Goal: Task Accomplishment & Management: Manage account settings

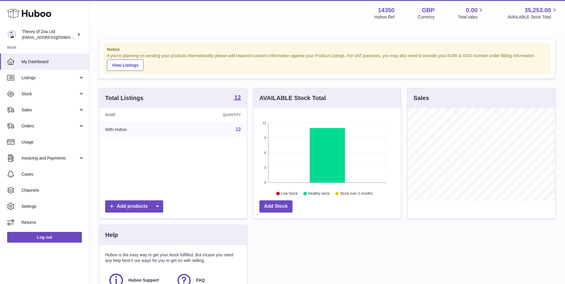
scroll to position [93, 147]
click at [57, 112] on span "Sales" at bounding box center [49, 110] width 57 height 6
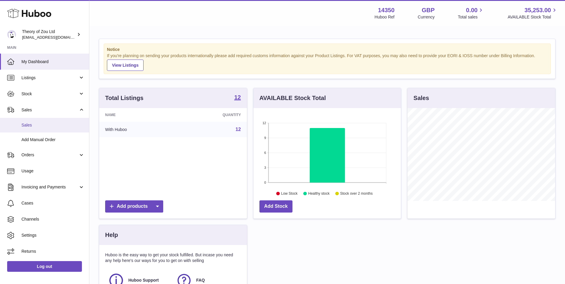
click at [59, 130] on link "Sales" at bounding box center [44, 125] width 89 height 15
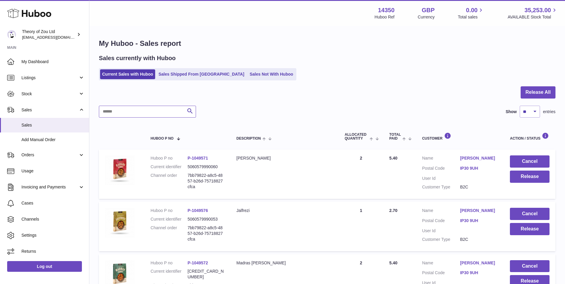
click at [173, 112] on input "text" at bounding box center [147, 112] width 97 height 12
paste input "**********"
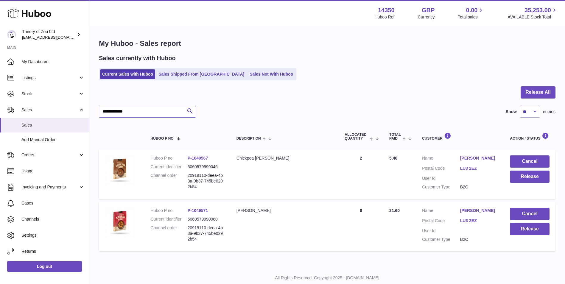
type input "**********"
click at [529, 162] on button "Cancel" at bounding box center [530, 161] width 40 height 12
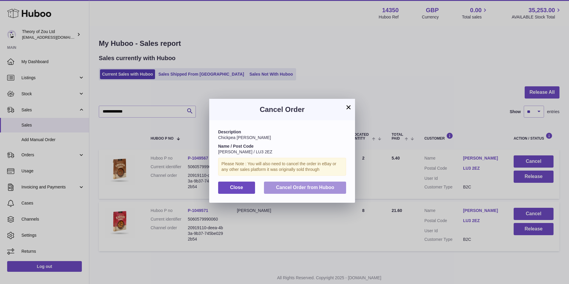
click at [335, 187] on button "Cancel Order from Huboo" at bounding box center [305, 188] width 82 height 12
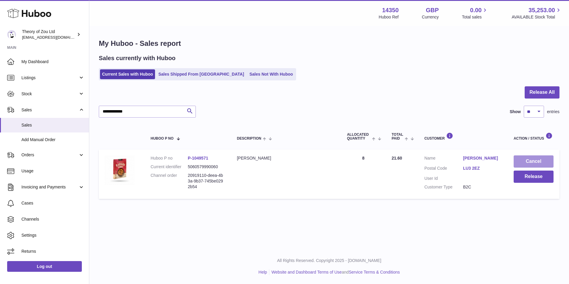
click at [534, 165] on button "Cancel" at bounding box center [534, 161] width 40 height 12
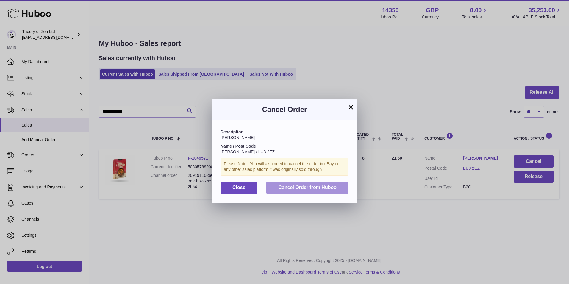
click at [342, 189] on button "Cancel Order from Huboo" at bounding box center [307, 188] width 82 height 12
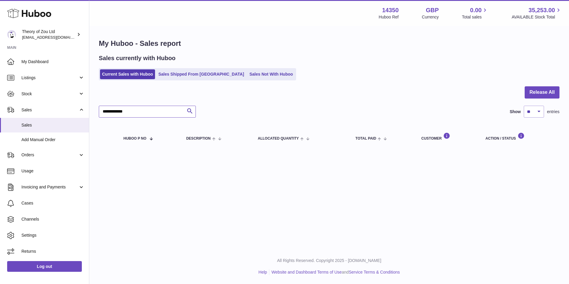
click at [155, 113] on input "**********" at bounding box center [147, 112] width 97 height 12
drag, startPoint x: 155, startPoint y: 113, endPoint x: 83, endPoint y: 121, distance: 72.2
click at [83, 121] on div "Huboo Theory of Zou Ltd [EMAIL_ADDRESS][DOMAIN_NAME] Main My Dashboard Listings…" at bounding box center [284, 142] width 569 height 284
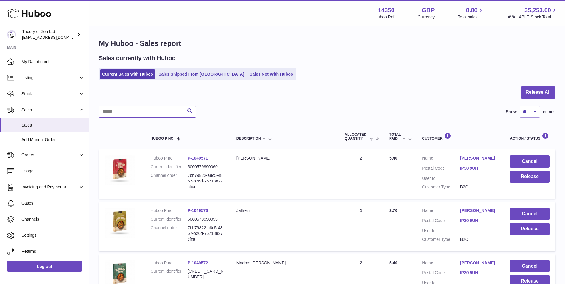
click at [116, 110] on input "text" at bounding box center [147, 112] width 97 height 12
paste input "**********"
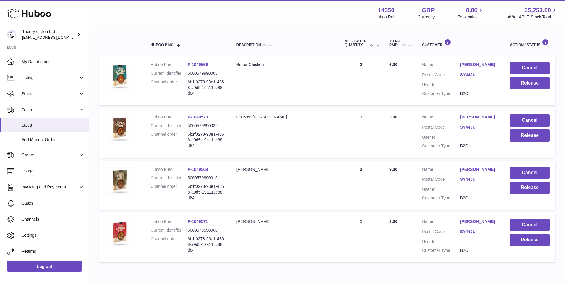
scroll to position [72, 0]
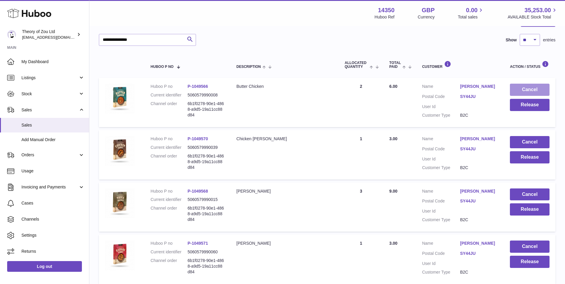
click at [528, 92] on button "Cancel" at bounding box center [530, 90] width 40 height 12
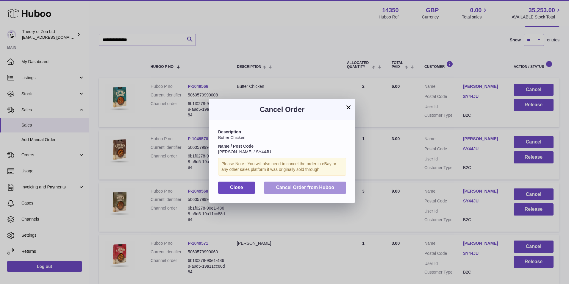
click at [322, 190] on span "Cancel Order from Huboo" at bounding box center [305, 187] width 58 height 5
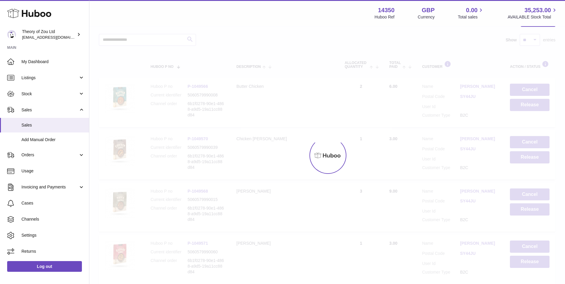
scroll to position [69, 0]
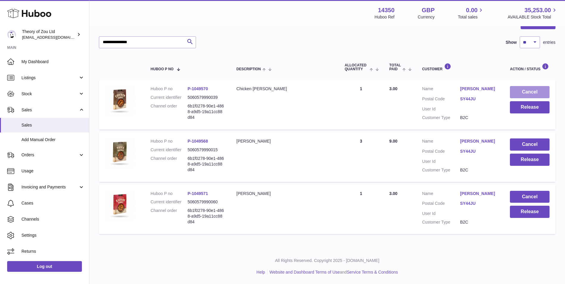
click at [545, 96] on button "Cancel" at bounding box center [530, 92] width 40 height 12
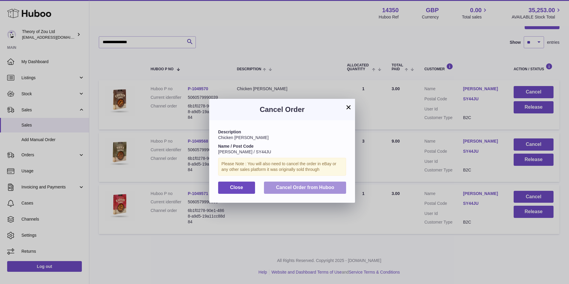
click at [339, 187] on button "Cancel Order from Huboo" at bounding box center [305, 188] width 82 height 12
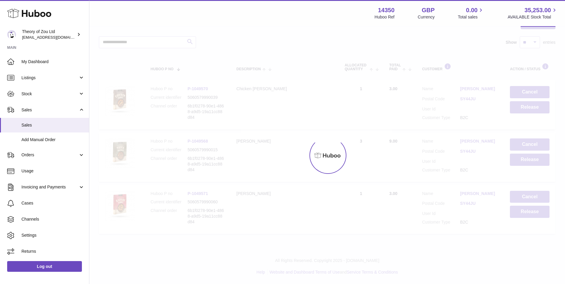
scroll to position [17, 0]
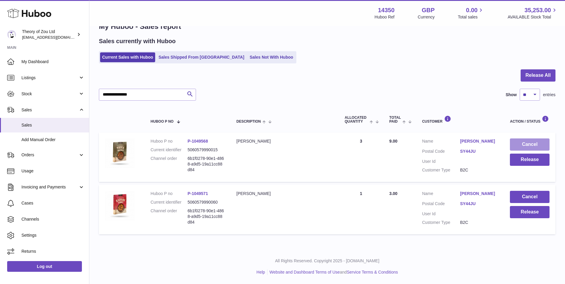
click at [534, 143] on button "Cancel" at bounding box center [530, 144] width 40 height 12
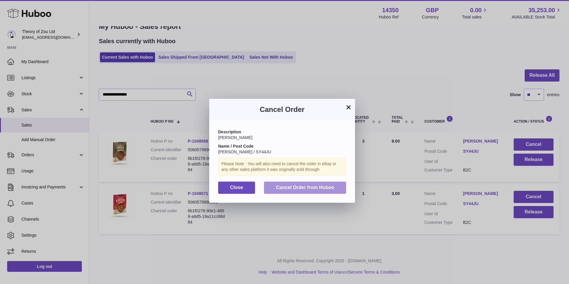
click at [321, 191] on button "Cancel Order from Huboo" at bounding box center [305, 188] width 82 height 12
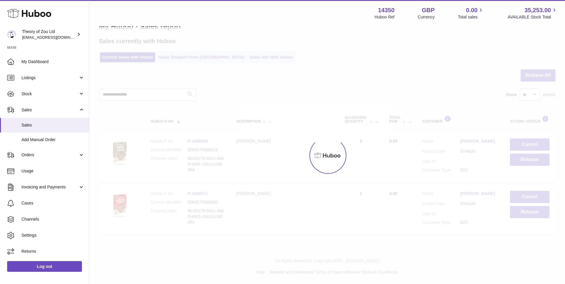
scroll to position [0, 0]
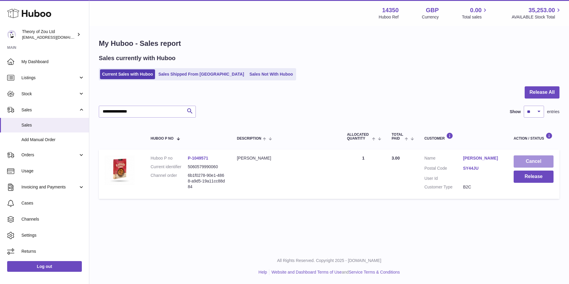
click at [532, 158] on button "Cancel" at bounding box center [534, 161] width 40 height 12
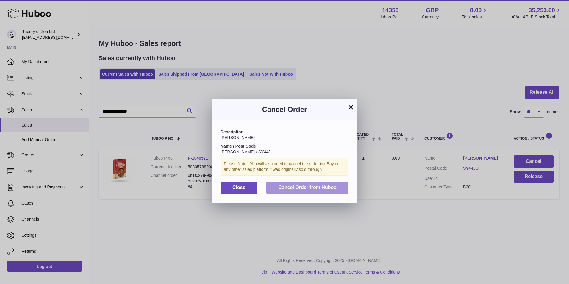
click at [291, 188] on span "Cancel Order from Huboo" at bounding box center [307, 187] width 58 height 5
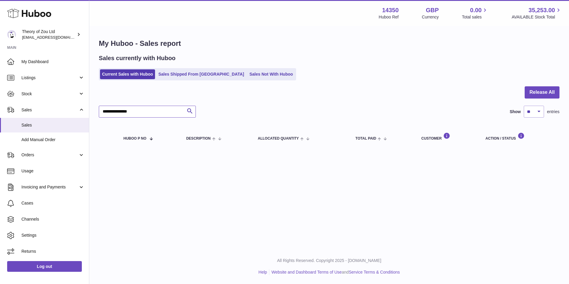
click at [159, 116] on input "**********" at bounding box center [147, 112] width 97 height 12
click at [159, 107] on input "**********" at bounding box center [147, 112] width 97 height 12
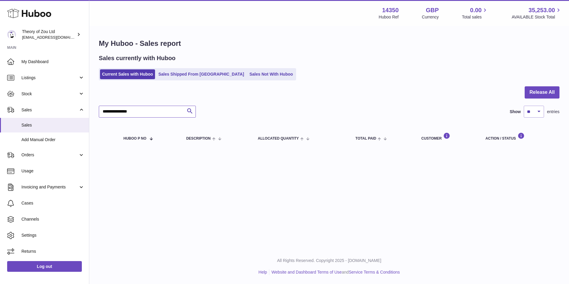
paste input "text"
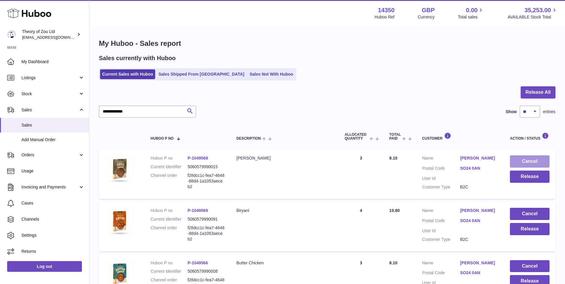
click at [526, 160] on button "Cancel" at bounding box center [530, 161] width 40 height 12
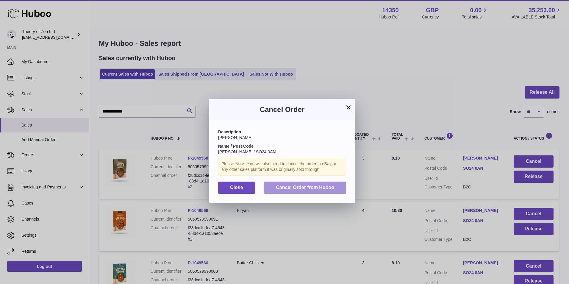
click at [318, 190] on button "Cancel Order from Huboo" at bounding box center [305, 188] width 82 height 12
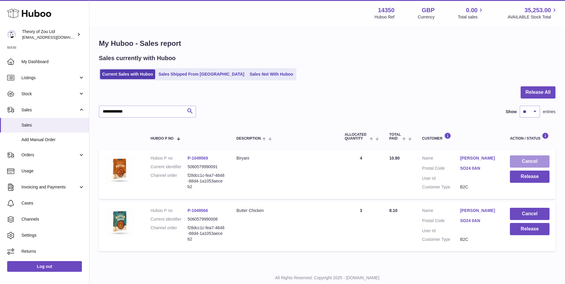
click at [522, 158] on button "Cancel" at bounding box center [530, 161] width 40 height 12
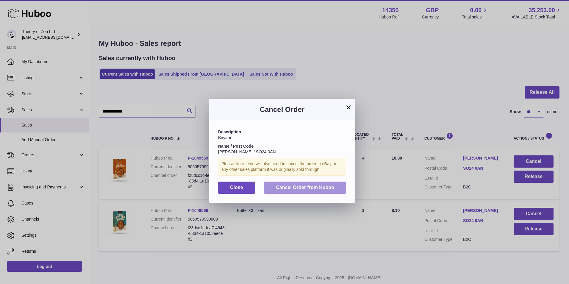
click at [325, 186] on span "Cancel Order from Huboo" at bounding box center [305, 187] width 58 height 5
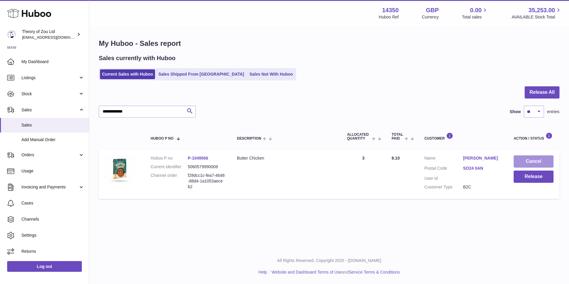
click at [544, 166] on button "Cancel" at bounding box center [534, 161] width 40 height 12
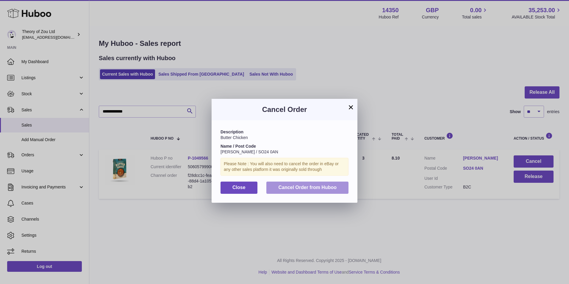
click at [298, 190] on button "Cancel Order from Huboo" at bounding box center [307, 188] width 82 height 12
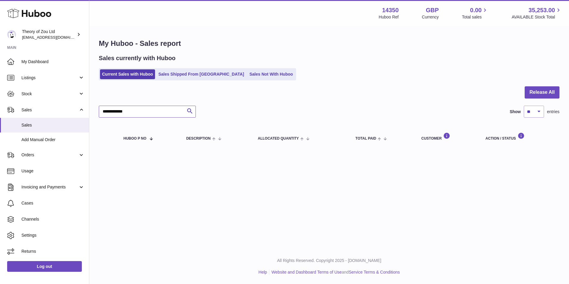
click at [133, 111] on input "**********" at bounding box center [147, 112] width 97 height 12
click at [134, 111] on input "**********" at bounding box center [147, 112] width 97 height 12
paste input "*"
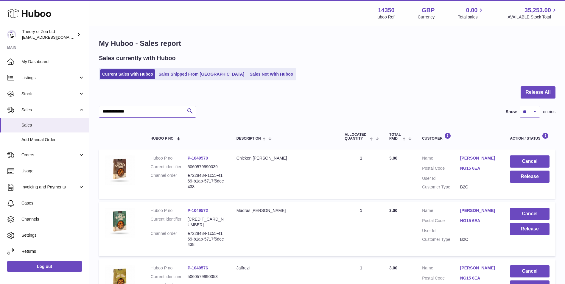
click at [117, 112] on input "**********" at bounding box center [147, 112] width 97 height 12
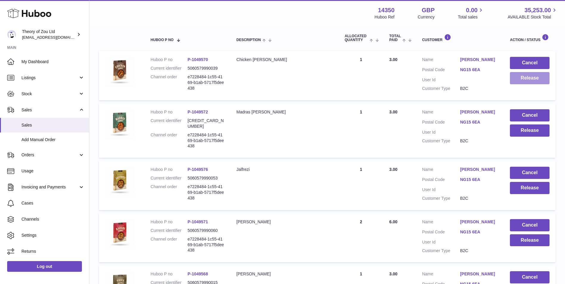
scroll to position [75, 0]
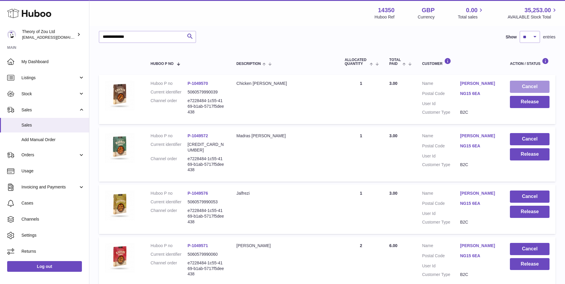
click at [522, 83] on button "Cancel" at bounding box center [530, 87] width 40 height 12
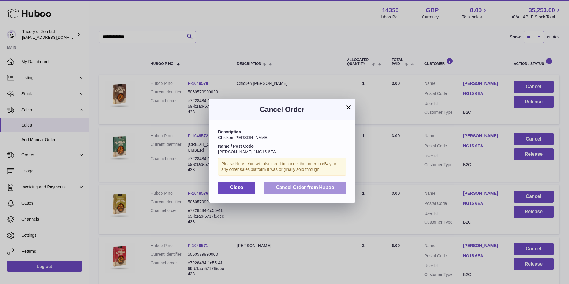
click at [342, 185] on button "Cancel Order from Huboo" at bounding box center [305, 188] width 82 height 12
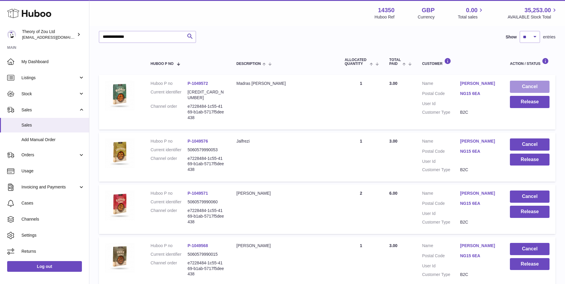
click at [541, 88] on button "Cancel" at bounding box center [530, 87] width 40 height 12
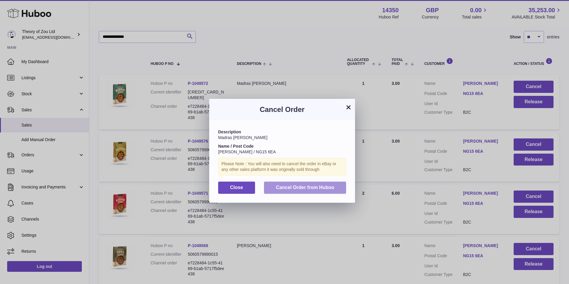
click at [333, 184] on button "Cancel Order from Huboo" at bounding box center [305, 188] width 82 height 12
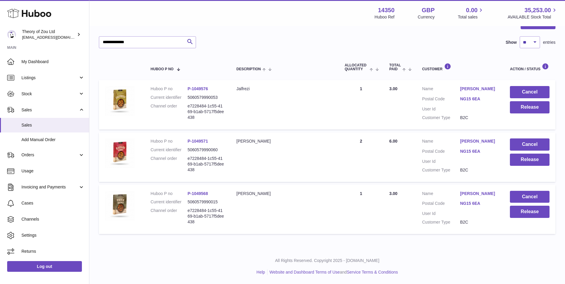
scroll to position [69, 0]
click at [525, 89] on button "Cancel" at bounding box center [530, 92] width 40 height 12
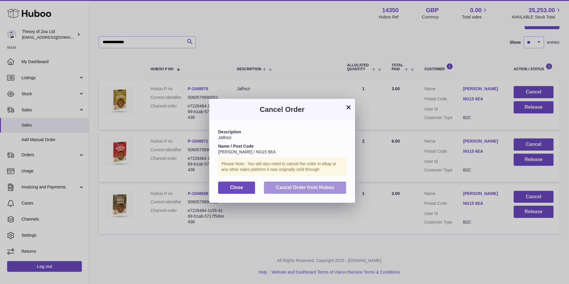
click at [329, 187] on span "Cancel Order from Huboo" at bounding box center [305, 187] width 58 height 5
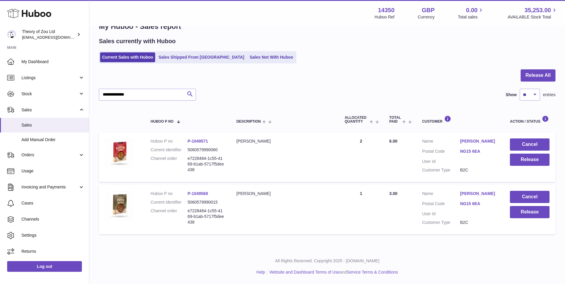
scroll to position [17, 0]
click at [534, 144] on button "Cancel" at bounding box center [530, 144] width 40 height 12
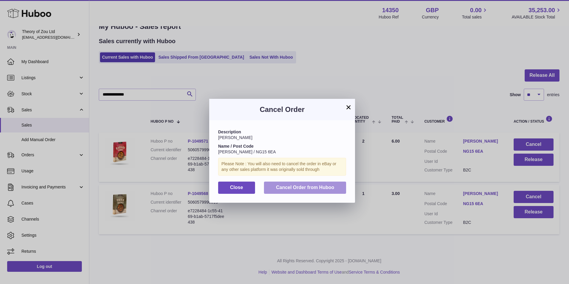
click at [289, 185] on span "Cancel Order from Huboo" at bounding box center [305, 187] width 58 height 5
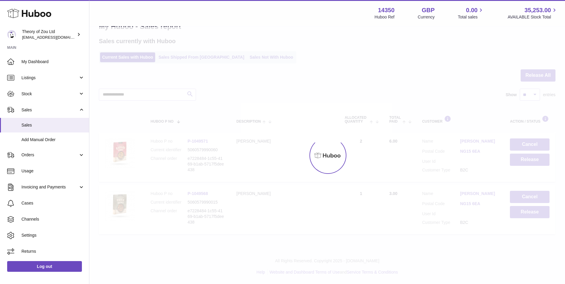
scroll to position [0, 0]
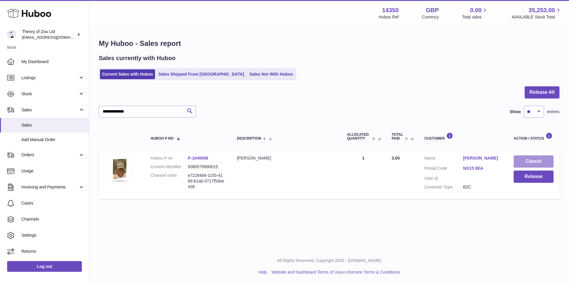
click at [532, 164] on button "Cancel" at bounding box center [534, 161] width 40 height 12
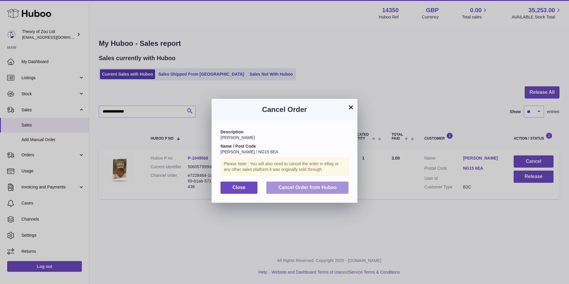
click at [304, 187] on span "Cancel Order from Huboo" at bounding box center [307, 187] width 58 height 5
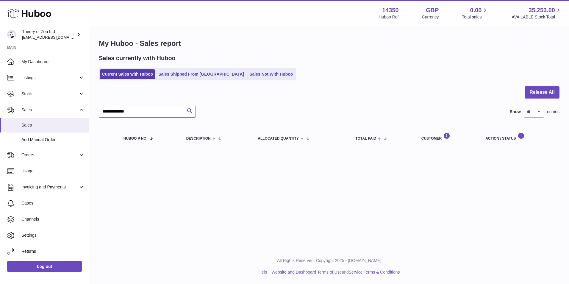
click at [143, 114] on input "**********" at bounding box center [147, 112] width 97 height 12
paste input "text"
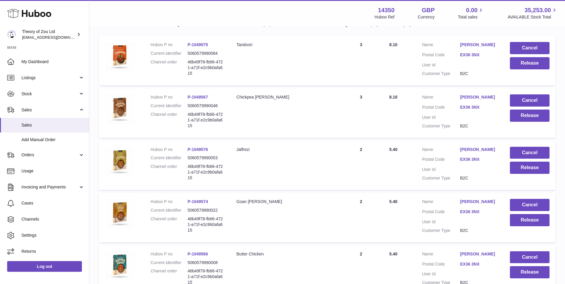
scroll to position [99, 0]
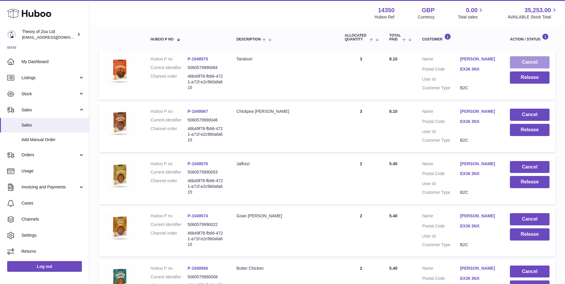
click at [528, 60] on button "Cancel" at bounding box center [530, 62] width 40 height 12
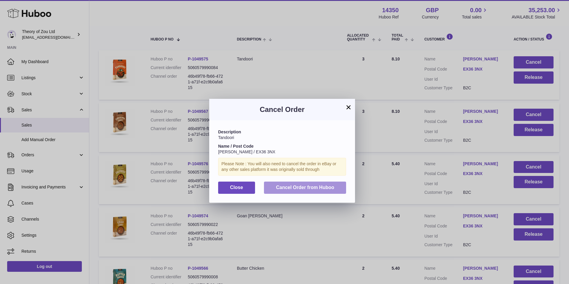
click at [334, 187] on button "Cancel Order from Huboo" at bounding box center [305, 188] width 82 height 12
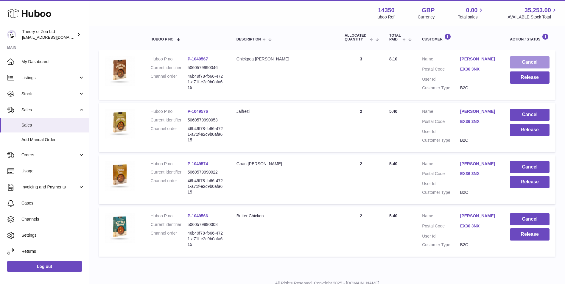
click at [540, 62] on button "Cancel" at bounding box center [530, 62] width 40 height 12
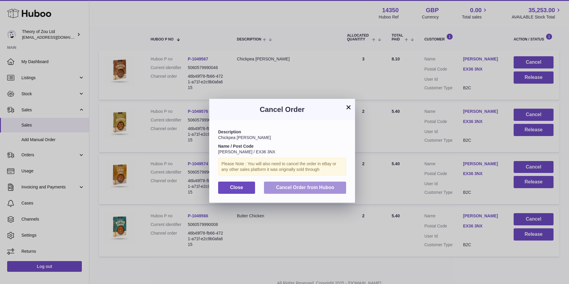
click at [336, 188] on button "Cancel Order from Huboo" at bounding box center [305, 188] width 82 height 12
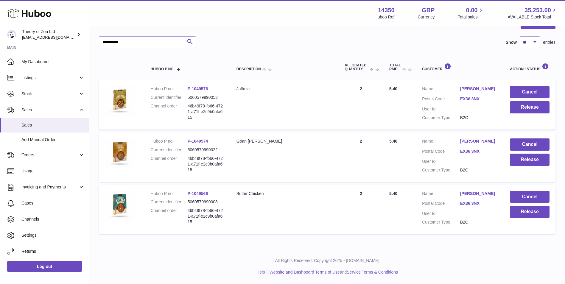
scroll to position [69, 0]
click at [530, 93] on button "Cancel" at bounding box center [530, 92] width 40 height 12
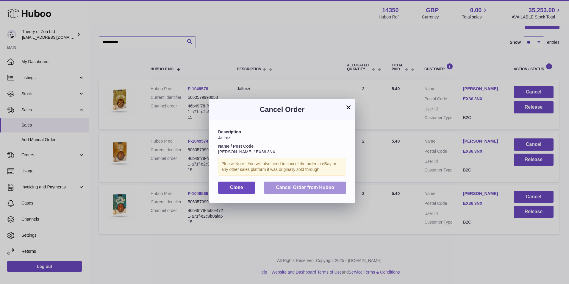
click at [338, 182] on button "Cancel Order from Huboo" at bounding box center [305, 188] width 82 height 12
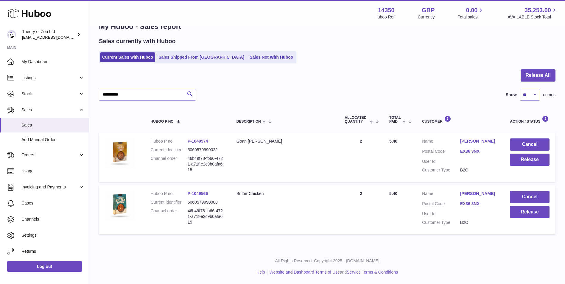
scroll to position [17, 0]
click at [535, 153] on td "Cancel Release" at bounding box center [530, 157] width 52 height 49
click at [535, 146] on button "Cancel" at bounding box center [530, 144] width 40 height 12
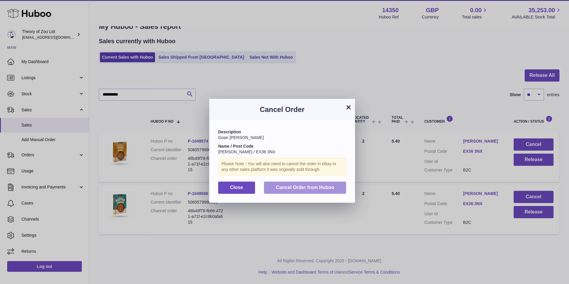
click at [336, 189] on button "Cancel Order from Huboo" at bounding box center [305, 188] width 82 height 12
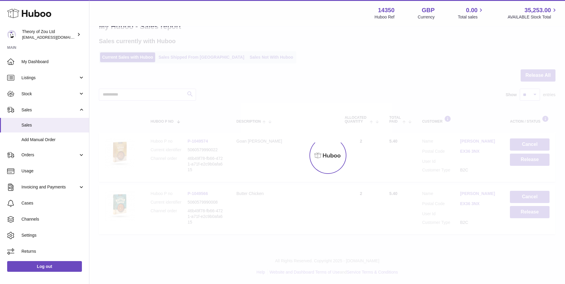
scroll to position [0, 0]
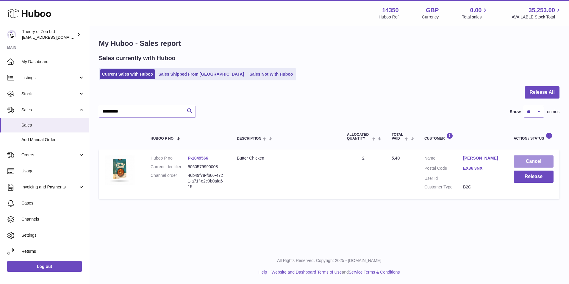
click at [538, 164] on button "Cancel" at bounding box center [534, 161] width 40 height 12
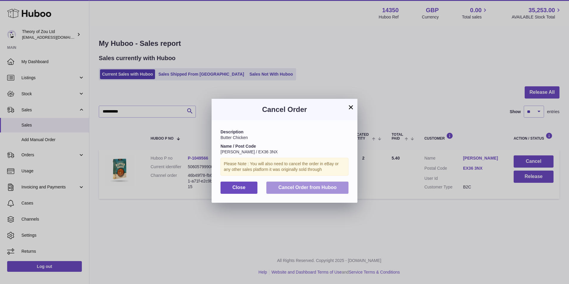
click at [316, 185] on span "Cancel Order from Huboo" at bounding box center [307, 187] width 58 height 5
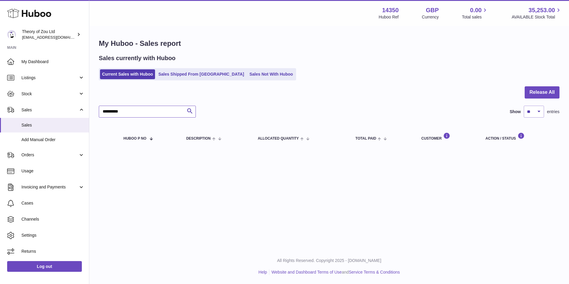
click at [158, 110] on input "**********" at bounding box center [147, 112] width 97 height 12
paste input "*******"
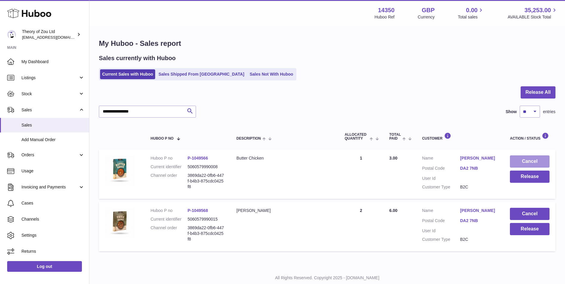
click at [540, 162] on button "Cancel" at bounding box center [530, 161] width 40 height 12
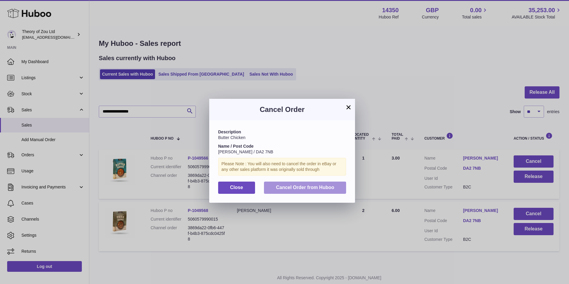
click at [318, 188] on span "Cancel Order from Huboo" at bounding box center [305, 187] width 58 height 5
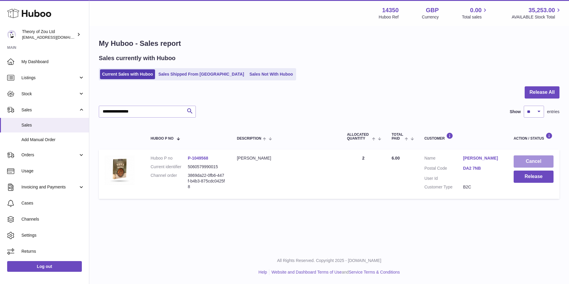
click at [532, 162] on button "Cancel" at bounding box center [534, 161] width 40 height 12
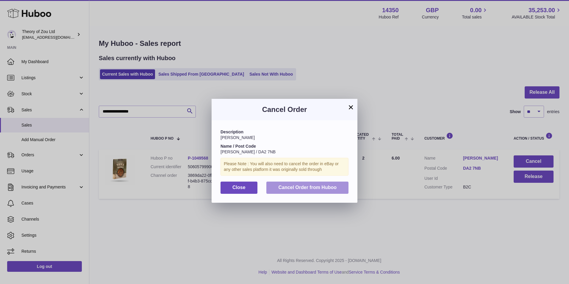
click at [330, 185] on span "Cancel Order from Huboo" at bounding box center [307, 187] width 58 height 5
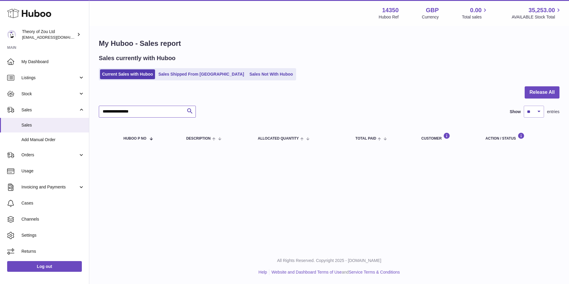
click at [167, 115] on input "**********" at bounding box center [147, 112] width 97 height 12
click at [163, 110] on input "**********" at bounding box center [147, 112] width 97 height 12
click at [158, 111] on input "**********" at bounding box center [147, 112] width 97 height 12
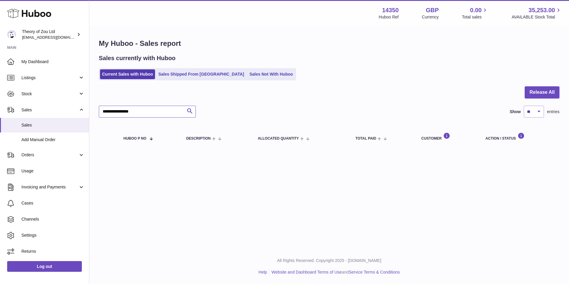
click at [157, 114] on input "**********" at bounding box center [147, 112] width 97 height 12
click at [157, 115] on input "**********" at bounding box center [147, 112] width 97 height 12
click at [165, 115] on input "**********" at bounding box center [147, 112] width 97 height 12
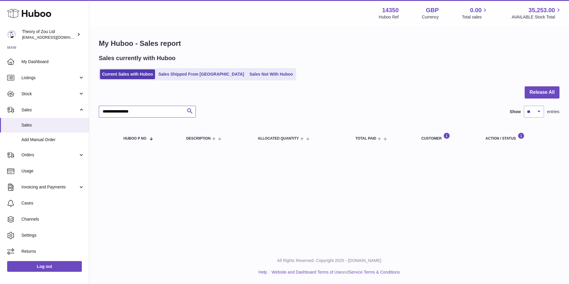
click at [165, 115] on input "**********" at bounding box center [147, 112] width 97 height 12
paste input "text"
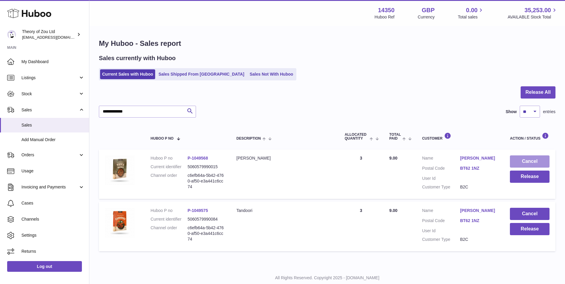
click at [540, 157] on button "Cancel" at bounding box center [530, 161] width 40 height 12
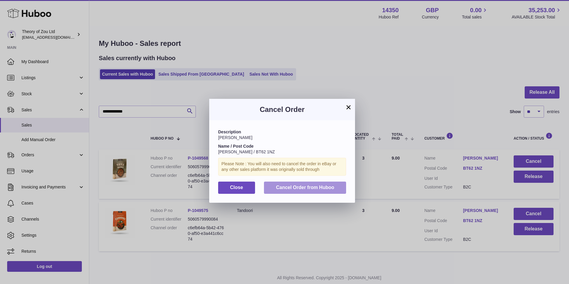
click at [338, 185] on button "Cancel Order from Huboo" at bounding box center [305, 188] width 82 height 12
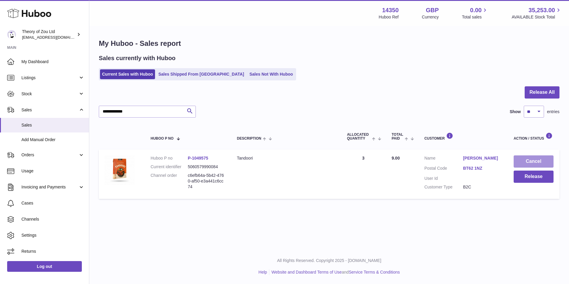
click at [533, 163] on button "Cancel" at bounding box center [534, 161] width 40 height 12
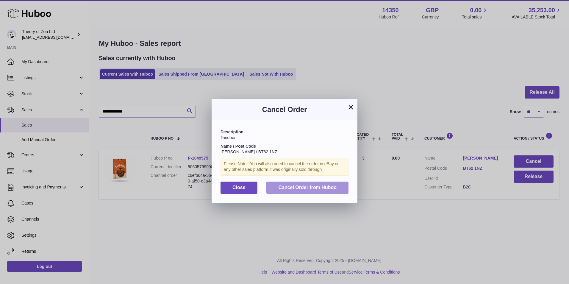
click at [328, 192] on button "Cancel Order from Huboo" at bounding box center [307, 188] width 82 height 12
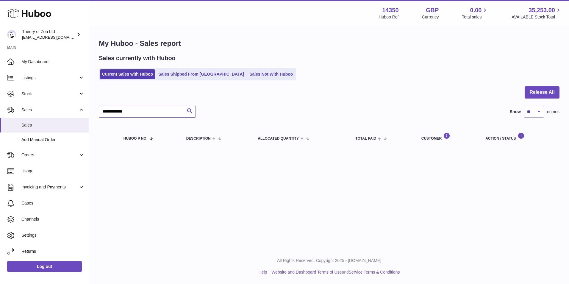
click at [137, 113] on input "**********" at bounding box center [147, 112] width 97 height 12
click at [138, 112] on input "**********" at bounding box center [147, 112] width 97 height 12
paste input "***"
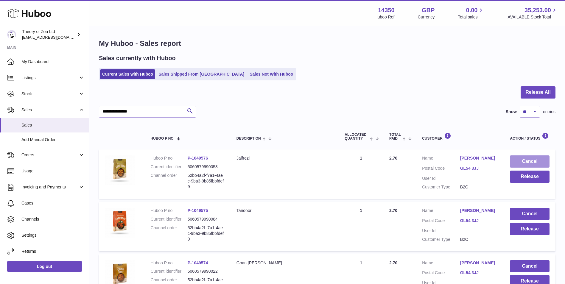
click at [532, 160] on button "Cancel" at bounding box center [530, 161] width 40 height 12
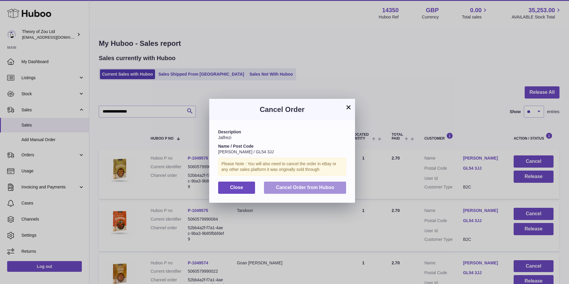
click at [312, 184] on button "Cancel Order from Huboo" at bounding box center [305, 188] width 82 height 12
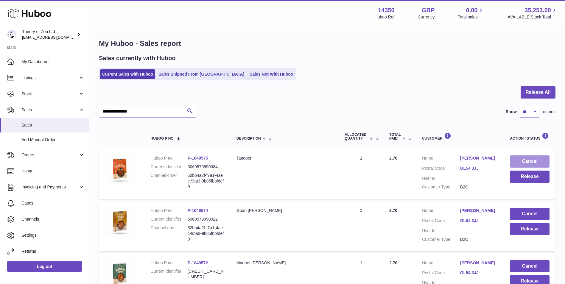
click at [537, 161] on button "Cancel" at bounding box center [530, 161] width 40 height 12
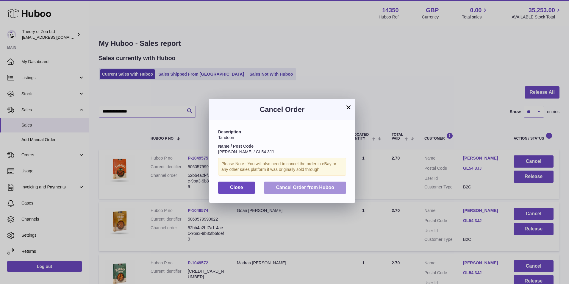
click at [335, 190] on button "Cancel Order from Huboo" at bounding box center [305, 188] width 82 height 12
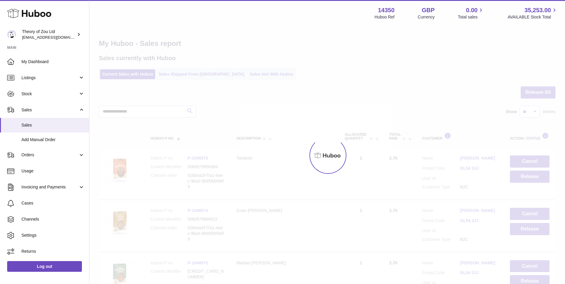
click at [537, 161] on div at bounding box center [327, 155] width 476 height 257
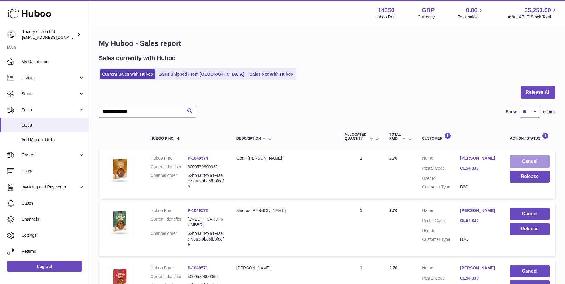
click at [537, 161] on button "Cancel" at bounding box center [530, 161] width 40 height 12
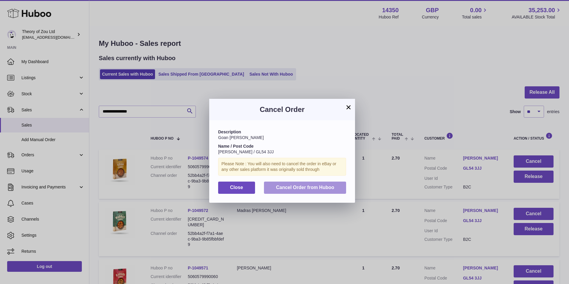
click at [309, 187] on span "Cancel Order from Huboo" at bounding box center [305, 187] width 58 height 5
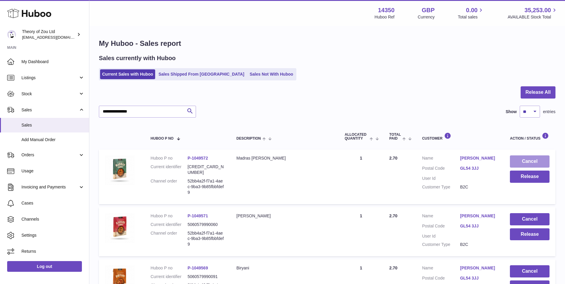
click at [547, 162] on button "Cancel" at bounding box center [530, 161] width 40 height 12
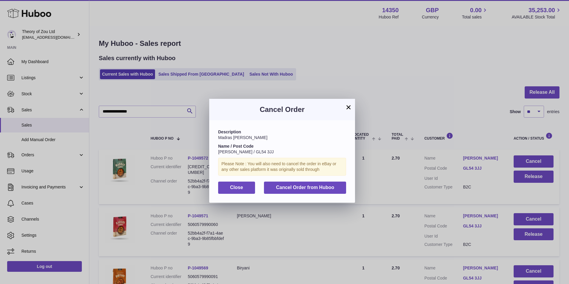
click at [339, 195] on div "Description Madras [PERSON_NAME] Name / Post Code [PERSON_NAME] / GL54 3JJ Plea…" at bounding box center [282, 161] width 146 height 82
click at [339, 189] on button "Cancel Order from Huboo" at bounding box center [305, 188] width 82 height 12
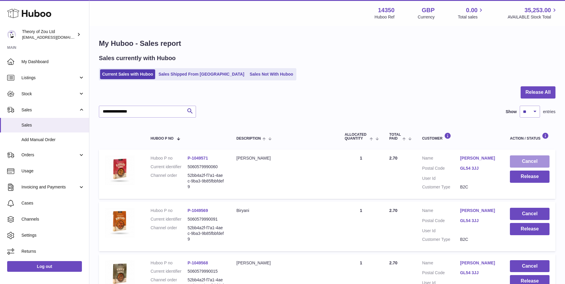
click at [544, 161] on button "Cancel" at bounding box center [530, 161] width 40 height 12
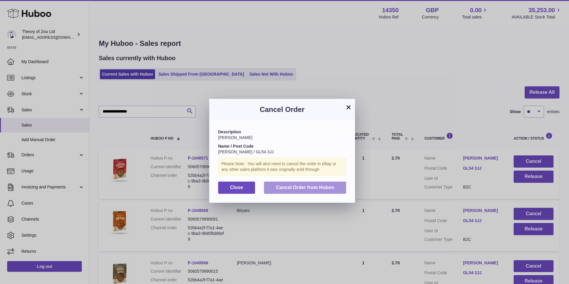
click at [322, 187] on span "Cancel Order from Huboo" at bounding box center [305, 187] width 58 height 5
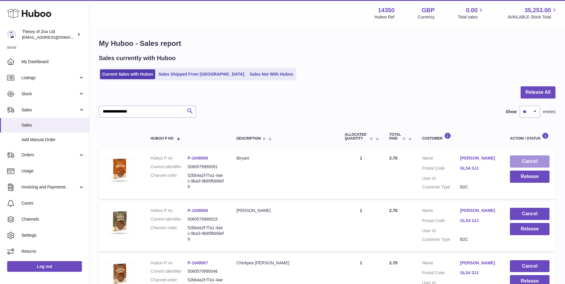
click at [536, 164] on button "Cancel" at bounding box center [530, 161] width 40 height 12
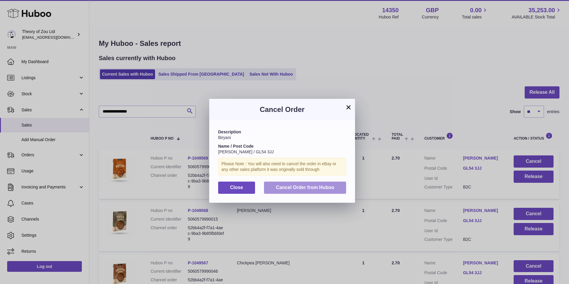
click at [310, 188] on span "Cancel Order from Huboo" at bounding box center [305, 187] width 58 height 5
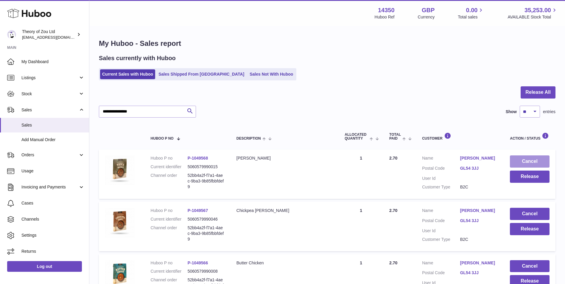
click at [536, 161] on button "Cancel" at bounding box center [530, 161] width 40 height 12
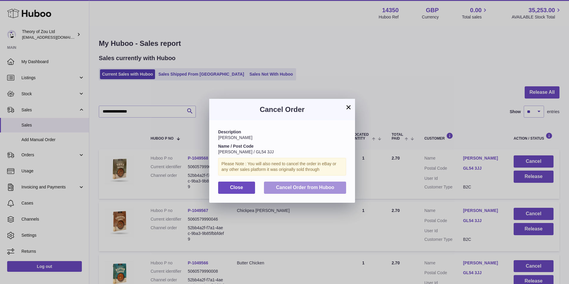
click at [317, 187] on span "Cancel Order from Huboo" at bounding box center [305, 187] width 58 height 5
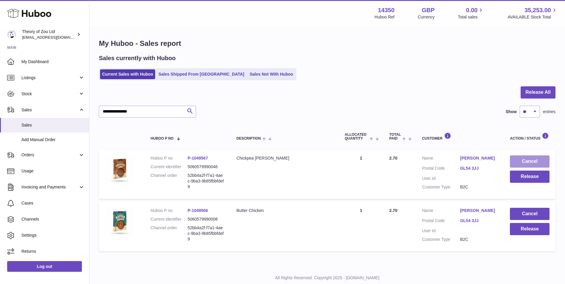
click at [535, 160] on button "Cancel" at bounding box center [530, 161] width 40 height 12
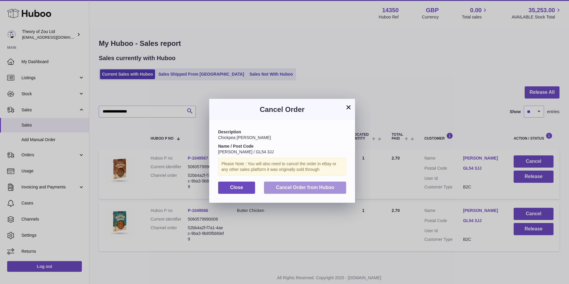
click at [306, 191] on button "Cancel Order from Huboo" at bounding box center [305, 188] width 82 height 12
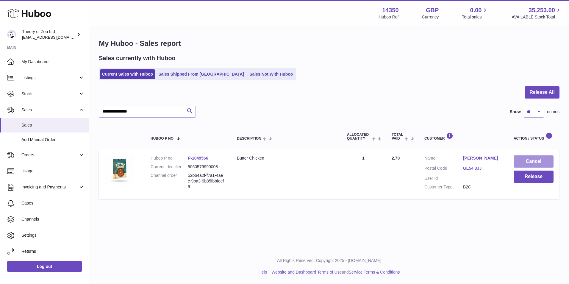
click at [546, 159] on button "Cancel" at bounding box center [534, 161] width 40 height 12
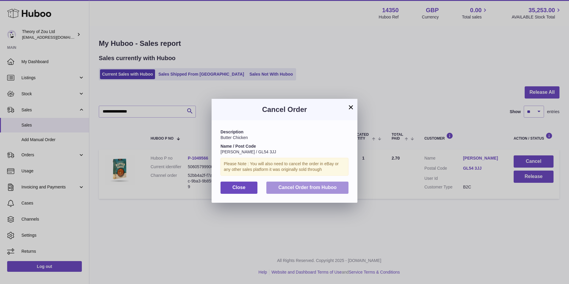
click at [306, 187] on span "Cancel Order from Huboo" at bounding box center [307, 187] width 58 height 5
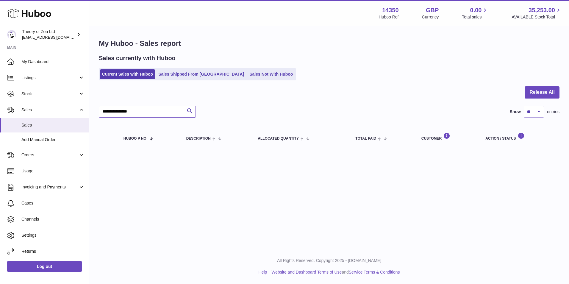
click at [159, 111] on input "**********" at bounding box center [147, 112] width 97 height 12
click at [158, 111] on input "**********" at bounding box center [147, 112] width 97 height 12
paste input "text"
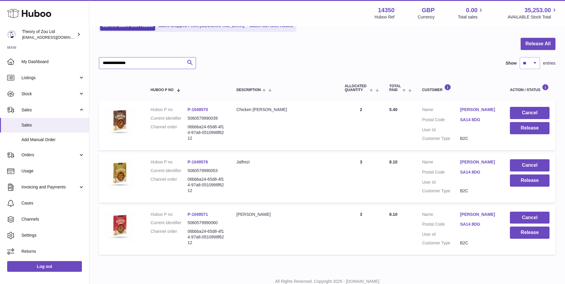
scroll to position [69, 0]
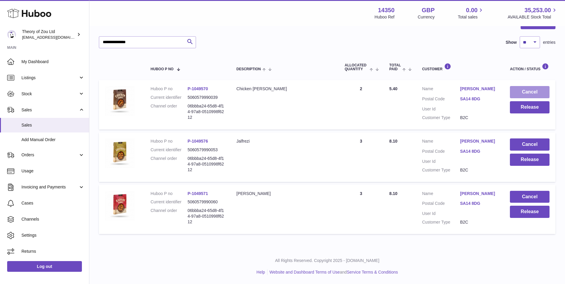
click at [522, 87] on button "Cancel" at bounding box center [530, 92] width 40 height 12
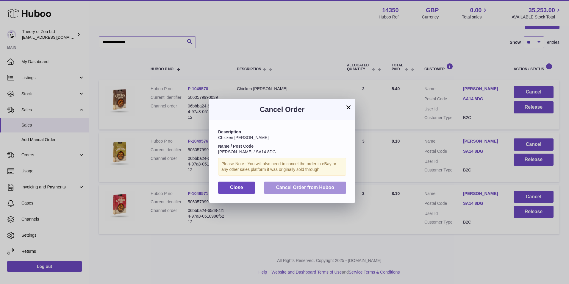
click at [317, 188] on span "Cancel Order from Huboo" at bounding box center [305, 187] width 58 height 5
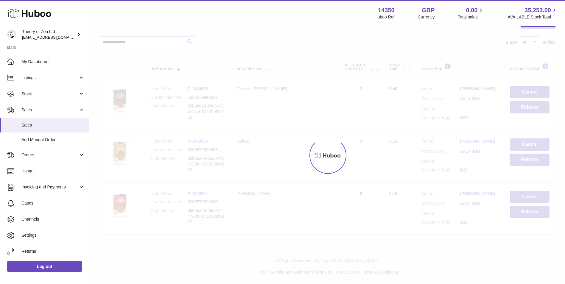
scroll to position [17, 0]
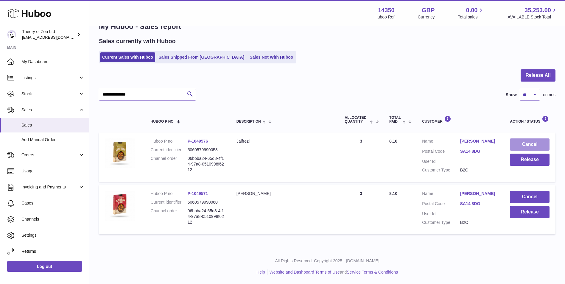
click at [523, 144] on button "Cancel" at bounding box center [530, 144] width 40 height 12
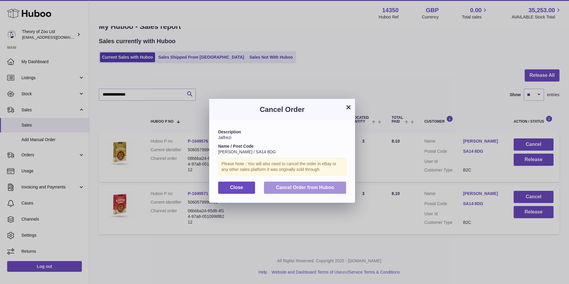
click at [309, 184] on button "Cancel Order from Huboo" at bounding box center [305, 188] width 82 height 12
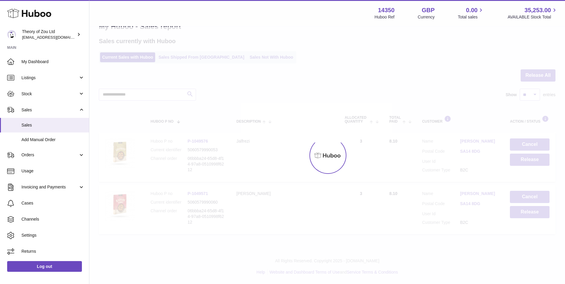
scroll to position [0, 0]
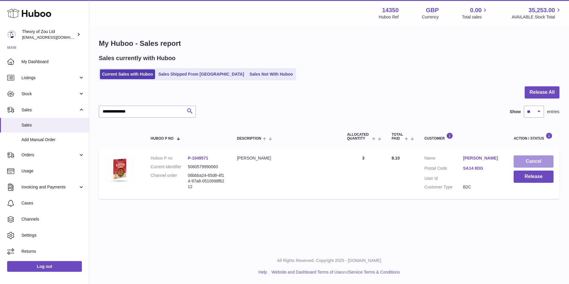
click at [534, 165] on button "Cancel" at bounding box center [534, 161] width 40 height 12
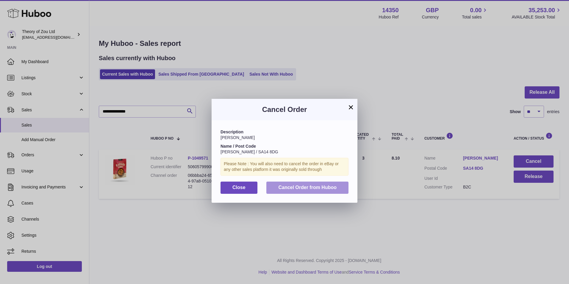
click at [297, 191] on button "Cancel Order from Huboo" at bounding box center [307, 188] width 82 height 12
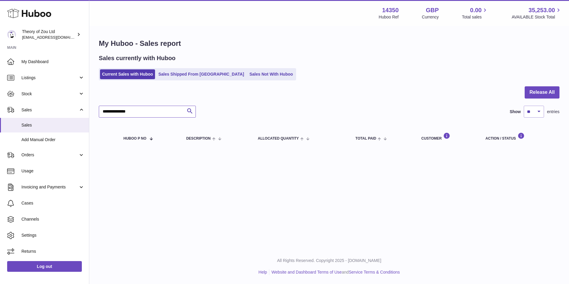
click at [169, 113] on input "**********" at bounding box center [147, 112] width 97 height 12
paste input "text"
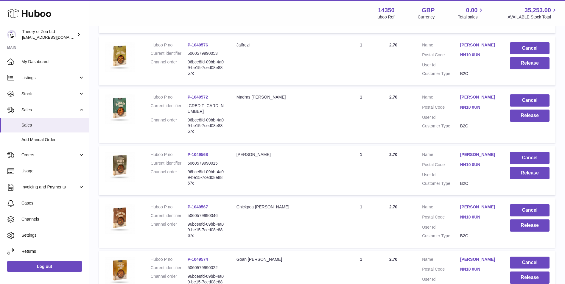
scroll to position [85, 0]
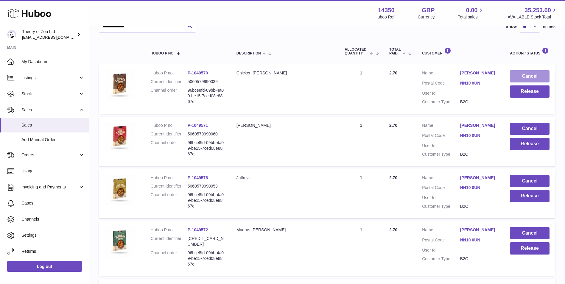
click at [516, 74] on button "Cancel" at bounding box center [530, 76] width 40 height 12
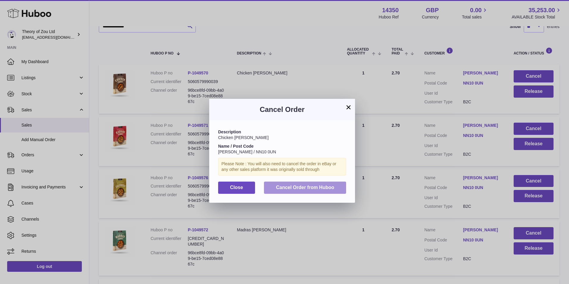
click at [330, 185] on span "Cancel Order from Huboo" at bounding box center [305, 187] width 58 height 5
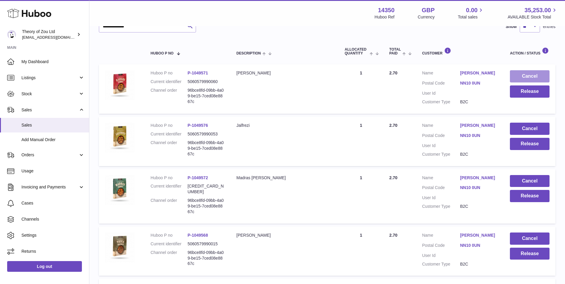
click at [537, 79] on button "Cancel" at bounding box center [530, 76] width 40 height 12
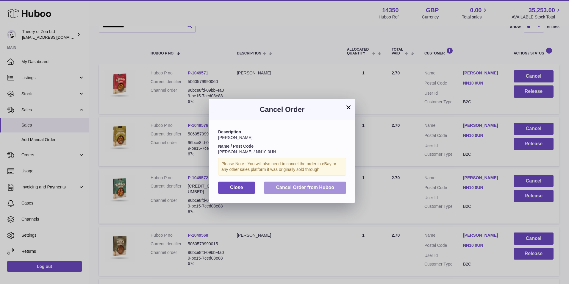
click at [336, 183] on button "Cancel Order from Huboo" at bounding box center [305, 188] width 82 height 12
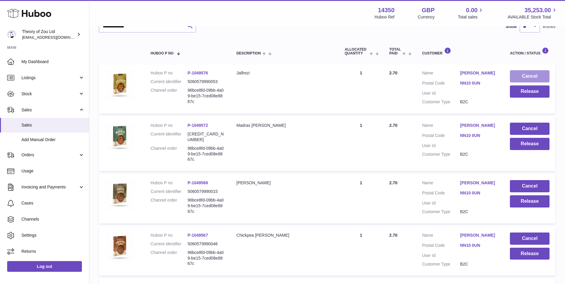
click at [539, 76] on button "Cancel" at bounding box center [530, 76] width 40 height 12
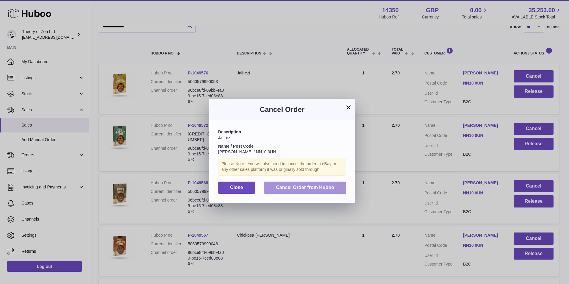
click at [328, 184] on button "Cancel Order from Huboo" at bounding box center [305, 188] width 82 height 12
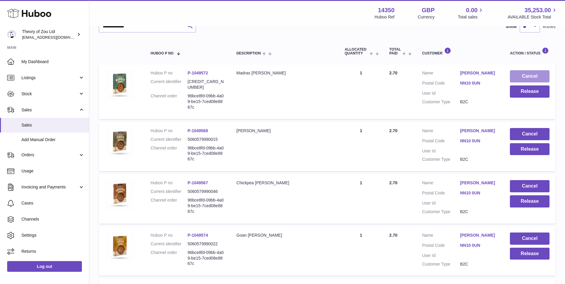
click at [531, 78] on button "Cancel" at bounding box center [530, 76] width 40 height 12
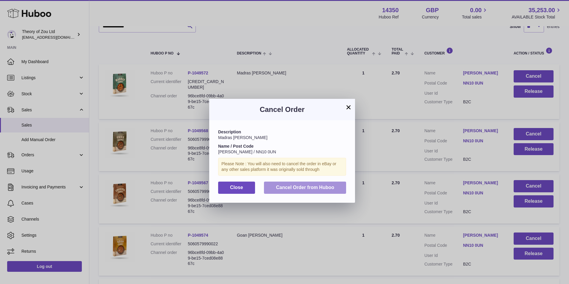
click at [319, 188] on span "Cancel Order from Huboo" at bounding box center [305, 187] width 58 height 5
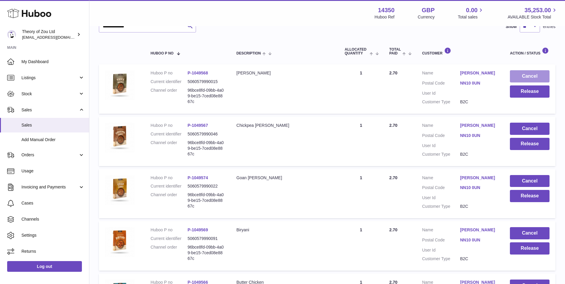
click at [541, 74] on button "Cancel" at bounding box center [530, 76] width 40 height 12
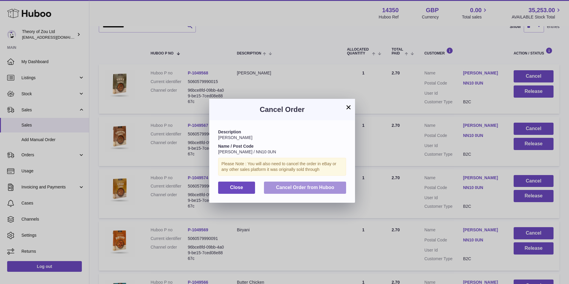
click at [315, 187] on span "Cancel Order from Huboo" at bounding box center [305, 187] width 58 height 5
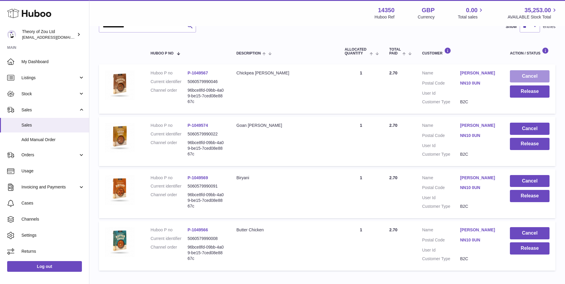
click at [544, 75] on button "Cancel" at bounding box center [530, 76] width 40 height 12
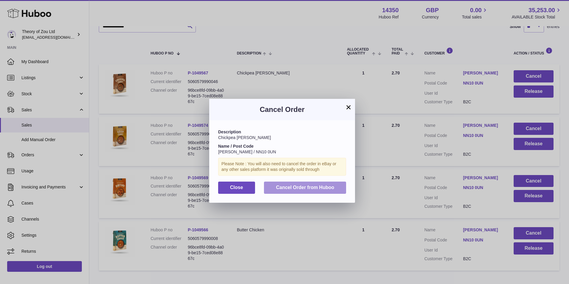
click at [311, 185] on span "Cancel Order from Huboo" at bounding box center [305, 187] width 58 height 5
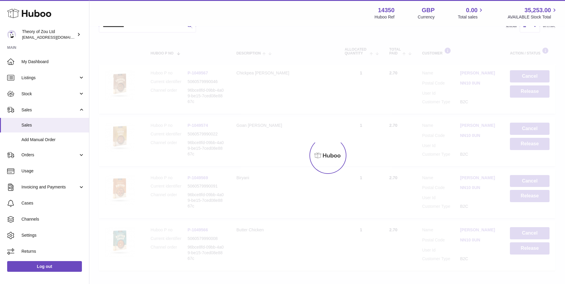
click at [530, 77] on div "**********" at bounding box center [327, 100] width 476 height 371
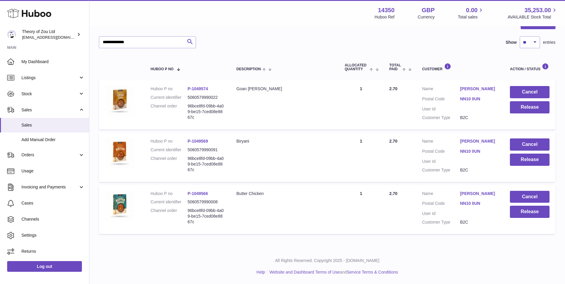
click at [528, 100] on td "Cancel Release" at bounding box center [530, 104] width 52 height 49
click at [528, 97] on button "Cancel" at bounding box center [530, 92] width 40 height 12
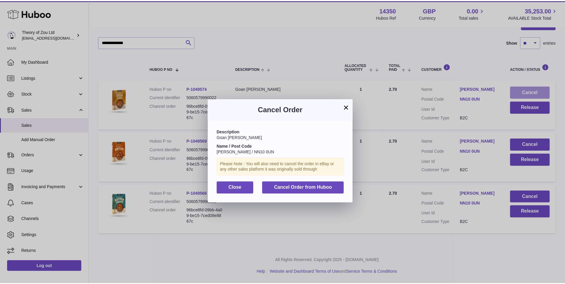
scroll to position [9, 0]
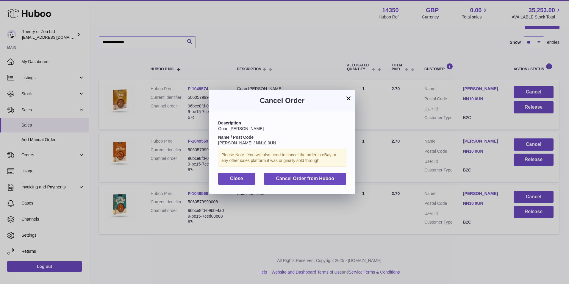
click at [313, 172] on div "Description Goan [PERSON_NAME] Name / Post Code [PERSON_NAME] / NN10 0UN Please…" at bounding box center [282, 152] width 146 height 82
click at [314, 172] on div "Description Goan [PERSON_NAME] Name / Post Code [PERSON_NAME] / NN10 0UN Please…" at bounding box center [282, 152] width 146 height 82
click at [317, 178] on span "Cancel Order from Huboo" at bounding box center [305, 178] width 58 height 5
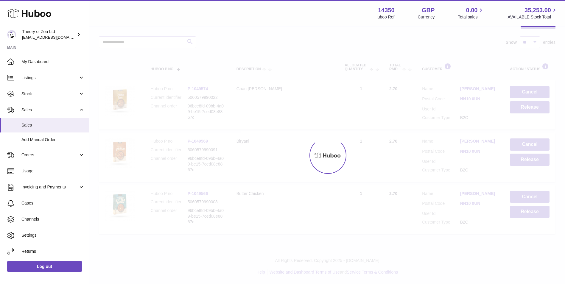
scroll to position [17, 0]
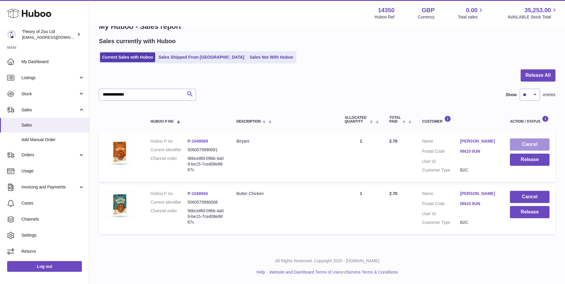
click at [534, 143] on button "Cancel" at bounding box center [530, 144] width 40 height 12
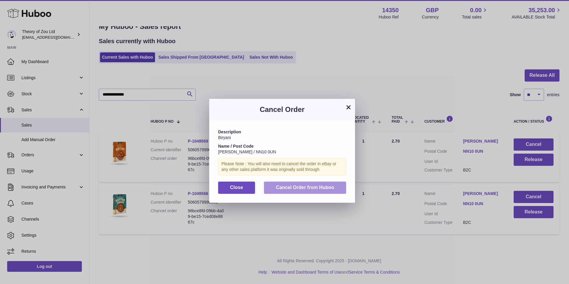
click at [337, 187] on button "Cancel Order from Huboo" at bounding box center [305, 188] width 82 height 12
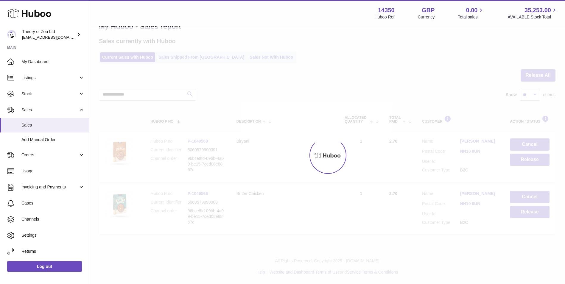
scroll to position [0, 0]
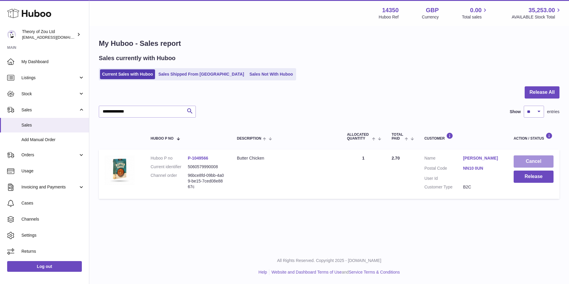
click at [534, 163] on button "Cancel" at bounding box center [534, 161] width 40 height 12
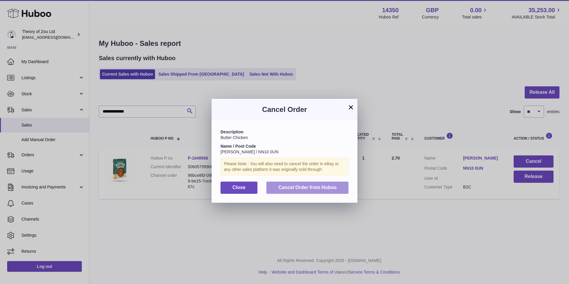
click at [328, 186] on span "Cancel Order from Huboo" at bounding box center [307, 187] width 58 height 5
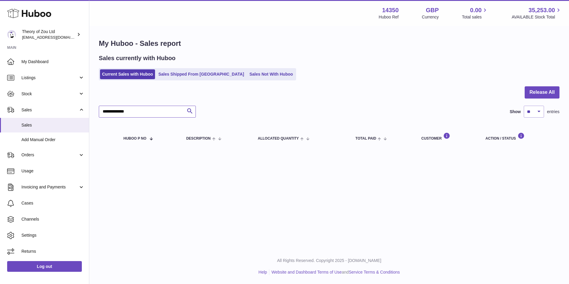
click at [153, 116] on input "**********" at bounding box center [147, 112] width 97 height 12
paste input "*******"
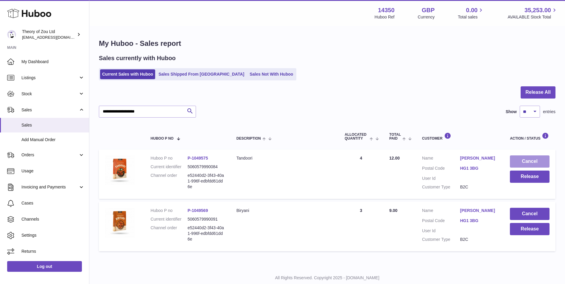
click at [521, 161] on button "Cancel" at bounding box center [530, 161] width 40 height 12
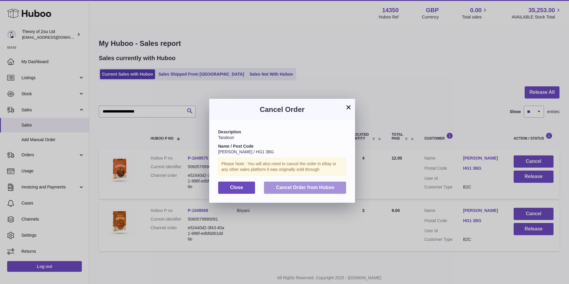
click at [325, 184] on button "Cancel Order from Huboo" at bounding box center [305, 188] width 82 height 12
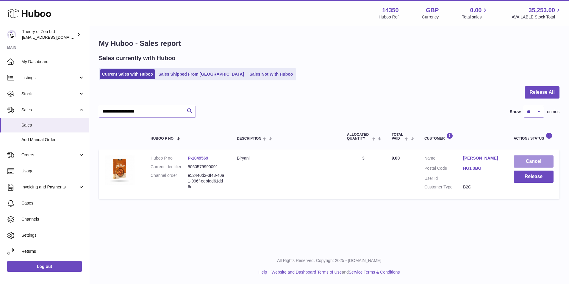
click at [527, 160] on button "Cancel" at bounding box center [534, 161] width 40 height 12
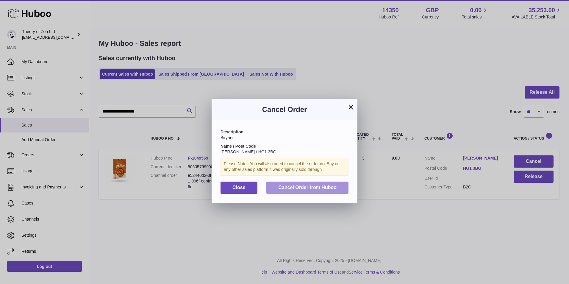
click at [301, 187] on span "Cancel Order from Huboo" at bounding box center [307, 187] width 58 height 5
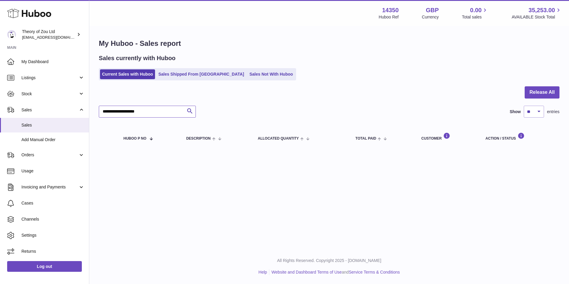
click at [155, 113] on input "**********" at bounding box center [147, 112] width 97 height 12
paste input "text"
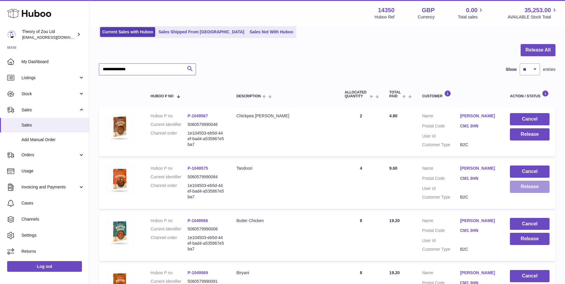
scroll to position [121, 0]
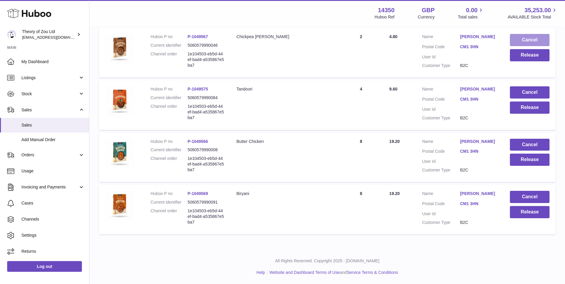
click at [525, 40] on button "Cancel" at bounding box center [530, 40] width 40 height 12
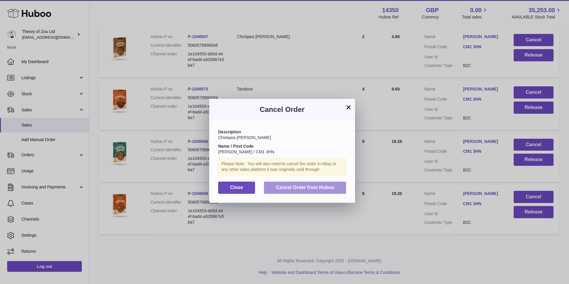
click at [300, 187] on span "Cancel Order from Huboo" at bounding box center [305, 187] width 58 height 5
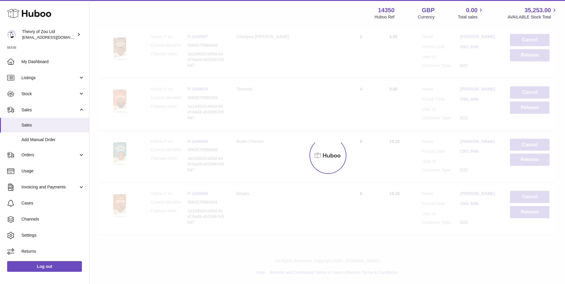
scroll to position [69, 0]
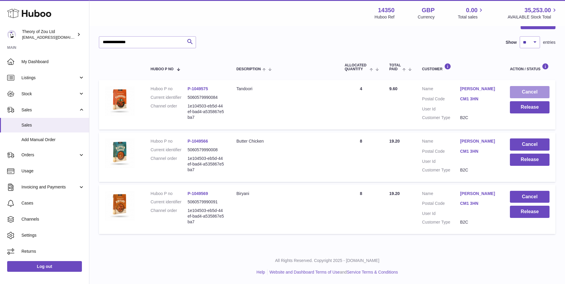
click at [541, 94] on button "Cancel" at bounding box center [530, 92] width 40 height 12
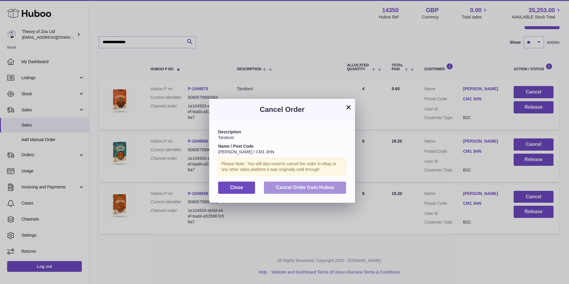
click at [315, 191] on button "Cancel Order from Huboo" at bounding box center [305, 188] width 82 height 12
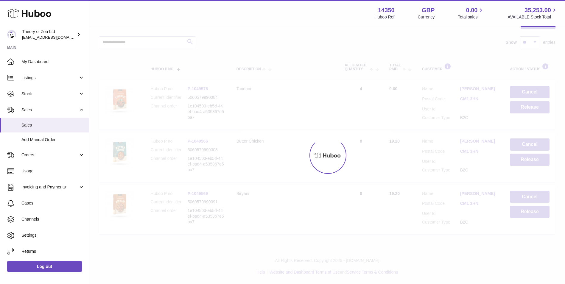
scroll to position [17, 0]
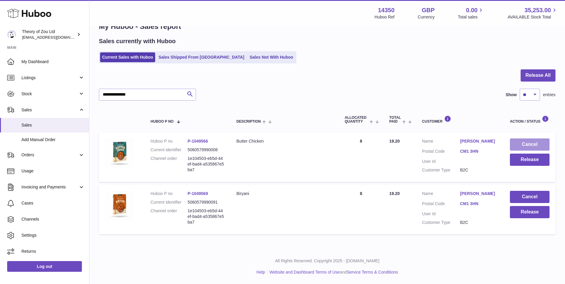
click at [535, 142] on button "Cancel" at bounding box center [530, 144] width 40 height 12
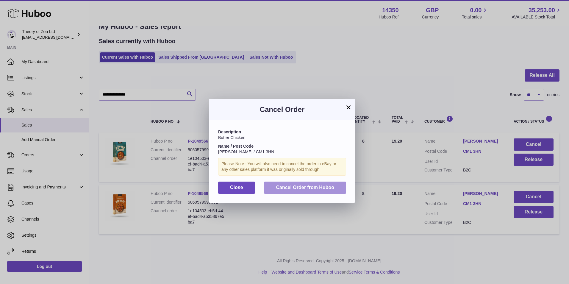
click at [339, 186] on button "Cancel Order from Huboo" at bounding box center [305, 188] width 82 height 12
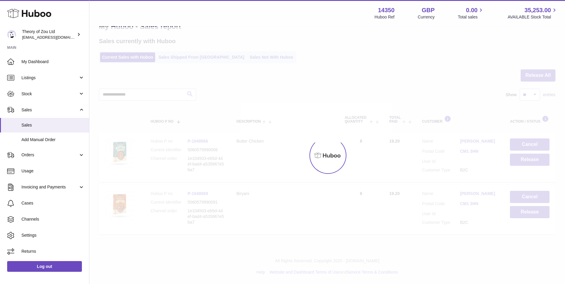
scroll to position [0, 0]
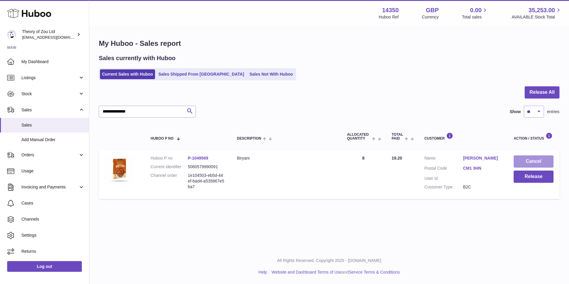
click at [532, 164] on button "Cancel" at bounding box center [534, 161] width 40 height 12
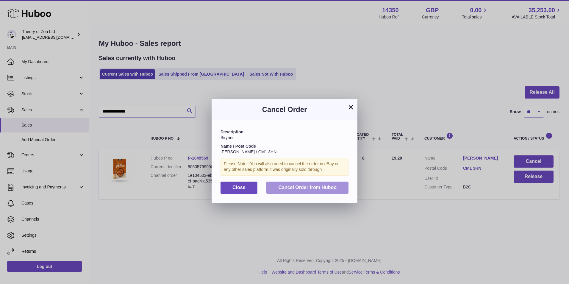
click at [294, 183] on button "Cancel Order from Huboo" at bounding box center [307, 188] width 82 height 12
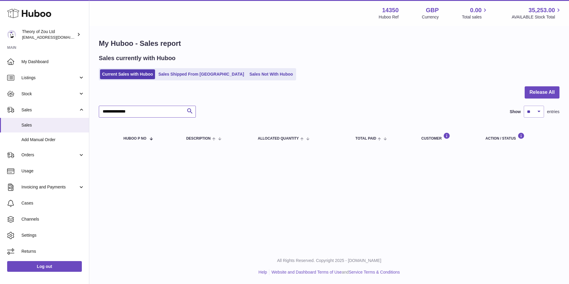
click at [150, 111] on input "**********" at bounding box center [147, 112] width 97 height 12
click at [149, 111] on input "**********" at bounding box center [147, 112] width 97 height 12
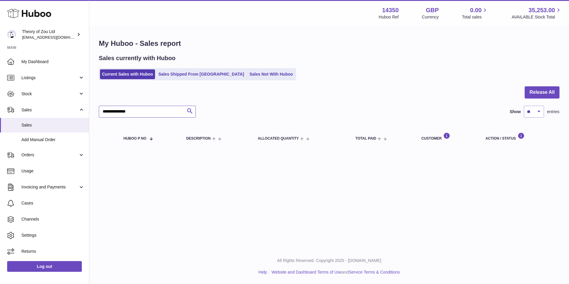
paste input "text"
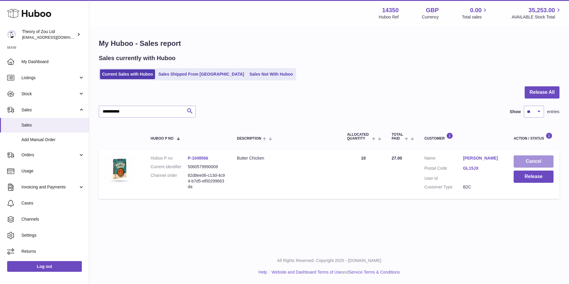
click at [528, 162] on button "Cancel" at bounding box center [534, 161] width 40 height 12
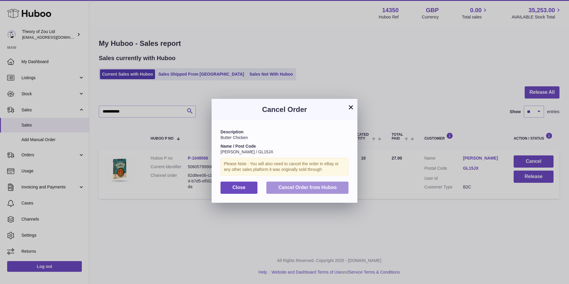
click at [302, 190] on button "Cancel Order from Huboo" at bounding box center [307, 188] width 82 height 12
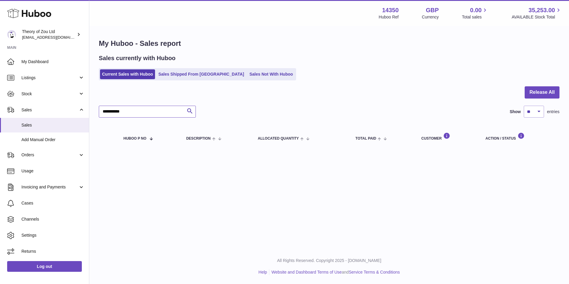
click at [146, 116] on input "**********" at bounding box center [147, 112] width 97 height 12
paste input "text"
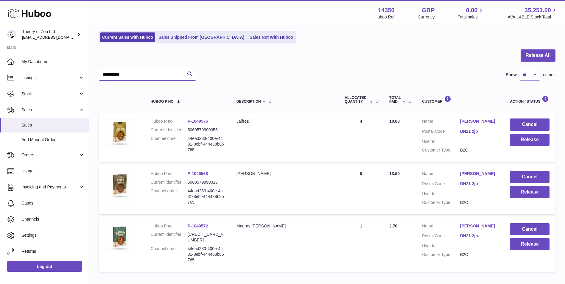
scroll to position [69, 0]
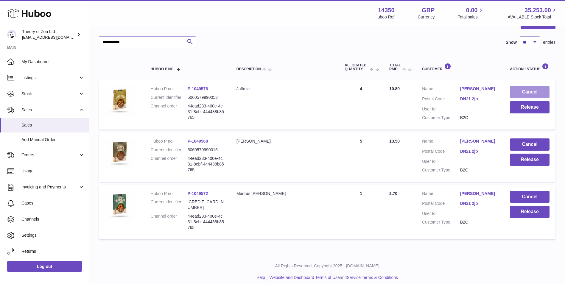
click at [534, 94] on button "Cancel" at bounding box center [530, 92] width 40 height 12
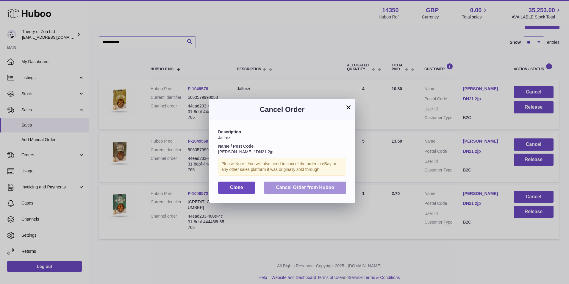
click at [304, 184] on button "Cancel Order from Huboo" at bounding box center [305, 188] width 82 height 12
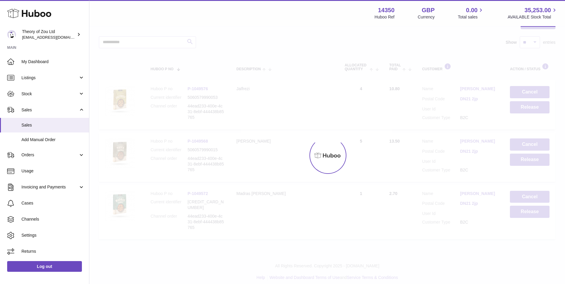
scroll to position [17, 0]
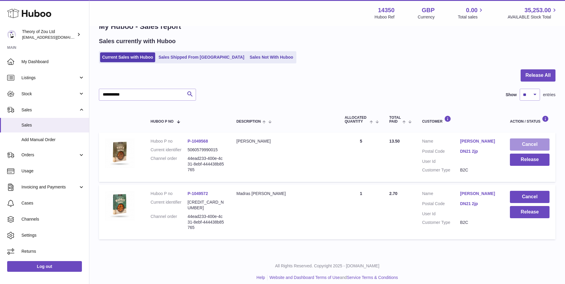
click at [540, 144] on button "Cancel" at bounding box center [530, 144] width 40 height 12
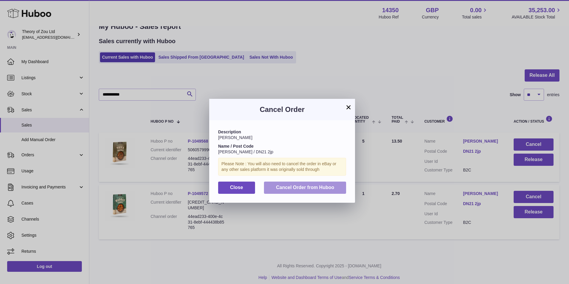
click at [298, 190] on span "Cancel Order from Huboo" at bounding box center [305, 187] width 58 height 5
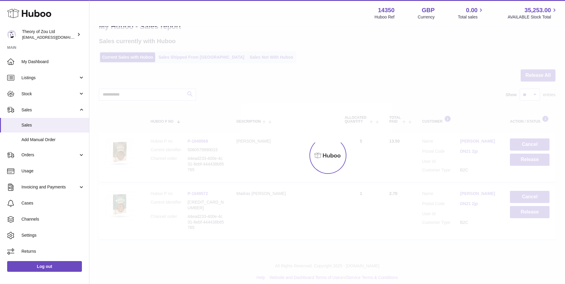
scroll to position [0, 0]
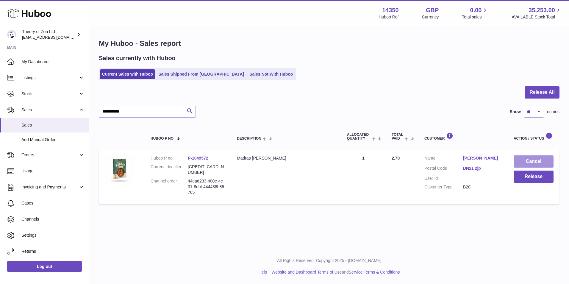
click at [540, 157] on button "Cancel" at bounding box center [534, 161] width 40 height 12
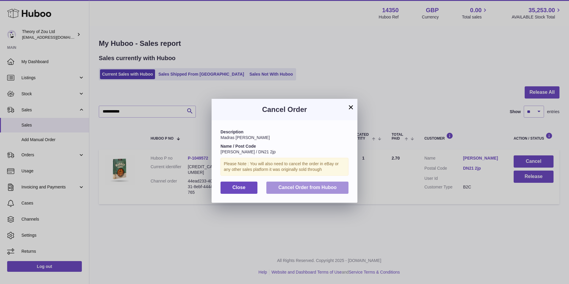
click at [296, 184] on button "Cancel Order from Huboo" at bounding box center [307, 188] width 82 height 12
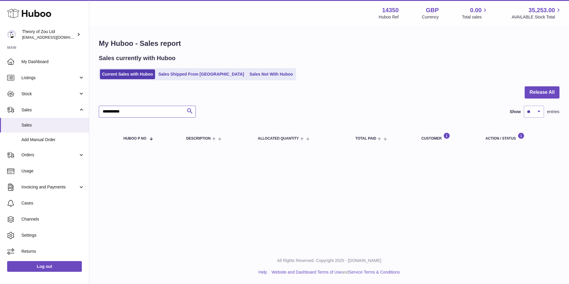
click at [154, 114] on input "**********" at bounding box center [147, 112] width 97 height 12
paste input "*"
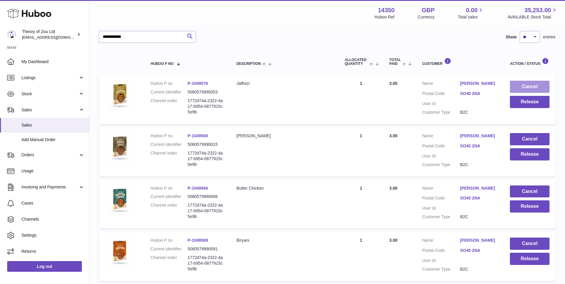
click at [534, 84] on table "Huboo P no Description ALLOCATED Quantity Total paid Customer Action / Status H…" at bounding box center [327, 192] width 456 height 287
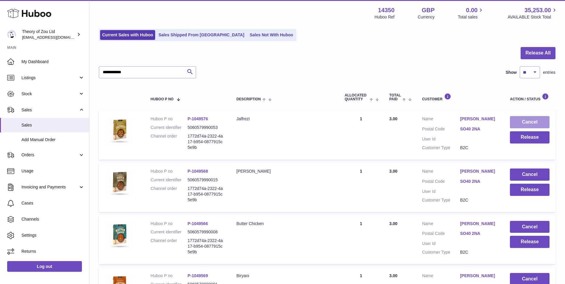
scroll to position [25, 0]
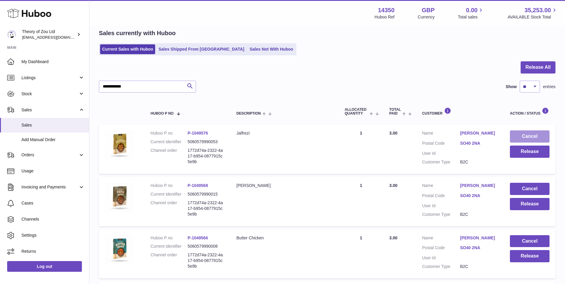
click at [538, 133] on button "Cancel" at bounding box center [530, 136] width 40 height 12
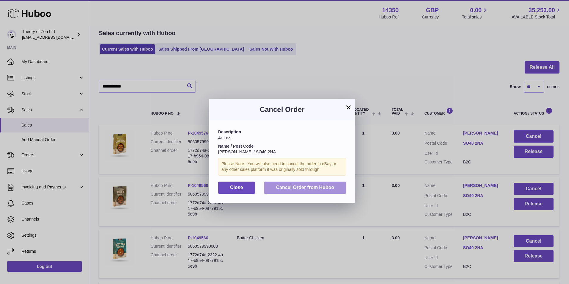
click at [329, 188] on span "Cancel Order from Huboo" at bounding box center [305, 187] width 58 height 5
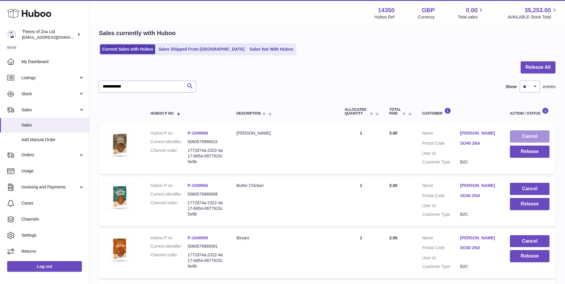
click at [539, 134] on button "Cancel" at bounding box center [530, 136] width 40 height 12
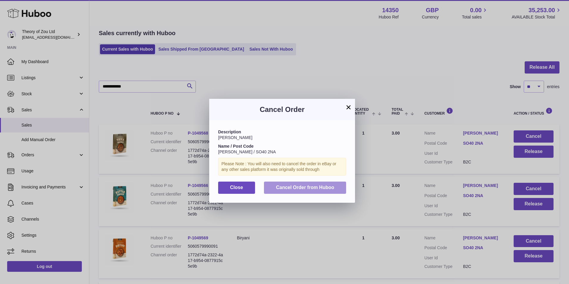
click at [309, 184] on button "Cancel Order from Huboo" at bounding box center [305, 188] width 82 height 12
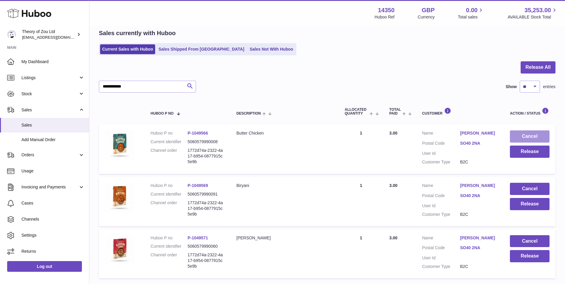
click at [542, 137] on button "Cancel" at bounding box center [530, 136] width 40 height 12
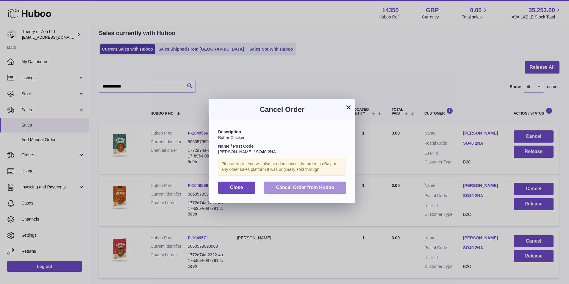
click at [313, 186] on span "Cancel Order from Huboo" at bounding box center [305, 187] width 58 height 5
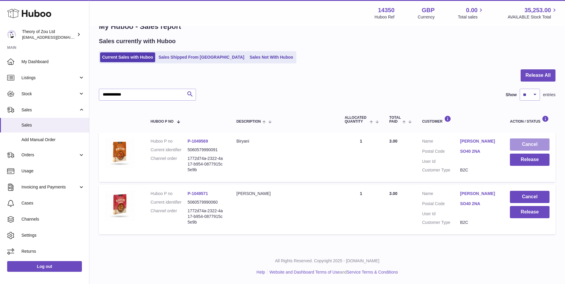
scroll to position [17, 0]
click at [529, 145] on button "Cancel" at bounding box center [530, 144] width 40 height 12
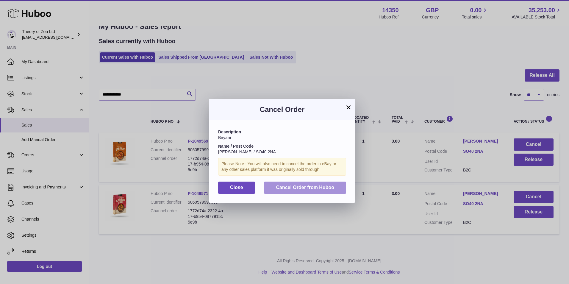
click at [316, 190] on button "Cancel Order from Huboo" at bounding box center [305, 188] width 82 height 12
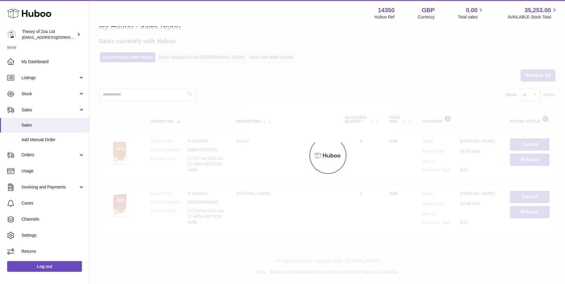
scroll to position [0, 0]
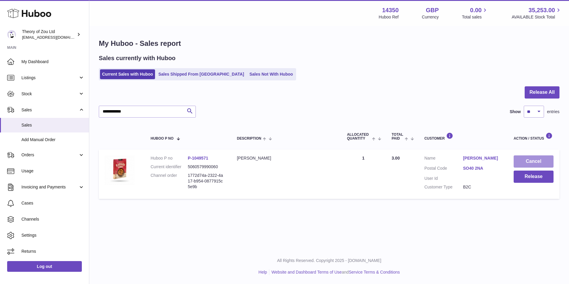
click at [533, 166] on button "Cancel" at bounding box center [534, 161] width 40 height 12
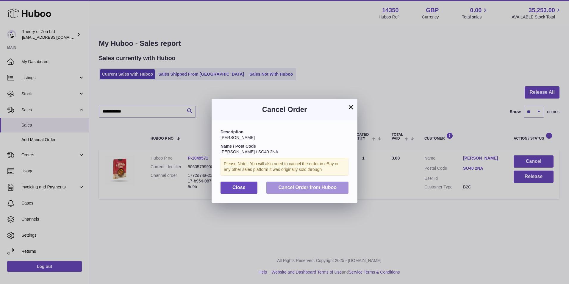
click at [310, 184] on button "Cancel Order from Huboo" at bounding box center [307, 188] width 82 height 12
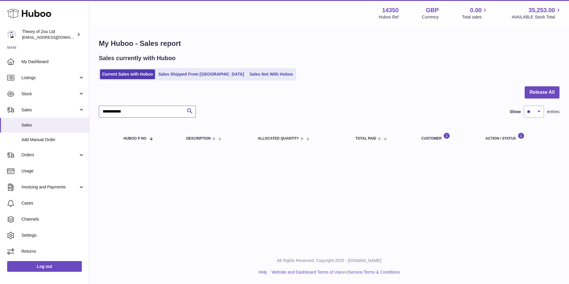
click at [146, 112] on input "**********" at bounding box center [147, 112] width 97 height 12
paste input "****"
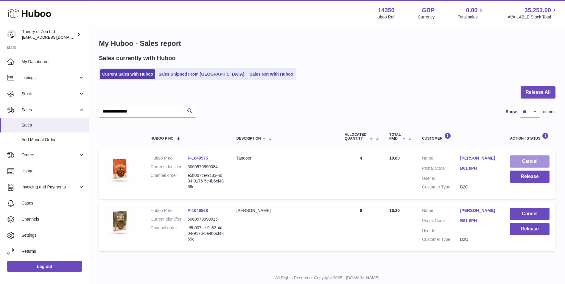
click at [520, 158] on button "Cancel" at bounding box center [530, 161] width 40 height 12
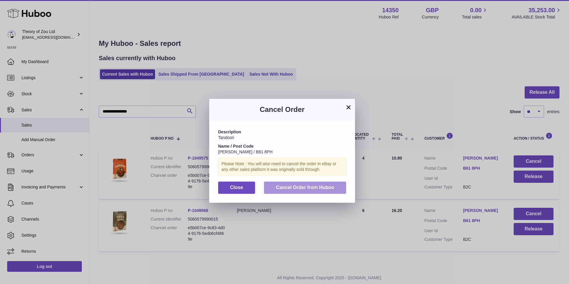
click at [298, 190] on span "Cancel Order from Huboo" at bounding box center [305, 187] width 58 height 5
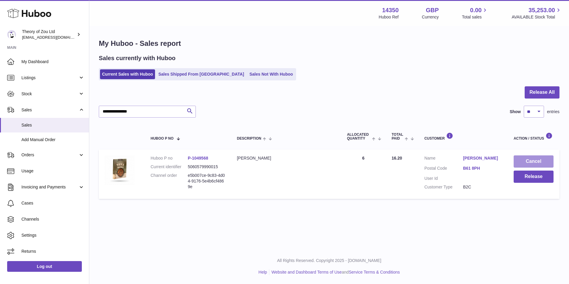
click at [541, 163] on button "Cancel" at bounding box center [534, 161] width 40 height 12
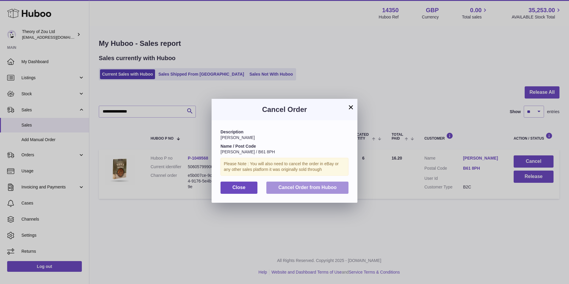
click at [300, 188] on span "Cancel Order from Huboo" at bounding box center [307, 187] width 58 height 5
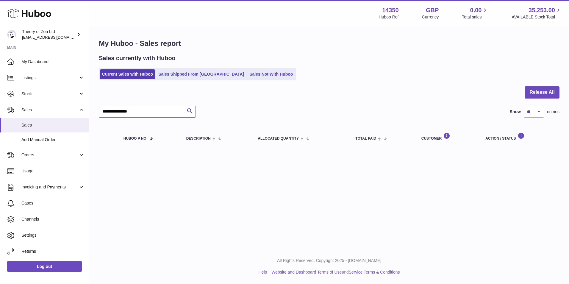
click at [145, 113] on input "**********" at bounding box center [147, 112] width 97 height 12
click at [135, 110] on input "**********" at bounding box center [147, 112] width 97 height 12
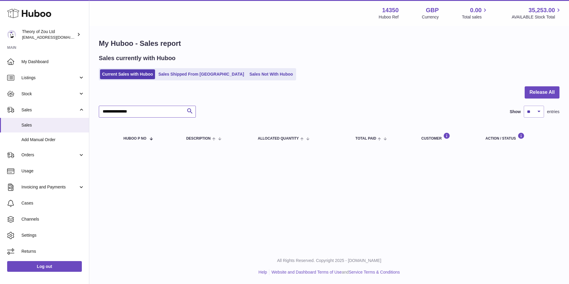
click at [135, 110] on input "**********" at bounding box center [147, 112] width 97 height 12
paste input "text"
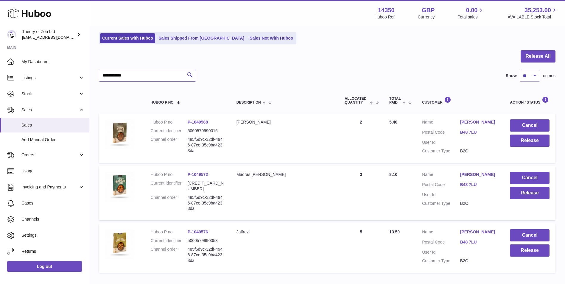
scroll to position [69, 0]
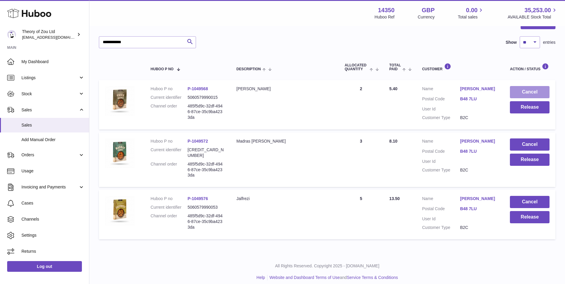
click at [522, 89] on button "Cancel" at bounding box center [530, 92] width 40 height 12
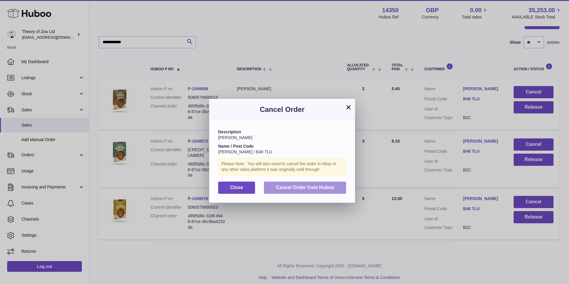
click at [328, 191] on button "Cancel Order from Huboo" at bounding box center [305, 188] width 82 height 12
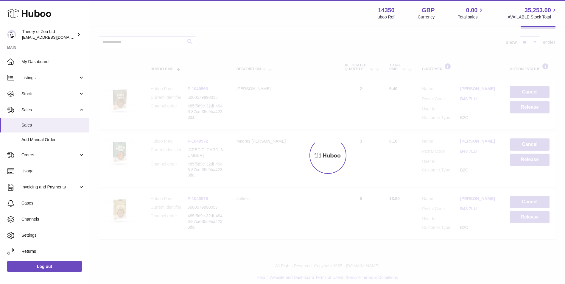
scroll to position [17, 0]
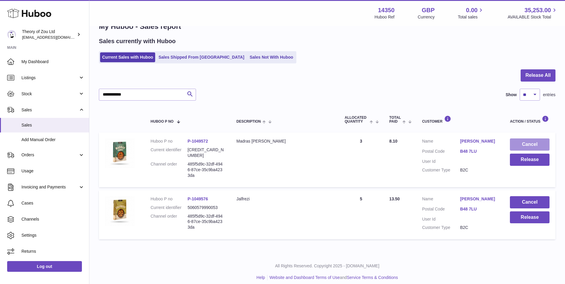
click at [529, 146] on button "Cancel" at bounding box center [530, 144] width 40 height 12
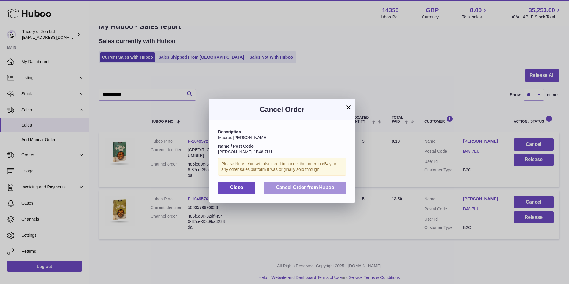
click at [327, 187] on span "Cancel Order from Huboo" at bounding box center [305, 187] width 58 height 5
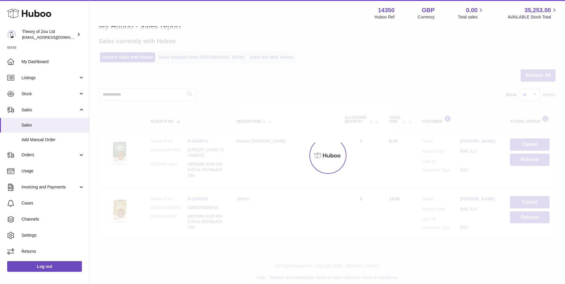
scroll to position [0, 0]
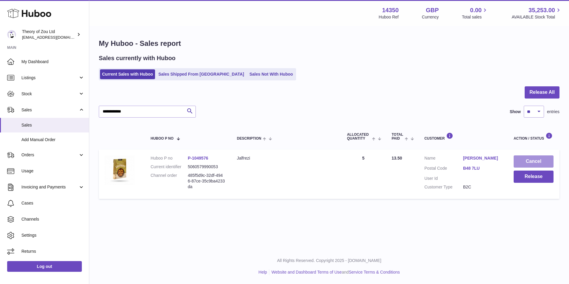
click at [538, 160] on button "Cancel" at bounding box center [534, 161] width 40 height 12
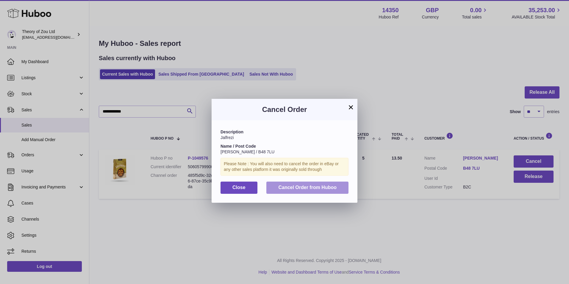
click at [330, 189] on span "Cancel Order from Huboo" at bounding box center [307, 187] width 58 height 5
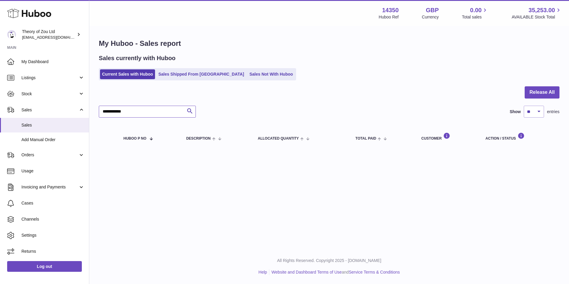
click at [134, 113] on input "**********" at bounding box center [147, 112] width 97 height 12
paste input "text"
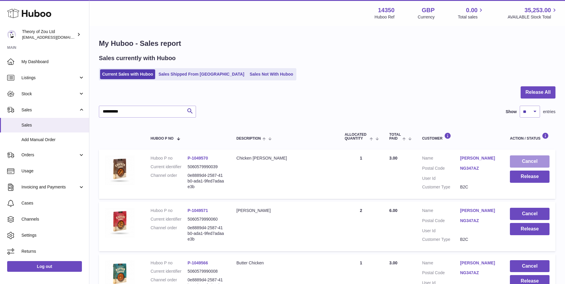
click at [531, 160] on button "Cancel" at bounding box center [530, 161] width 40 height 12
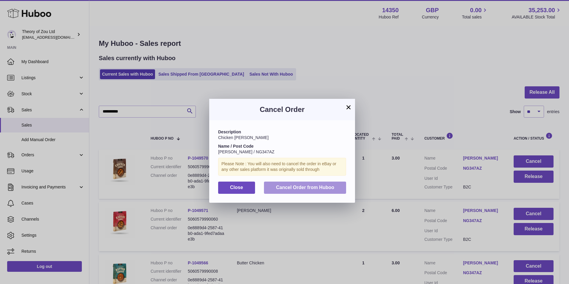
click at [330, 184] on button "Cancel Order from Huboo" at bounding box center [305, 188] width 82 height 12
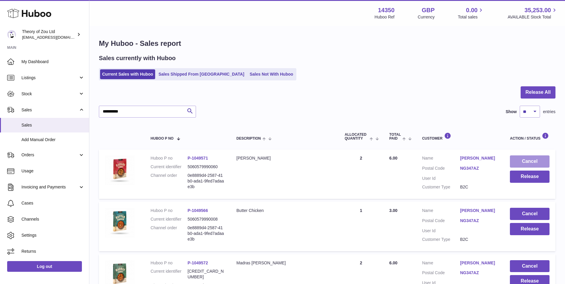
click at [548, 159] on button "Cancel" at bounding box center [530, 161] width 40 height 12
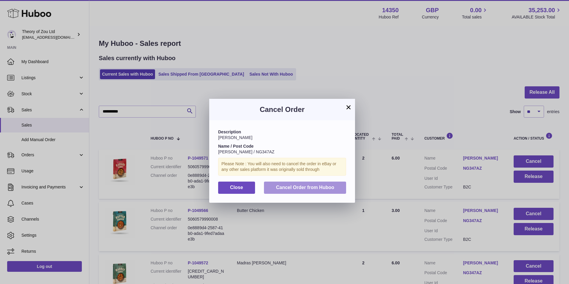
click at [328, 188] on span "Cancel Order from Huboo" at bounding box center [305, 187] width 58 height 5
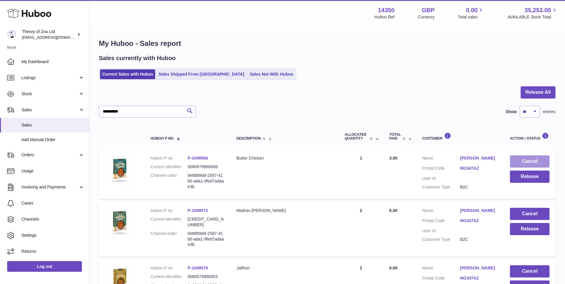
click at [537, 163] on button "Cancel" at bounding box center [530, 161] width 40 height 12
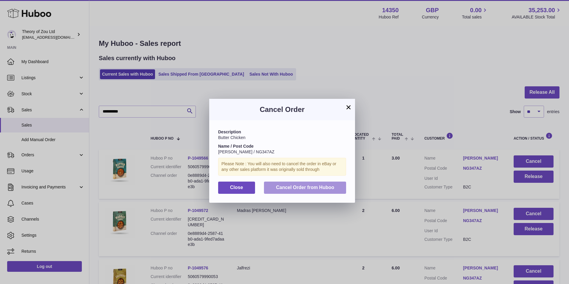
click at [335, 186] on button "Cancel Order from Huboo" at bounding box center [305, 188] width 82 height 12
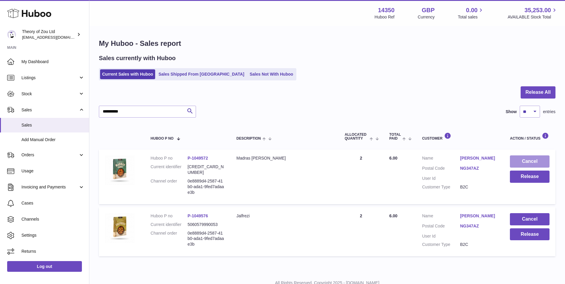
click at [544, 162] on button "Cancel" at bounding box center [530, 161] width 40 height 12
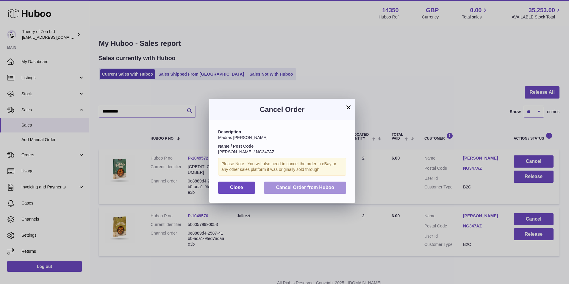
click at [310, 192] on button "Cancel Order from Huboo" at bounding box center [305, 188] width 82 height 12
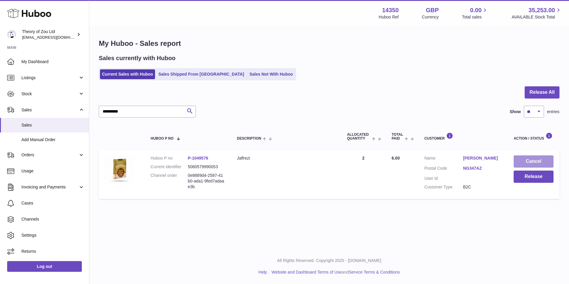
click at [543, 161] on button "Cancel" at bounding box center [534, 161] width 40 height 12
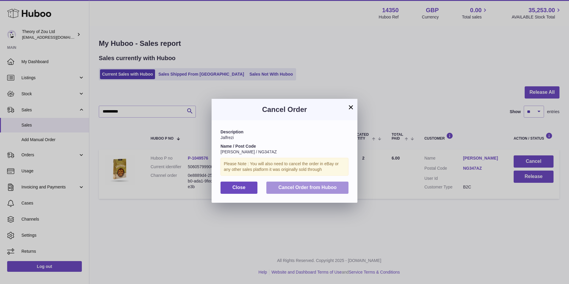
click at [327, 191] on button "Cancel Order from Huboo" at bounding box center [307, 188] width 82 height 12
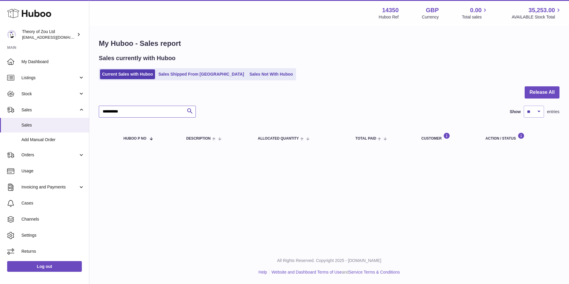
click at [167, 116] on input "**********" at bounding box center [147, 112] width 97 height 12
click at [168, 111] on input "**********" at bounding box center [147, 112] width 97 height 12
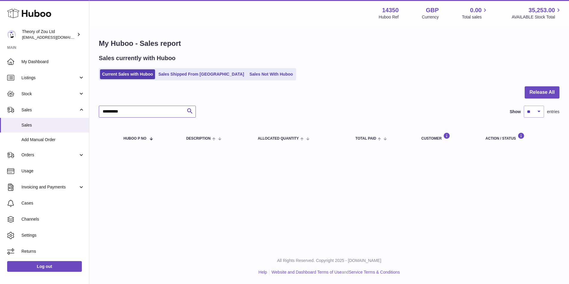
paste input "*****"
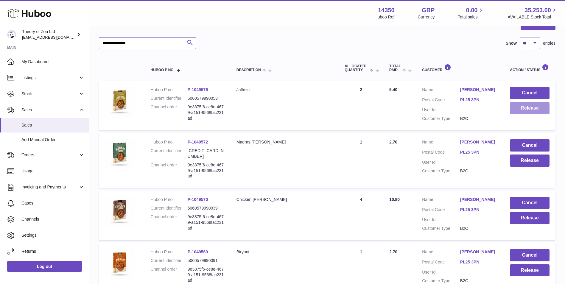
scroll to position [99, 0]
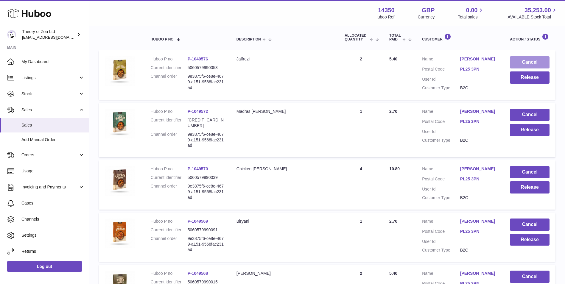
click at [536, 63] on button "Cancel" at bounding box center [530, 62] width 40 height 12
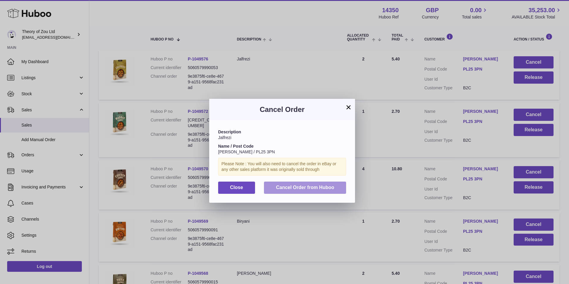
click at [306, 191] on button "Cancel Order from Huboo" at bounding box center [305, 188] width 82 height 12
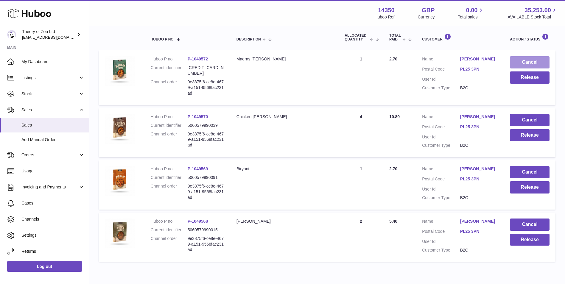
click at [531, 60] on button "Cancel" at bounding box center [530, 62] width 40 height 12
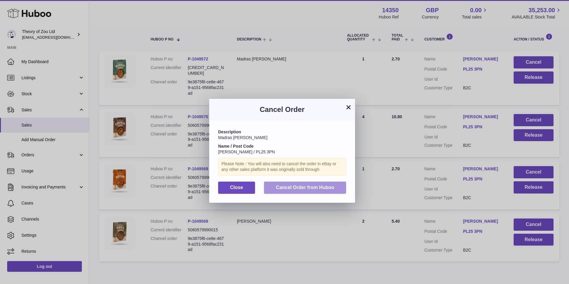
click at [311, 189] on span "Cancel Order from Huboo" at bounding box center [305, 187] width 58 height 5
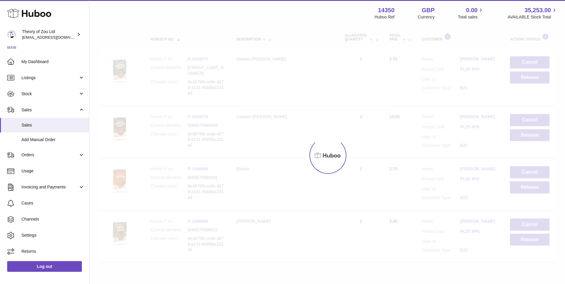
scroll to position [69, 0]
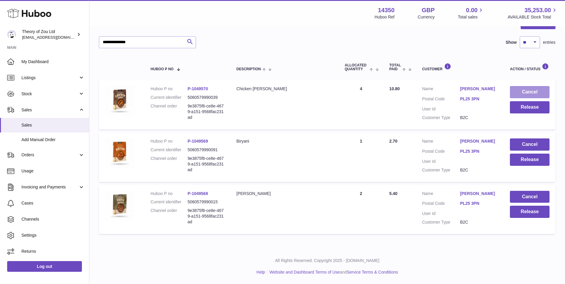
click at [537, 88] on button "Cancel" at bounding box center [530, 92] width 40 height 12
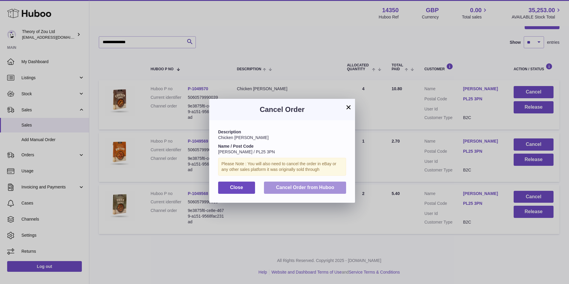
click at [309, 183] on button "Cancel Order from Huboo" at bounding box center [305, 188] width 82 height 12
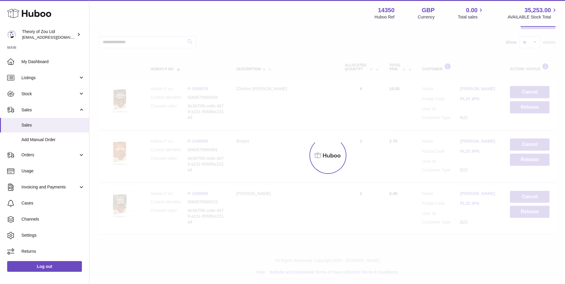
scroll to position [17, 0]
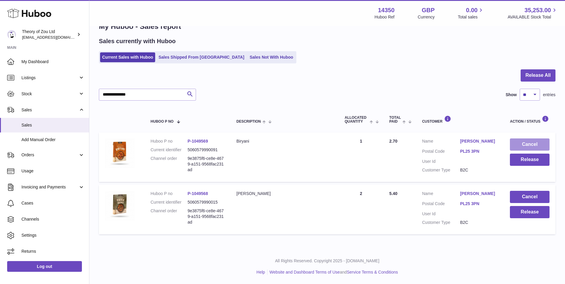
click at [540, 143] on button "Cancel" at bounding box center [530, 144] width 40 height 12
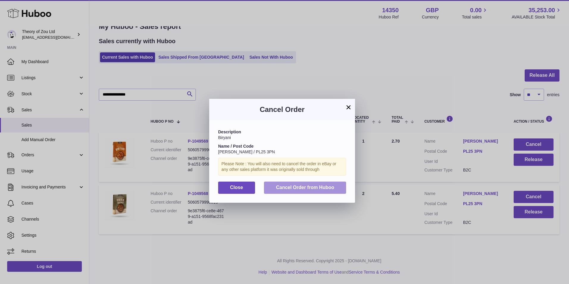
click at [322, 187] on span "Cancel Order from Huboo" at bounding box center [305, 187] width 58 height 5
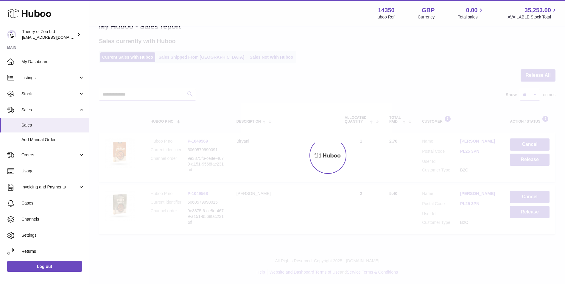
scroll to position [0, 0]
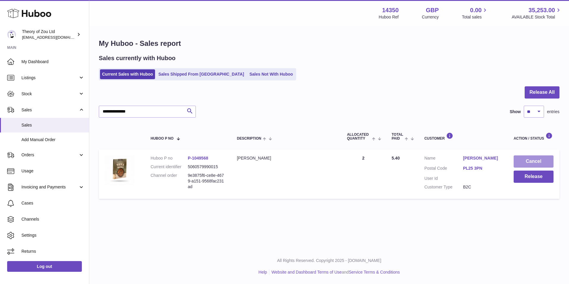
click at [543, 162] on button "Cancel" at bounding box center [534, 161] width 40 height 12
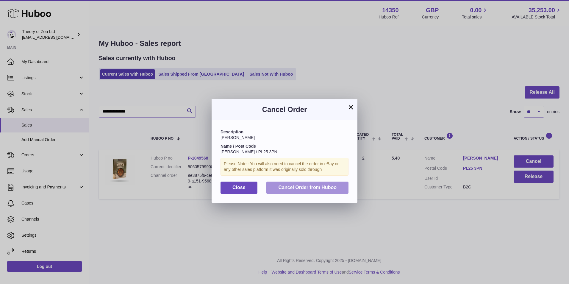
click at [341, 193] on button "Cancel Order from Huboo" at bounding box center [307, 188] width 82 height 12
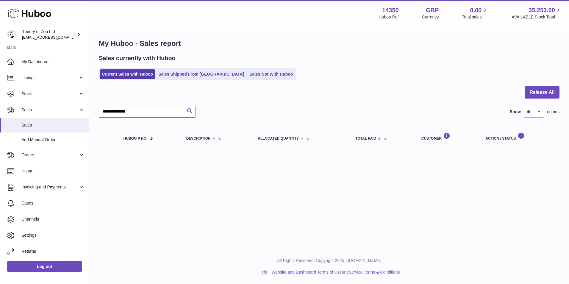
click at [144, 108] on input "**********" at bounding box center [147, 112] width 97 height 12
click at [151, 116] on input "**********" at bounding box center [147, 112] width 97 height 12
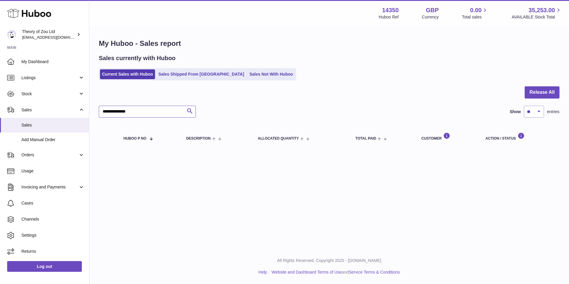
paste input "text"
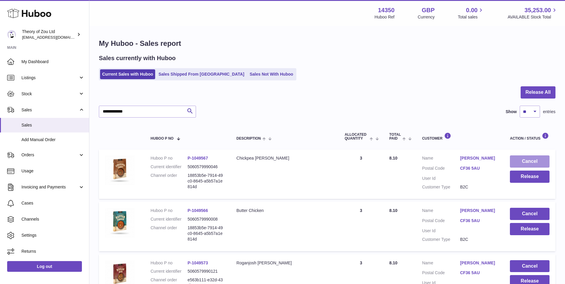
click at [537, 163] on button "Cancel" at bounding box center [530, 161] width 40 height 12
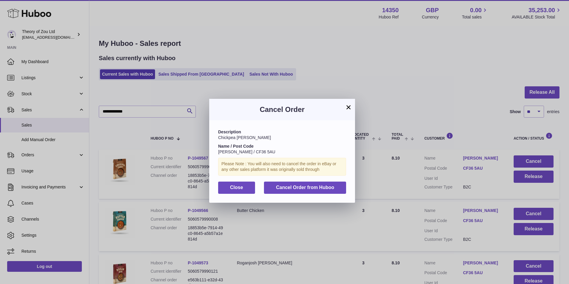
click at [326, 180] on div "Description Chickpea [PERSON_NAME] Name / Post Code [PERSON_NAME] / CF36 5AU Pl…" at bounding box center [282, 161] width 146 height 82
click at [328, 182] on button "Cancel Order from Huboo" at bounding box center [305, 188] width 82 height 12
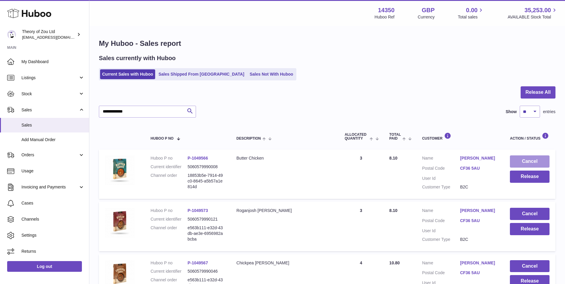
click at [532, 161] on button "Cancel" at bounding box center [530, 161] width 40 height 12
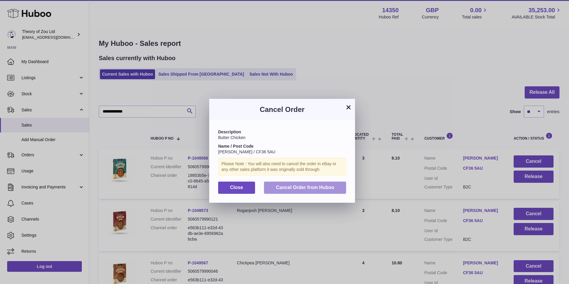
click at [303, 188] on span "Cancel Order from Huboo" at bounding box center [305, 187] width 58 height 5
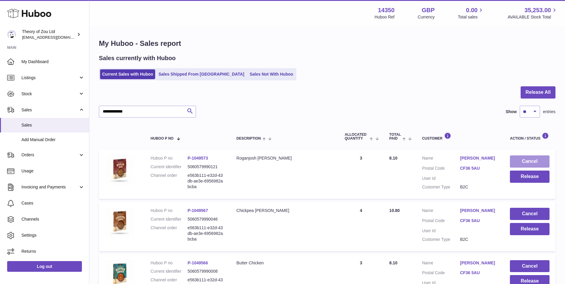
click at [528, 161] on button "Cancel" at bounding box center [530, 161] width 40 height 12
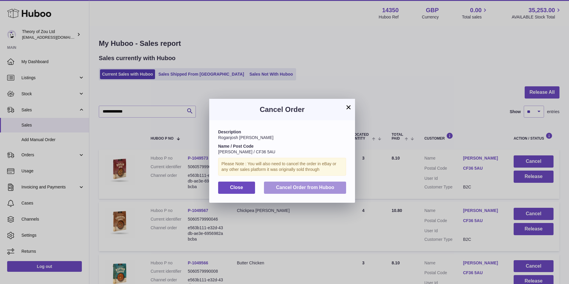
click at [333, 190] on span "Cancel Order from Huboo" at bounding box center [305, 187] width 58 height 5
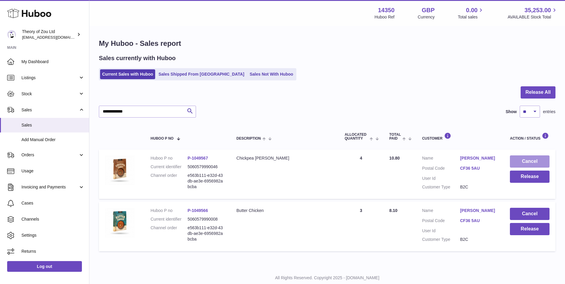
click at [540, 163] on button "Cancel" at bounding box center [530, 161] width 40 height 12
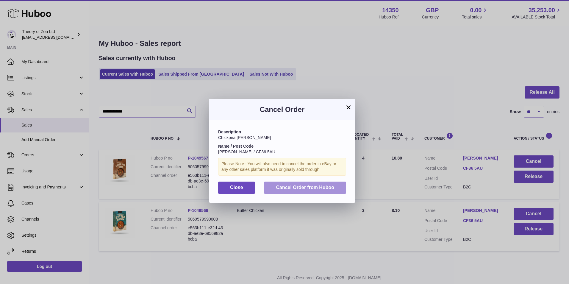
click at [303, 188] on span "Cancel Order from Huboo" at bounding box center [305, 187] width 58 height 5
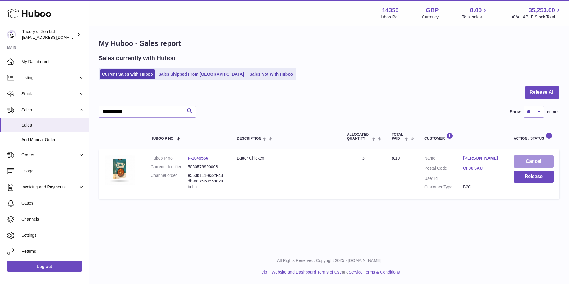
click at [529, 157] on button "Cancel" at bounding box center [534, 161] width 40 height 12
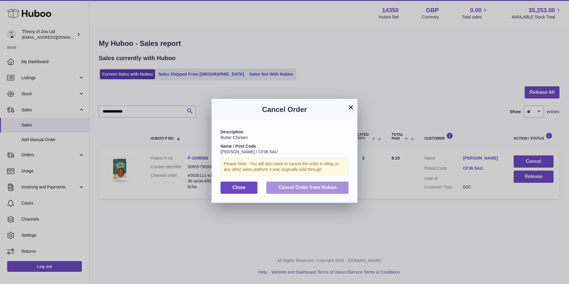
click at [311, 188] on span "Cancel Order from Huboo" at bounding box center [307, 187] width 58 height 5
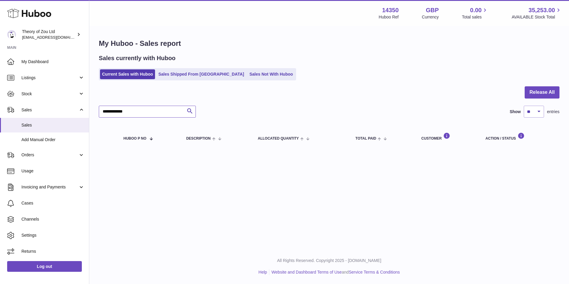
click at [132, 110] on input "**********" at bounding box center [147, 112] width 97 height 12
paste input "*****"
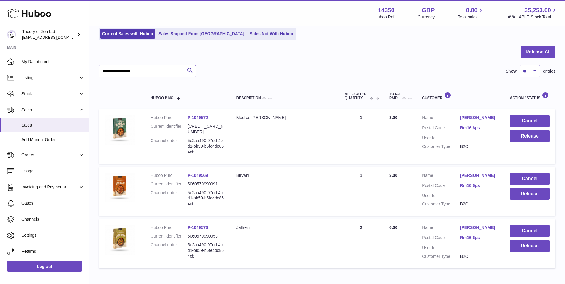
scroll to position [69, 0]
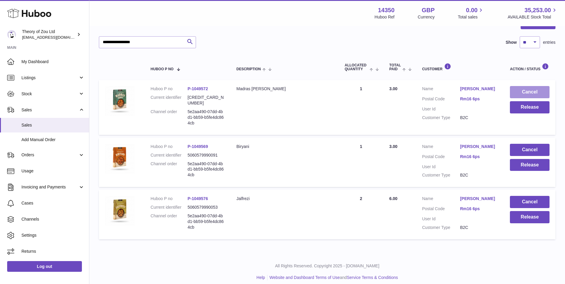
click at [519, 93] on button "Cancel" at bounding box center [530, 92] width 40 height 12
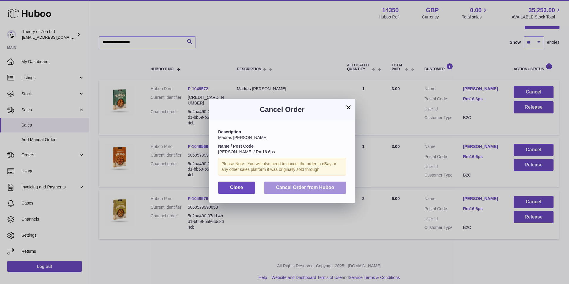
click at [316, 183] on button "Cancel Order from Huboo" at bounding box center [305, 188] width 82 height 12
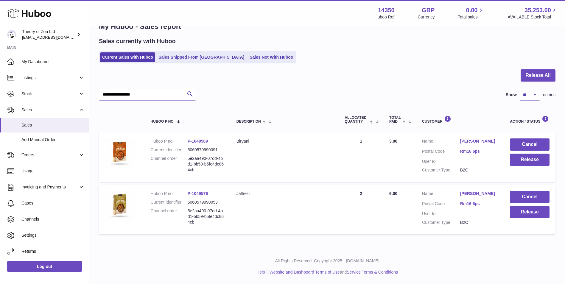
scroll to position [17, 0]
click at [533, 146] on button "Cancel" at bounding box center [530, 144] width 40 height 12
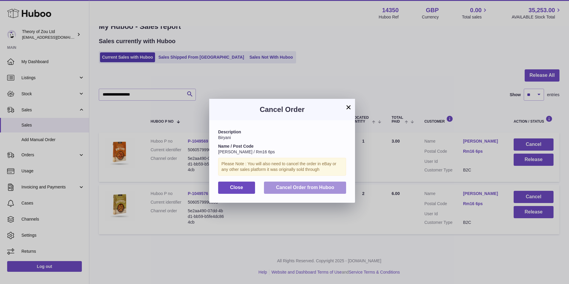
click at [312, 187] on span "Cancel Order from Huboo" at bounding box center [305, 187] width 58 height 5
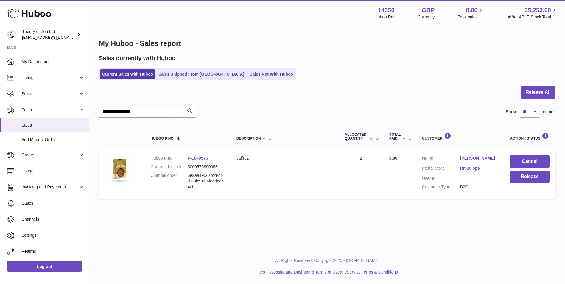
scroll to position [0, 0]
click at [542, 165] on button "Cancel" at bounding box center [534, 161] width 40 height 12
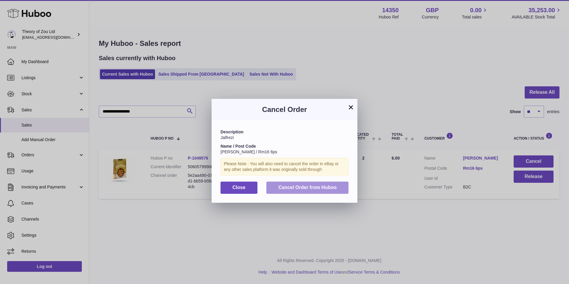
click at [332, 191] on button "Cancel Order from Huboo" at bounding box center [307, 188] width 82 height 12
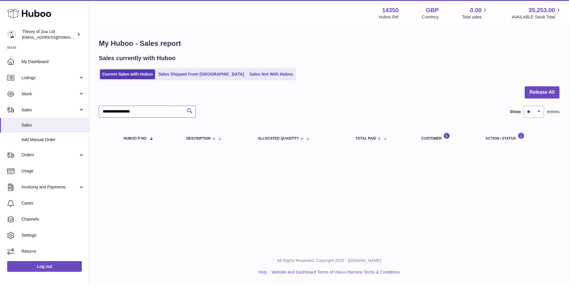
click at [146, 111] on input "**********" at bounding box center [147, 112] width 97 height 12
paste input "text"
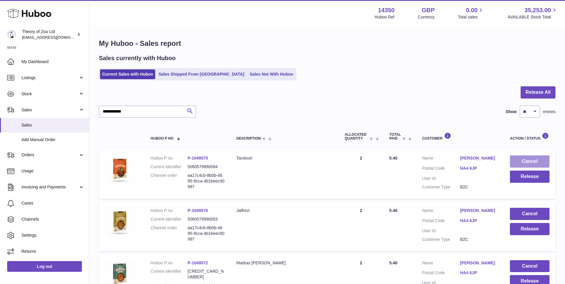
click at [529, 160] on button "Cancel" at bounding box center [530, 161] width 40 height 12
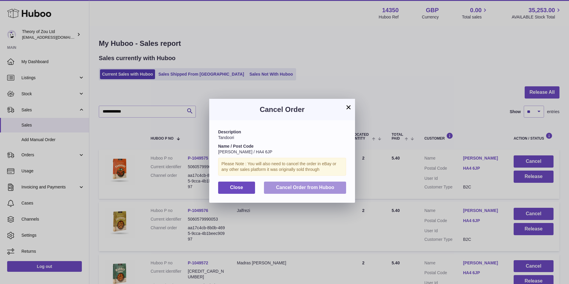
click at [307, 190] on span "Cancel Order from Huboo" at bounding box center [305, 187] width 58 height 5
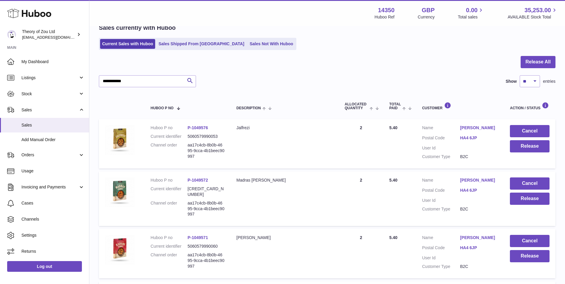
scroll to position [99, 0]
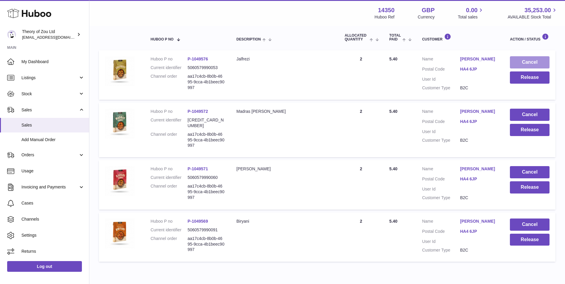
click at [543, 68] on button "Cancel" at bounding box center [530, 62] width 40 height 12
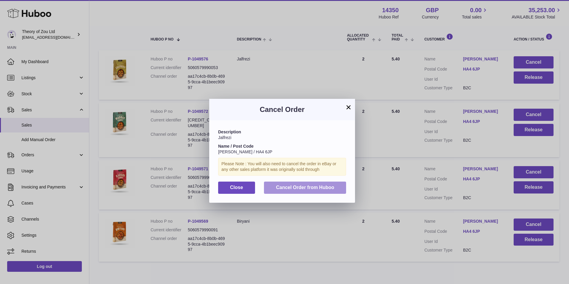
click at [334, 186] on span "Cancel Order from Huboo" at bounding box center [305, 187] width 58 height 5
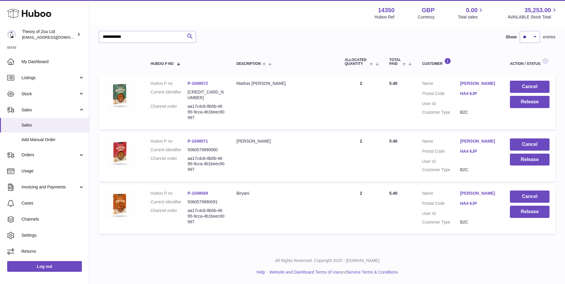
scroll to position [69, 0]
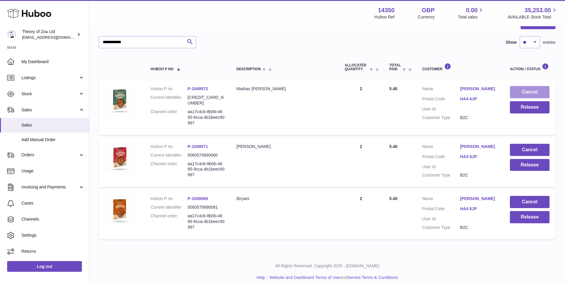
click at [532, 93] on button "Cancel" at bounding box center [530, 92] width 40 height 12
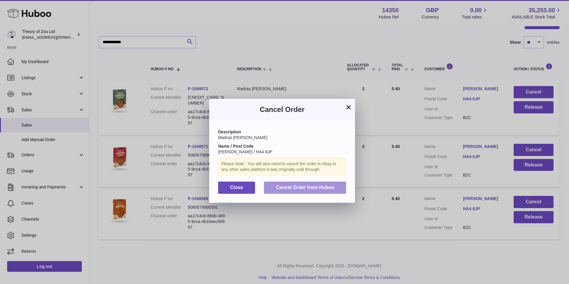
click at [325, 189] on span "Cancel Order from Huboo" at bounding box center [305, 187] width 58 height 5
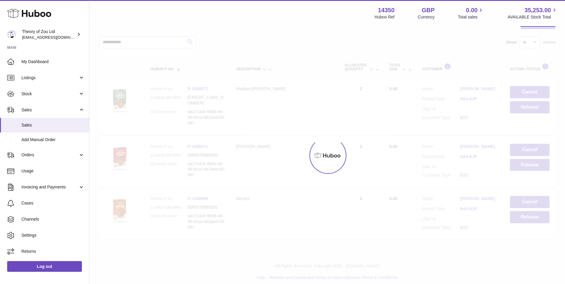
scroll to position [17, 0]
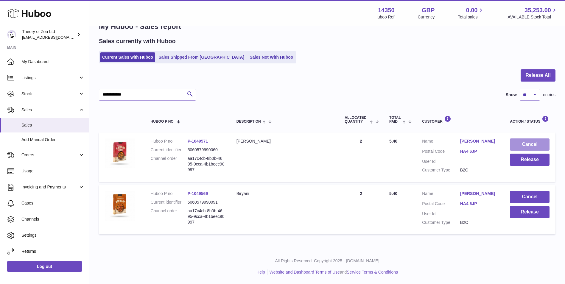
click at [532, 142] on button "Cancel" at bounding box center [530, 144] width 40 height 12
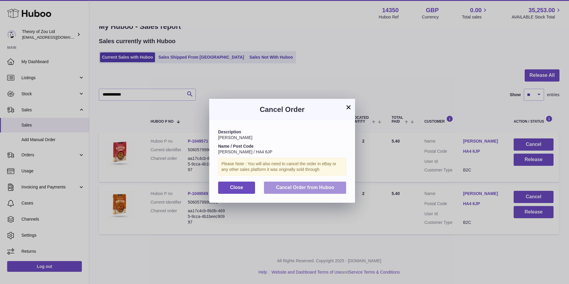
click at [312, 186] on span "Cancel Order from Huboo" at bounding box center [305, 187] width 58 height 5
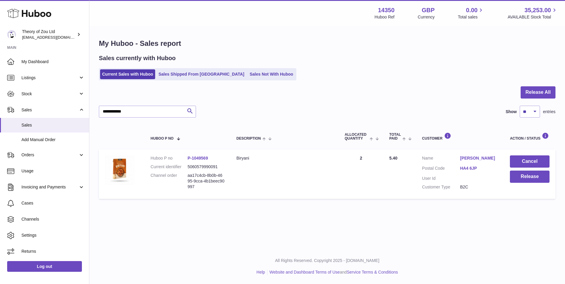
scroll to position [0, 0]
click at [535, 159] on button "Cancel" at bounding box center [534, 161] width 40 height 12
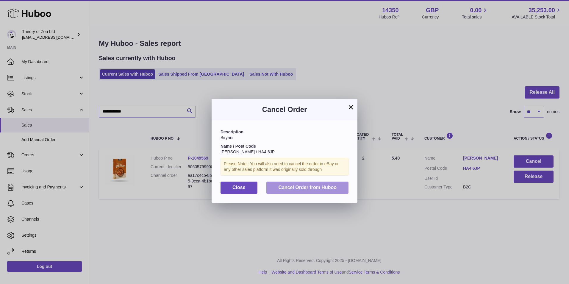
click at [316, 188] on span "Cancel Order from Huboo" at bounding box center [307, 187] width 58 height 5
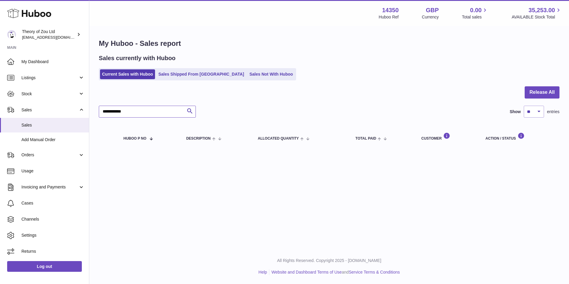
click at [140, 115] on input "**********" at bounding box center [147, 112] width 97 height 12
paste input "*********"
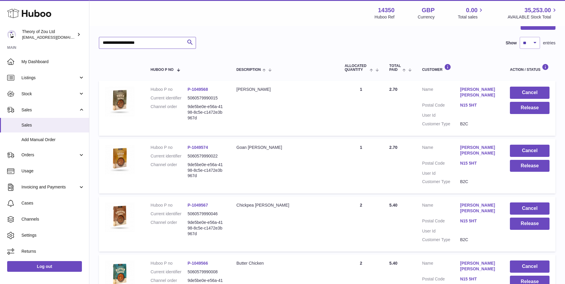
scroll to position [99, 0]
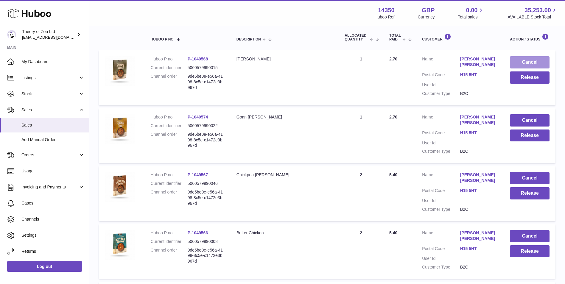
click at [525, 62] on button "Cancel" at bounding box center [530, 62] width 40 height 12
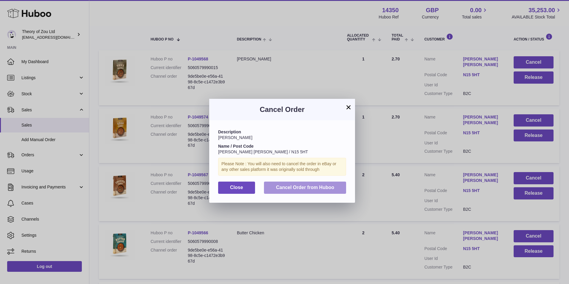
click at [329, 184] on button "Cancel Order from Huboo" at bounding box center [305, 188] width 82 height 12
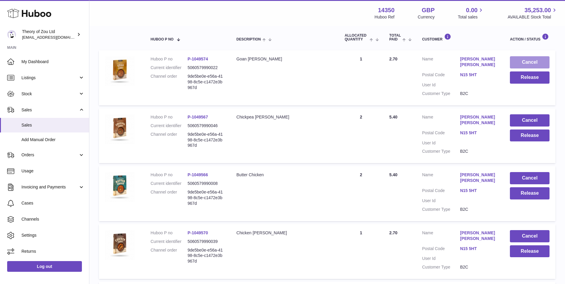
click at [528, 65] on button "Cancel" at bounding box center [530, 62] width 40 height 12
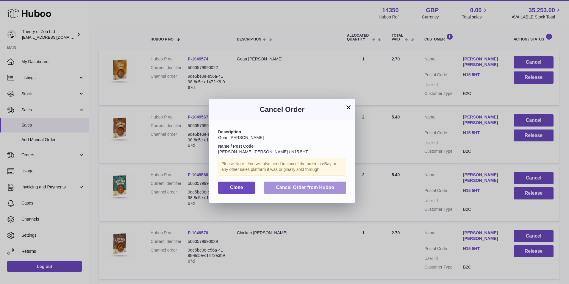
click at [338, 188] on button "Cancel Order from Huboo" at bounding box center [305, 188] width 82 height 12
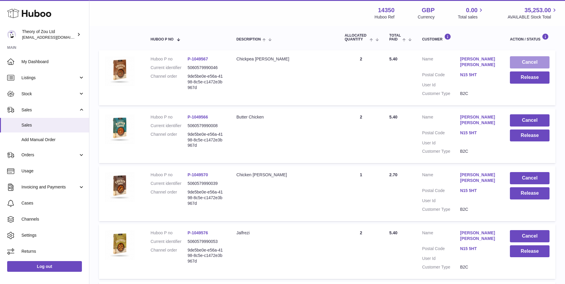
click at [517, 63] on button "Cancel" at bounding box center [530, 62] width 40 height 12
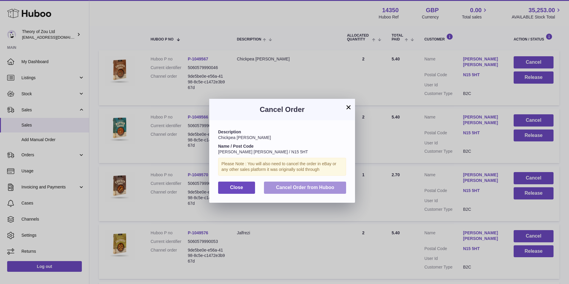
click at [324, 186] on span "Cancel Order from Huboo" at bounding box center [305, 187] width 58 height 5
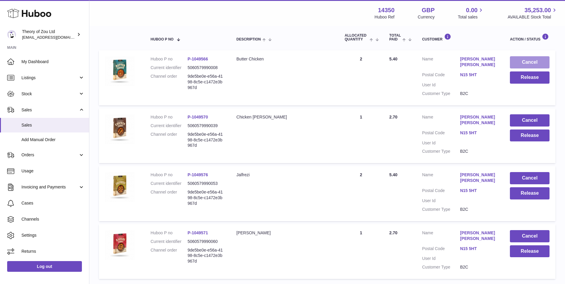
click at [535, 61] on button "Cancel" at bounding box center [530, 62] width 40 height 12
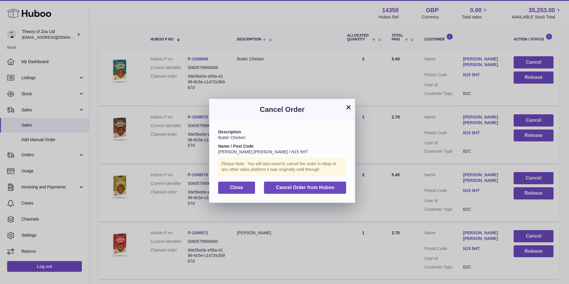
click at [303, 196] on div "Description Butter Chicken Name / Post Code [PERSON_NAME] [PERSON_NAME] / N15 5…" at bounding box center [282, 161] width 146 height 82
click at [306, 188] on span "Cancel Order from Huboo" at bounding box center [305, 187] width 58 height 5
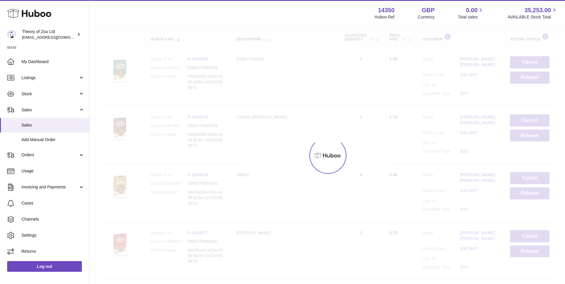
scroll to position [86, 0]
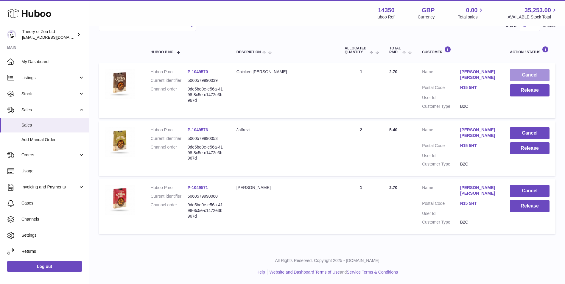
click at [540, 79] on button "Cancel" at bounding box center [530, 75] width 40 height 12
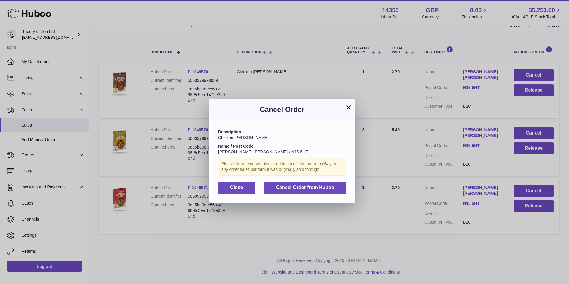
click at [325, 180] on div "Description Chicken [PERSON_NAME] Name / Post Code [PERSON_NAME] [PERSON_NAME] …" at bounding box center [282, 161] width 146 height 82
click at [327, 186] on span "Cancel Order from Huboo" at bounding box center [305, 187] width 58 height 5
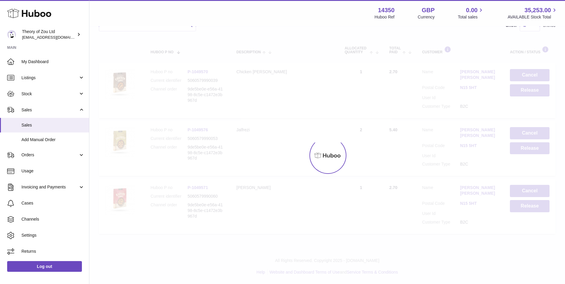
scroll to position [28, 0]
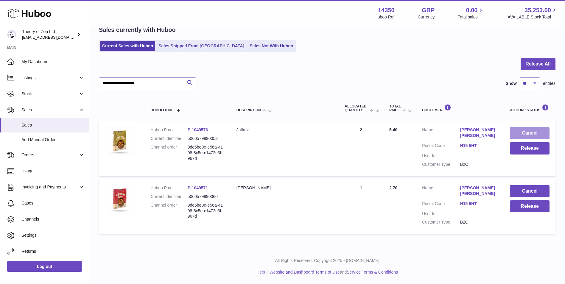
click at [537, 135] on button "Cancel" at bounding box center [530, 133] width 40 height 12
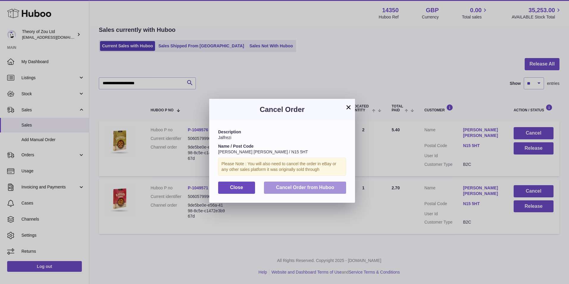
click at [298, 190] on button "Cancel Order from Huboo" at bounding box center [305, 188] width 82 height 12
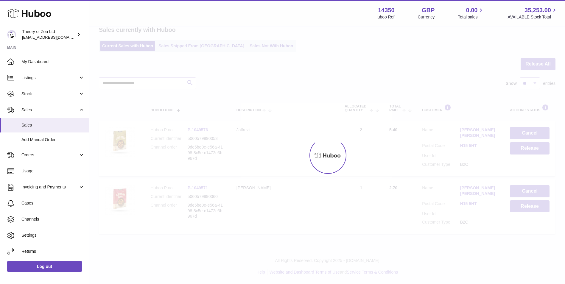
scroll to position [0, 0]
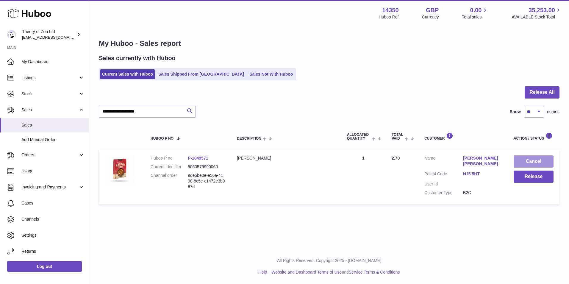
click at [540, 159] on button "Cancel" at bounding box center [534, 161] width 40 height 12
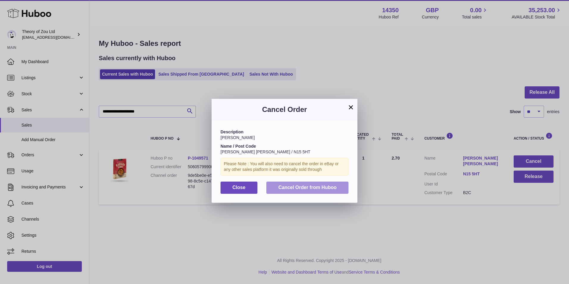
click at [329, 183] on button "Cancel Order from Huboo" at bounding box center [307, 188] width 82 height 12
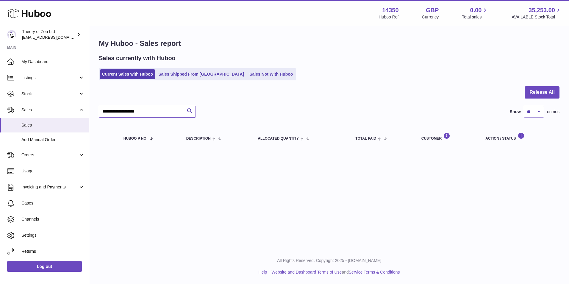
click at [163, 106] on input "**********" at bounding box center [147, 112] width 97 height 12
paste input "text"
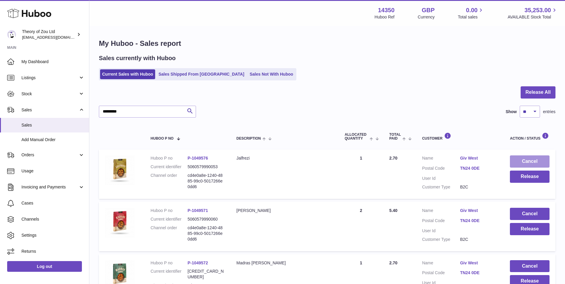
click at [541, 162] on button "Cancel" at bounding box center [530, 161] width 40 height 12
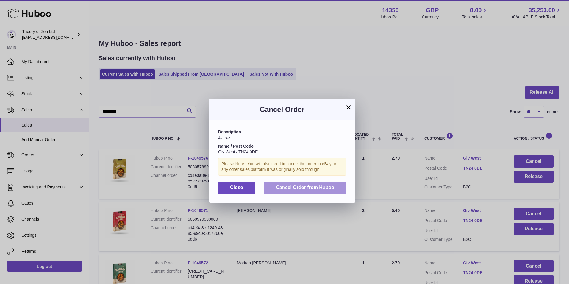
click at [301, 189] on span "Cancel Order from Huboo" at bounding box center [305, 187] width 58 height 5
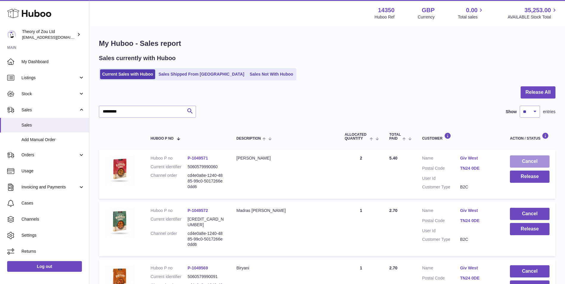
click at [538, 166] on button "Cancel" at bounding box center [530, 161] width 40 height 12
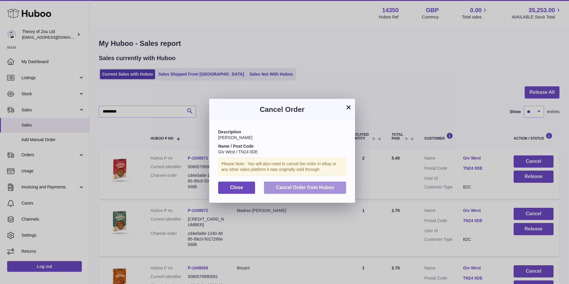
click at [331, 192] on button "Cancel Order from Huboo" at bounding box center [305, 188] width 82 height 12
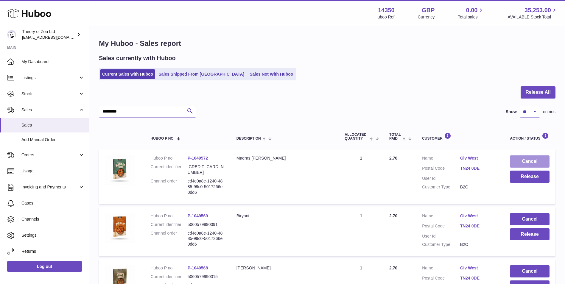
click at [540, 163] on button "Cancel" at bounding box center [530, 161] width 40 height 12
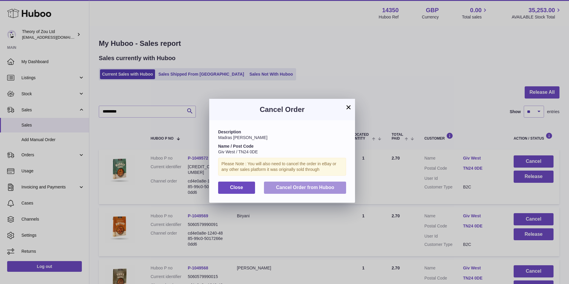
click at [320, 190] on button "Cancel Order from Huboo" at bounding box center [305, 188] width 82 height 12
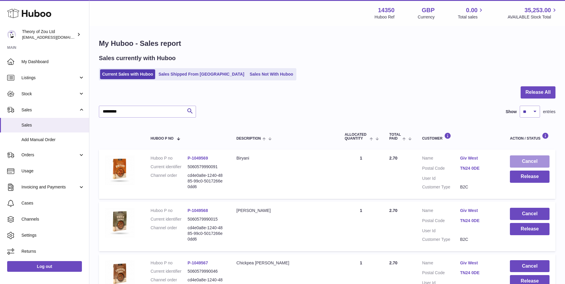
click at [537, 161] on button "Cancel" at bounding box center [530, 161] width 40 height 12
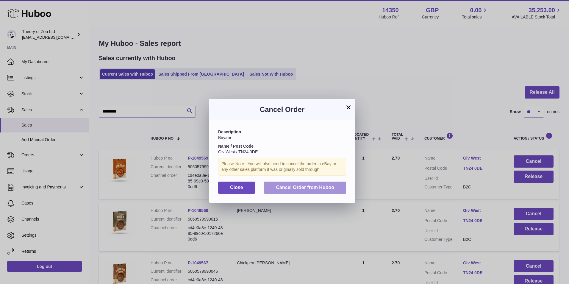
click at [309, 192] on button "Cancel Order from Huboo" at bounding box center [305, 188] width 82 height 12
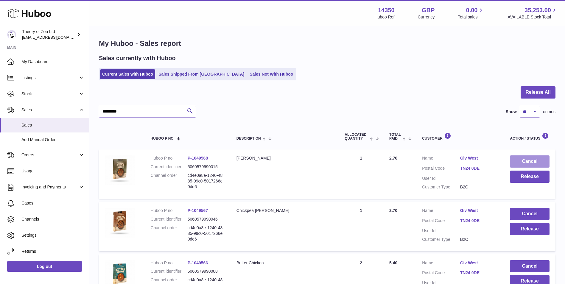
click at [542, 160] on button "Cancel" at bounding box center [530, 161] width 40 height 12
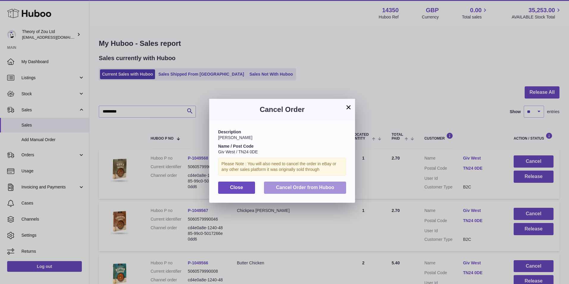
click at [314, 187] on span "Cancel Order from Huboo" at bounding box center [305, 187] width 58 height 5
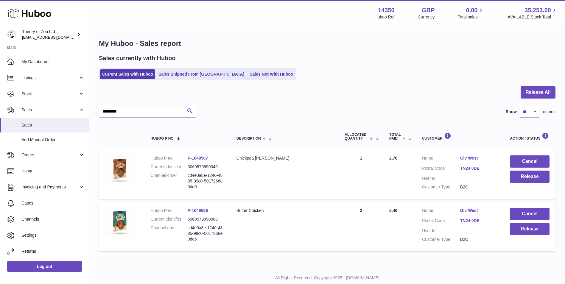
click at [526, 155] on td "Cancel Release" at bounding box center [530, 173] width 52 height 49
click at [528, 161] on button "Cancel" at bounding box center [530, 161] width 40 height 12
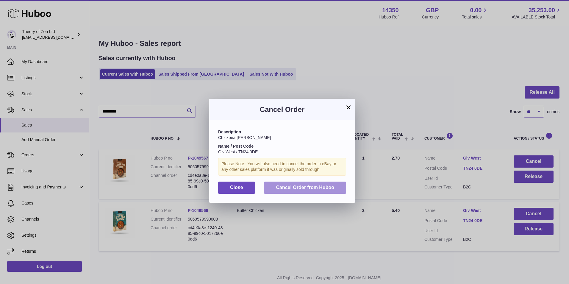
click at [292, 185] on span "Cancel Order from Huboo" at bounding box center [305, 187] width 58 height 5
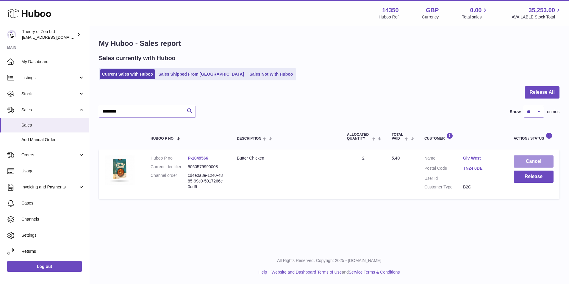
click at [531, 164] on button "Cancel" at bounding box center [534, 161] width 40 height 12
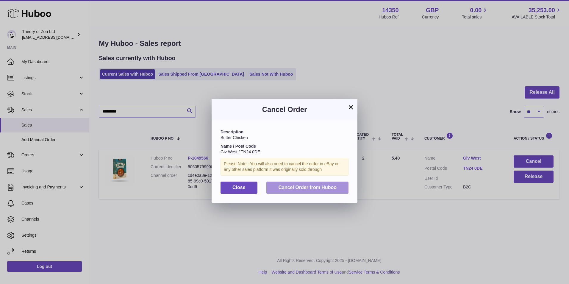
click at [339, 191] on button "Cancel Order from Huboo" at bounding box center [307, 188] width 82 height 12
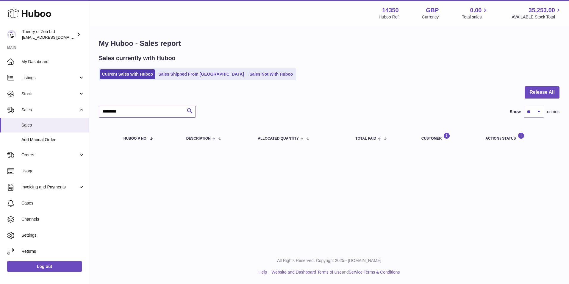
click at [123, 111] on input "*********" at bounding box center [147, 112] width 97 height 12
paste input "****"
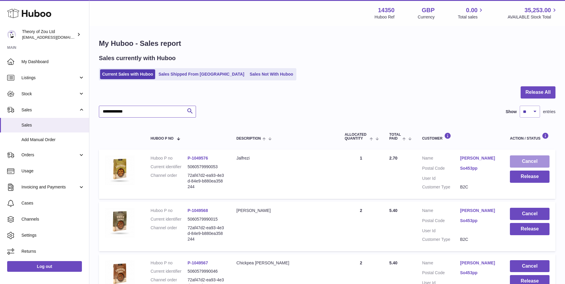
scroll to position [50, 0]
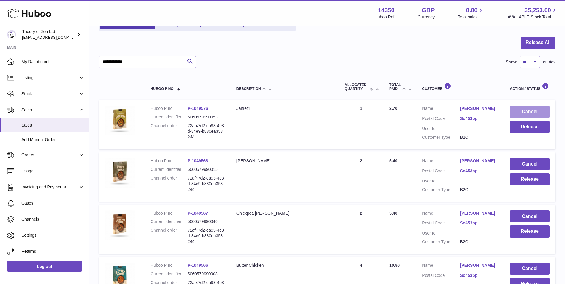
click at [520, 106] on button "Cancel" at bounding box center [530, 112] width 40 height 12
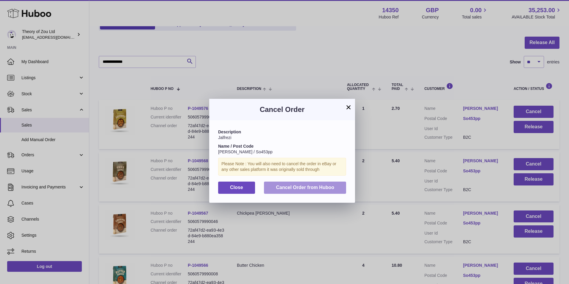
click at [322, 187] on span "Cancel Order from Huboo" at bounding box center [305, 187] width 58 height 5
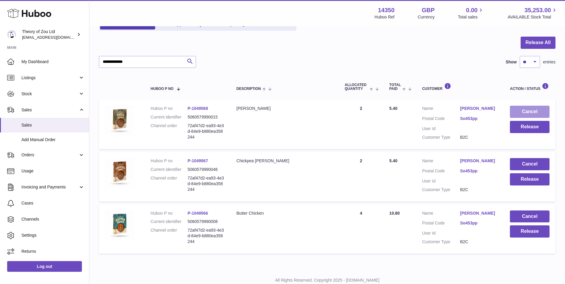
click at [539, 113] on button "Cancel" at bounding box center [530, 112] width 40 height 12
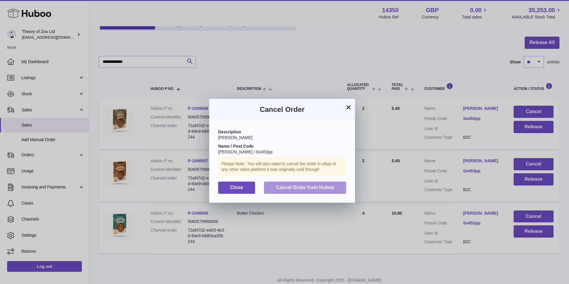
click at [328, 190] on span "Cancel Order from Huboo" at bounding box center [305, 187] width 58 height 5
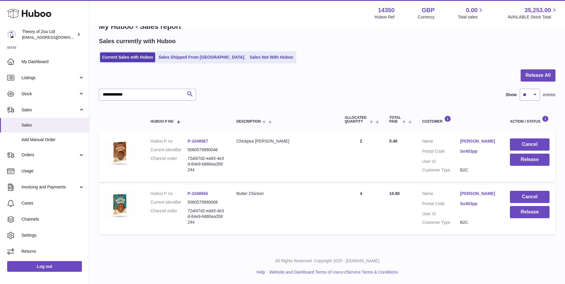
scroll to position [17, 0]
click at [540, 141] on button "Cancel" at bounding box center [530, 144] width 40 height 12
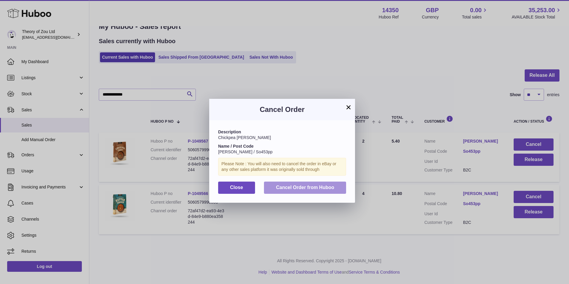
click at [314, 191] on button "Cancel Order from Huboo" at bounding box center [305, 188] width 82 height 12
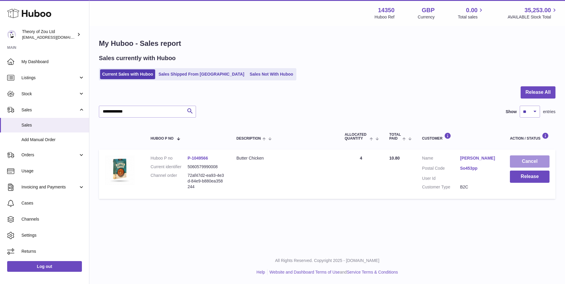
scroll to position [0, 0]
click at [537, 157] on button "Cancel" at bounding box center [534, 161] width 40 height 12
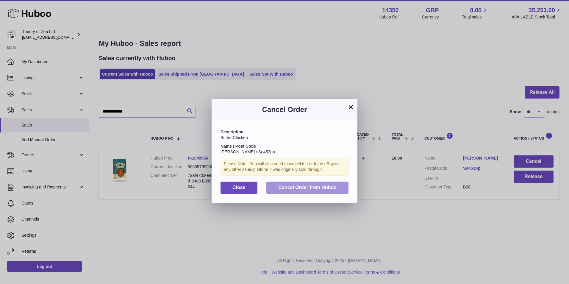
click at [301, 184] on button "Cancel Order from Huboo" at bounding box center [307, 188] width 82 height 12
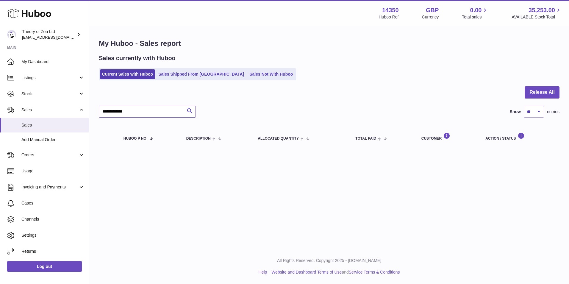
click at [152, 113] on input "**********" at bounding box center [147, 112] width 97 height 12
paste input "text"
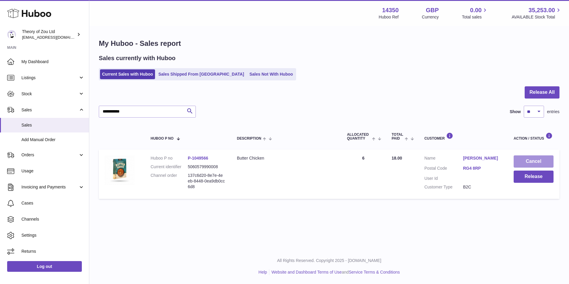
click at [542, 159] on button "Cancel" at bounding box center [534, 161] width 40 height 12
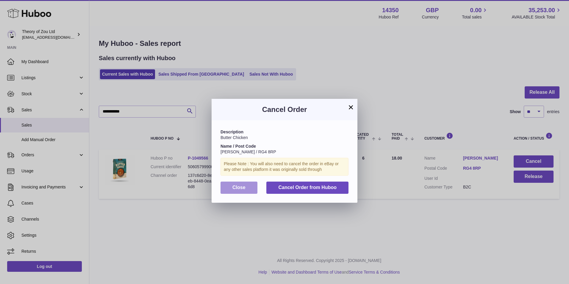
click at [232, 191] on button "Close" at bounding box center [239, 188] width 37 height 12
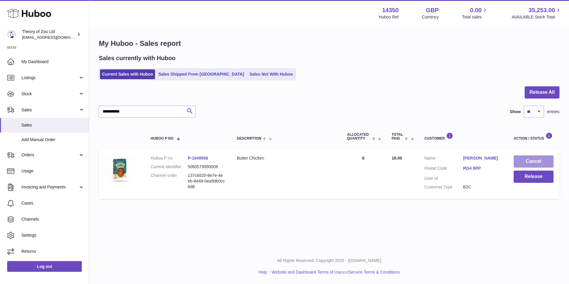
click at [540, 165] on button "Cancel" at bounding box center [534, 161] width 40 height 12
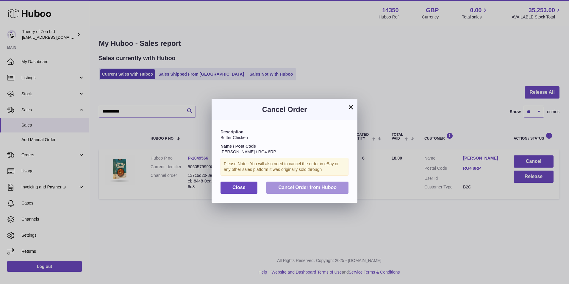
click at [312, 188] on span "Cancel Order from Huboo" at bounding box center [307, 187] width 58 height 5
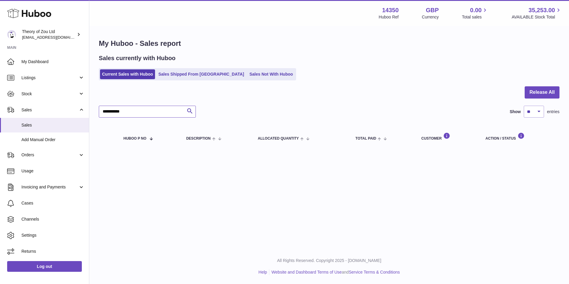
click at [137, 113] on input "**********" at bounding box center [147, 112] width 97 height 12
click at [138, 113] on input "**********" at bounding box center [147, 112] width 97 height 12
paste input "*"
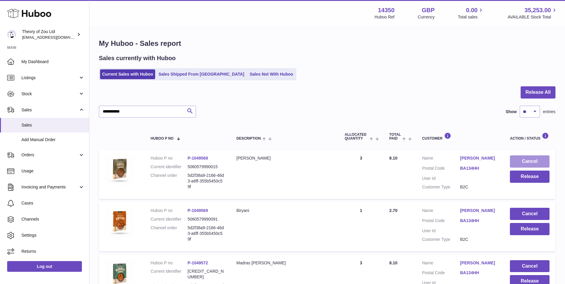
click at [540, 161] on button "Cancel" at bounding box center [530, 161] width 40 height 12
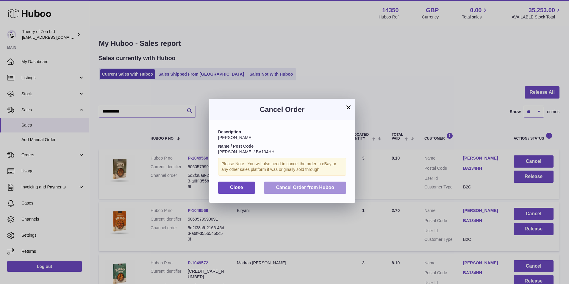
click at [308, 187] on span "Cancel Order from Huboo" at bounding box center [305, 187] width 58 height 5
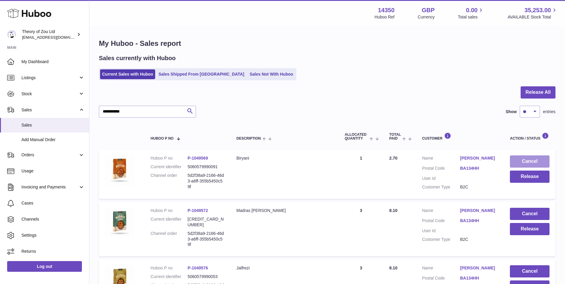
click at [537, 163] on button "Cancel" at bounding box center [530, 161] width 40 height 12
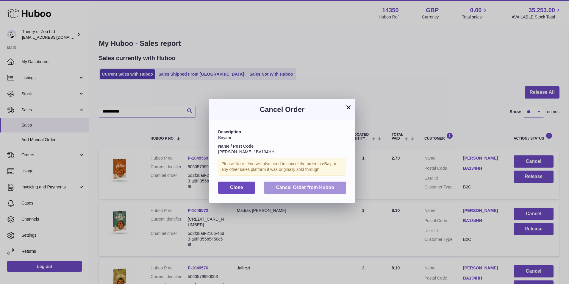
click at [333, 186] on span "Cancel Order from Huboo" at bounding box center [305, 187] width 58 height 5
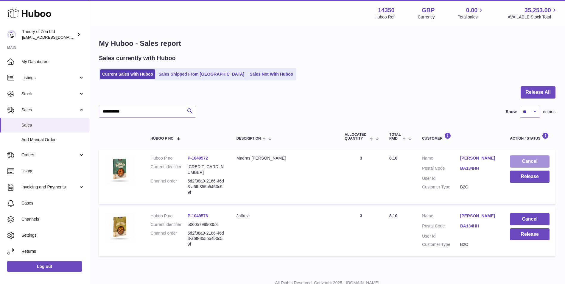
click at [522, 159] on button "Cancel" at bounding box center [530, 161] width 40 height 12
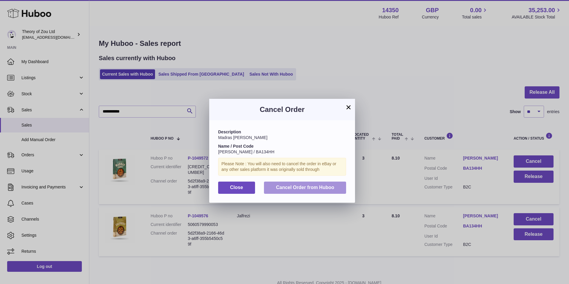
click at [308, 183] on button "Cancel Order from Huboo" at bounding box center [305, 188] width 82 height 12
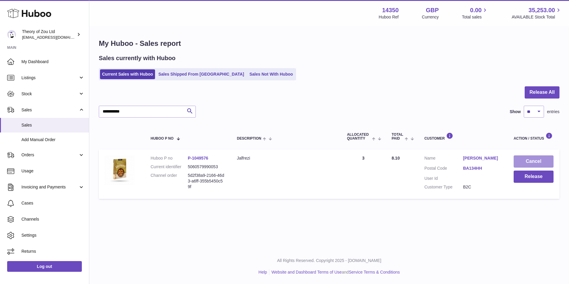
click at [523, 162] on button "Cancel" at bounding box center [534, 161] width 40 height 12
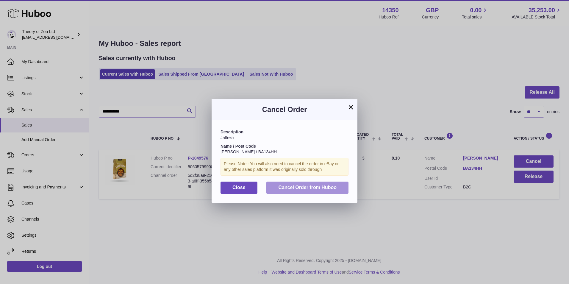
click at [317, 183] on button "Cancel Order from Huboo" at bounding box center [307, 188] width 82 height 12
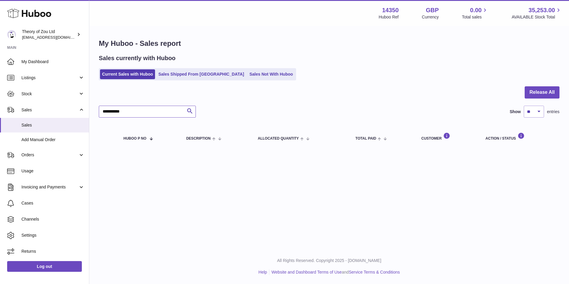
click at [159, 110] on input "**********" at bounding box center [147, 112] width 97 height 12
click at [162, 115] on input "**********" at bounding box center [147, 112] width 97 height 12
click at [161, 117] on input "**********" at bounding box center [147, 112] width 97 height 12
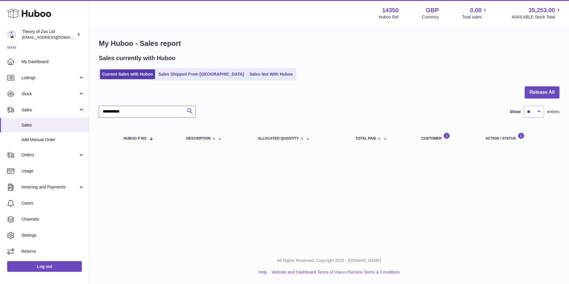
paste input "text"
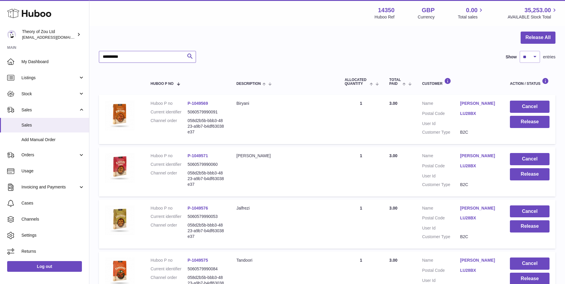
scroll to position [99, 0]
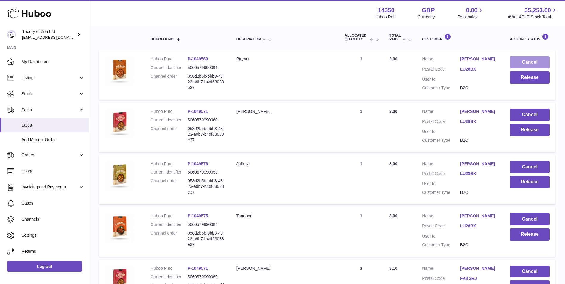
click at [539, 61] on button "Cancel" at bounding box center [530, 62] width 40 height 12
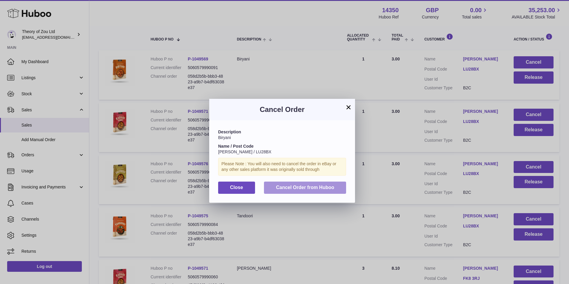
click at [332, 186] on span "Cancel Order from Huboo" at bounding box center [305, 187] width 58 height 5
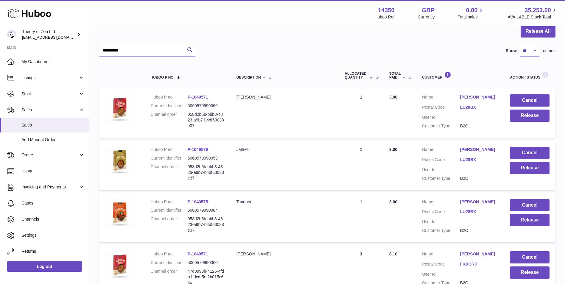
scroll to position [50, 0]
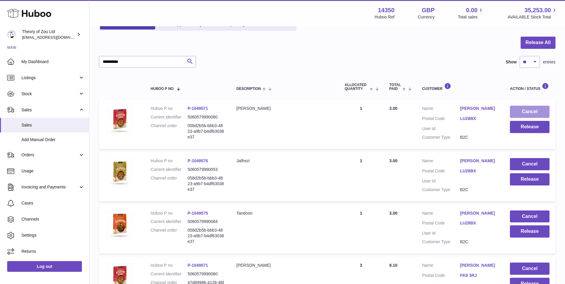
click at [532, 115] on button "Cancel" at bounding box center [530, 112] width 40 height 12
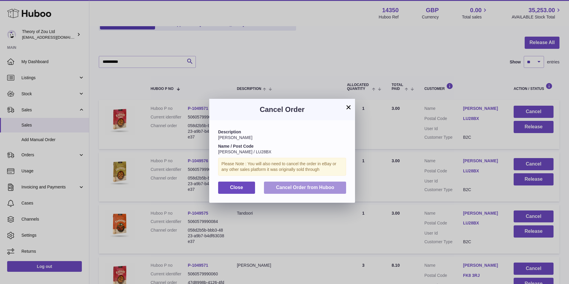
click at [292, 185] on span "Cancel Order from Huboo" at bounding box center [305, 187] width 58 height 5
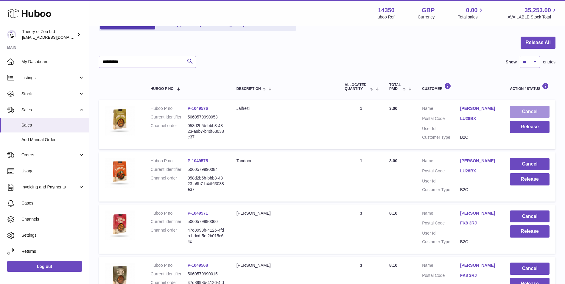
click at [538, 110] on button "Cancel" at bounding box center [530, 112] width 40 height 12
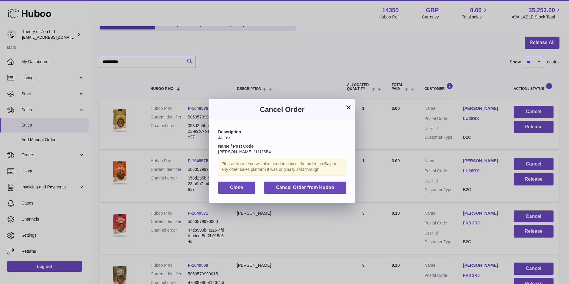
click at [336, 181] on div "Description Jalfrezi Name / Post Code [PERSON_NAME] / LU28BX Please Note : You …" at bounding box center [282, 161] width 146 height 82
click at [338, 185] on button "Cancel Order from Huboo" at bounding box center [305, 188] width 82 height 12
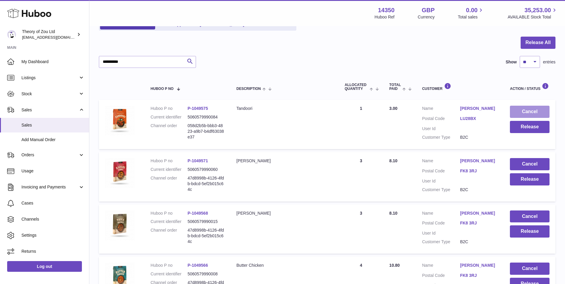
click at [540, 113] on button "Cancel" at bounding box center [530, 112] width 40 height 12
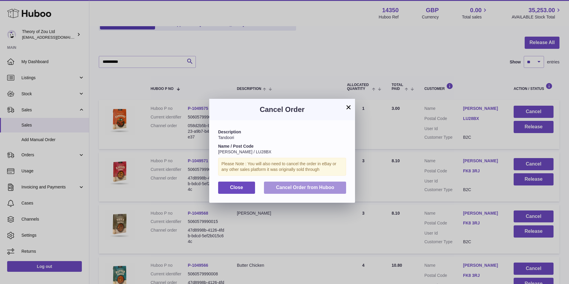
click at [345, 186] on button "Cancel Order from Huboo" at bounding box center [305, 188] width 82 height 12
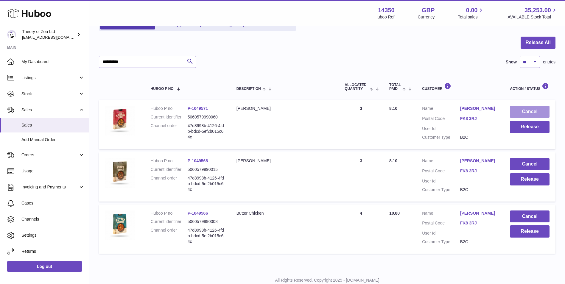
click at [533, 108] on button "Cancel" at bounding box center [530, 112] width 40 height 12
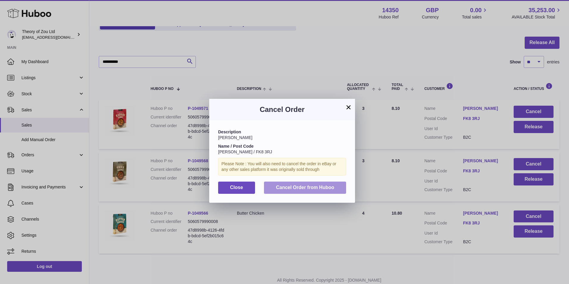
click at [334, 184] on button "Cancel Order from Huboo" at bounding box center [305, 188] width 82 height 12
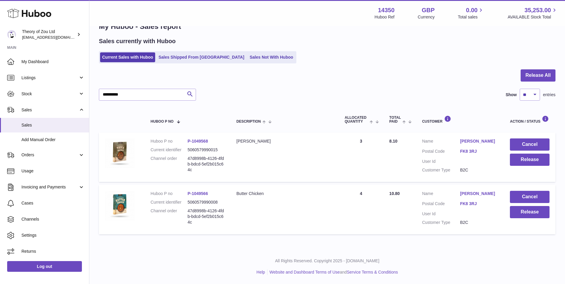
scroll to position [17, 0]
click at [527, 144] on button "Cancel" at bounding box center [530, 144] width 40 height 12
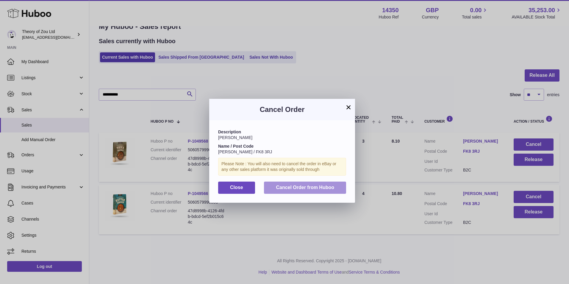
click at [322, 190] on button "Cancel Order from Huboo" at bounding box center [305, 188] width 82 height 12
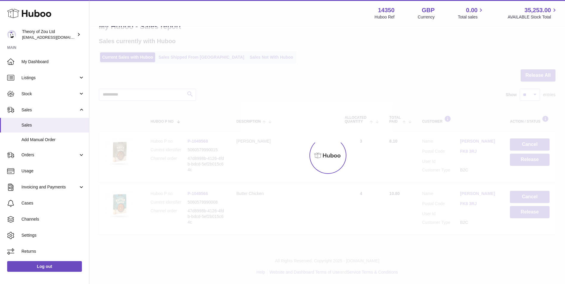
scroll to position [0, 0]
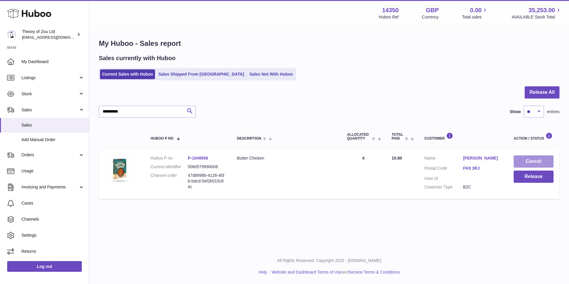
click at [543, 159] on button "Cancel" at bounding box center [534, 161] width 40 height 12
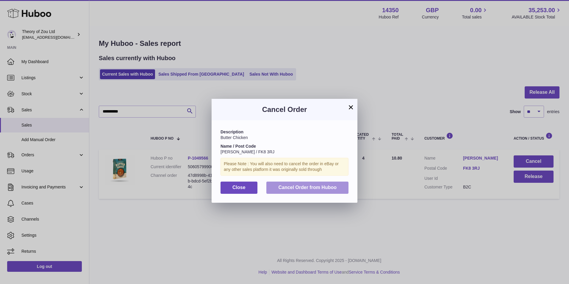
click at [295, 186] on span "Cancel Order from Huboo" at bounding box center [307, 187] width 58 height 5
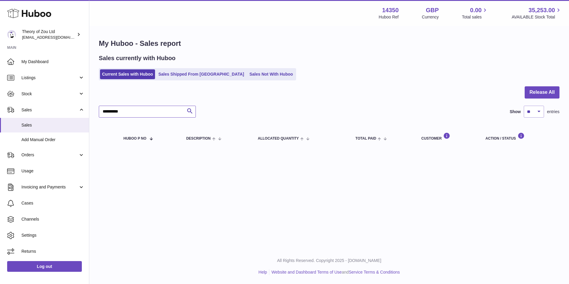
click at [153, 108] on input "**********" at bounding box center [147, 112] width 97 height 12
paste input "***"
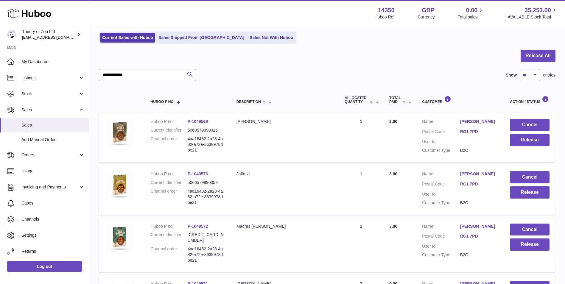
scroll to position [22, 0]
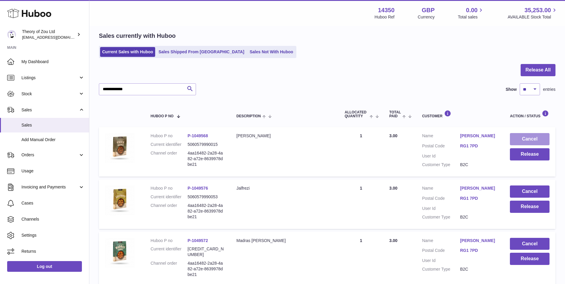
click at [529, 139] on button "Cancel" at bounding box center [530, 139] width 40 height 12
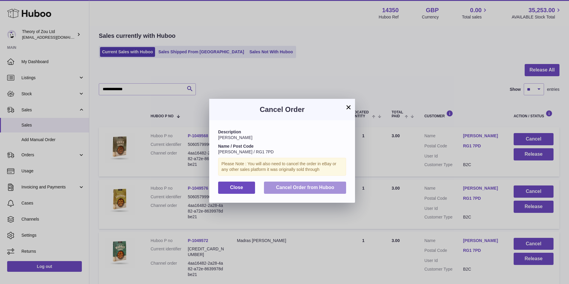
click at [326, 185] on span "Cancel Order from Huboo" at bounding box center [305, 187] width 58 height 5
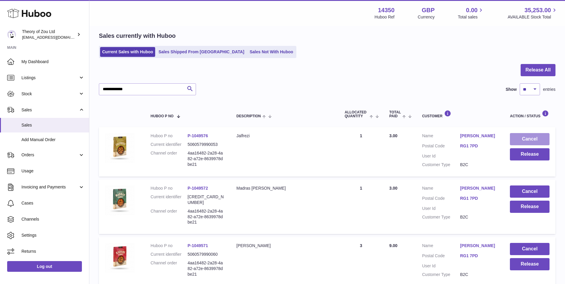
click at [541, 138] on button "Cancel" at bounding box center [530, 139] width 40 height 12
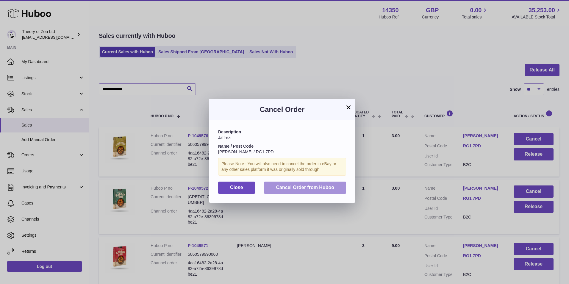
click at [306, 189] on span "Cancel Order from Huboo" at bounding box center [305, 187] width 58 height 5
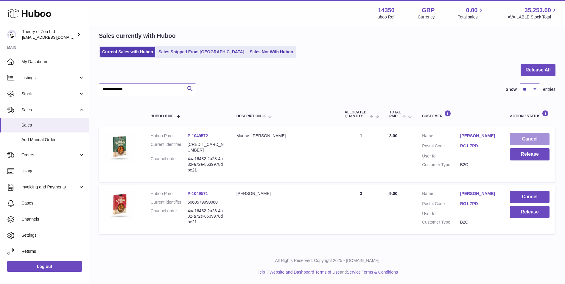
scroll to position [17, 0]
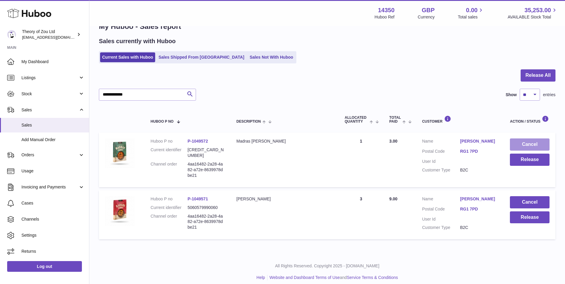
click at [534, 139] on button "Cancel" at bounding box center [530, 144] width 40 height 12
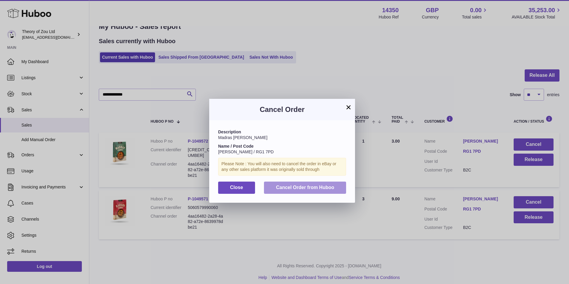
click at [304, 185] on span "Cancel Order from Huboo" at bounding box center [305, 187] width 58 height 5
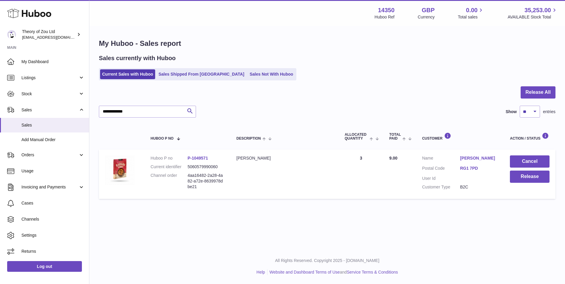
scroll to position [0, 0]
click at [543, 159] on button "Cancel" at bounding box center [534, 161] width 40 height 12
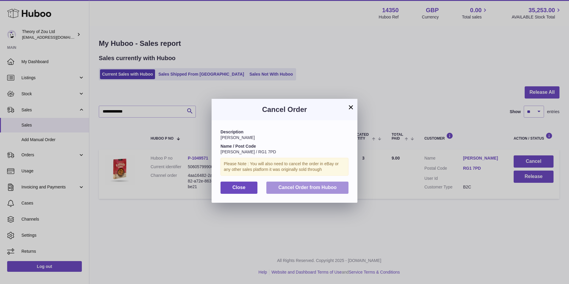
click at [320, 184] on button "Cancel Order from Huboo" at bounding box center [307, 188] width 82 height 12
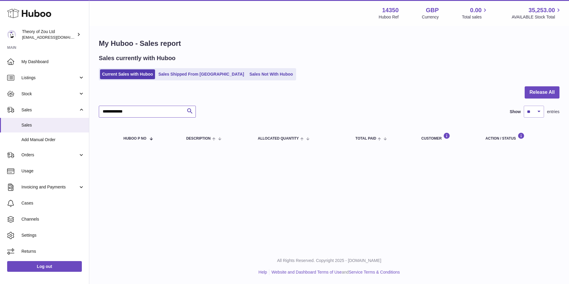
click at [150, 112] on input "**********" at bounding box center [147, 112] width 97 height 12
paste input "text"
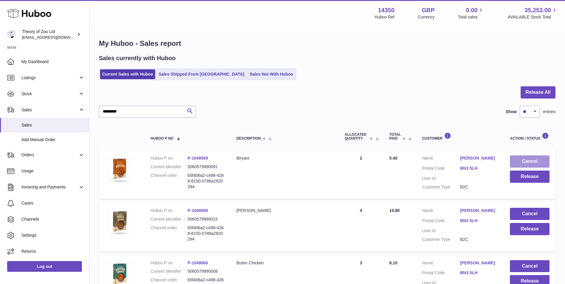
click at [526, 161] on button "Cancel" at bounding box center [530, 161] width 40 height 12
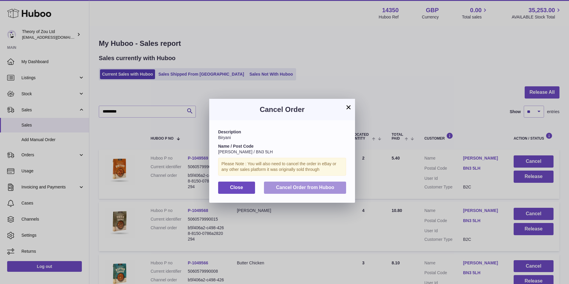
click at [317, 187] on span "Cancel Order from Huboo" at bounding box center [305, 187] width 58 height 5
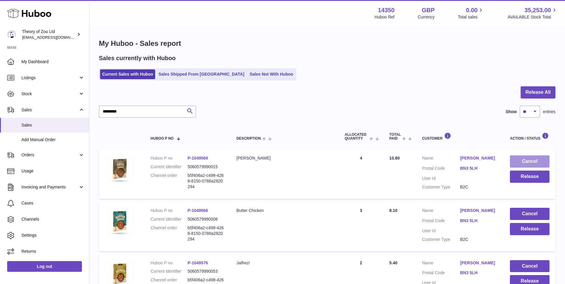
click at [535, 162] on button "Cancel" at bounding box center [530, 161] width 40 height 12
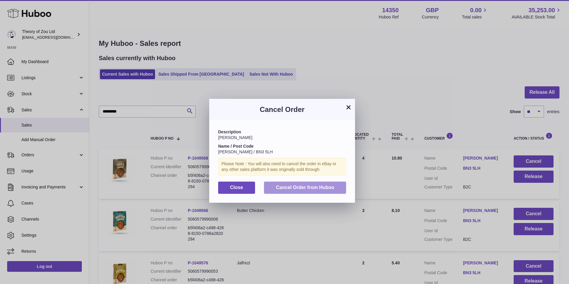
click at [331, 183] on button "Cancel Order from Huboo" at bounding box center [305, 188] width 82 height 12
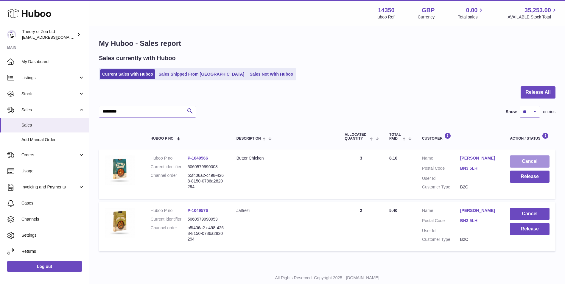
click at [524, 164] on button "Cancel" at bounding box center [530, 161] width 40 height 12
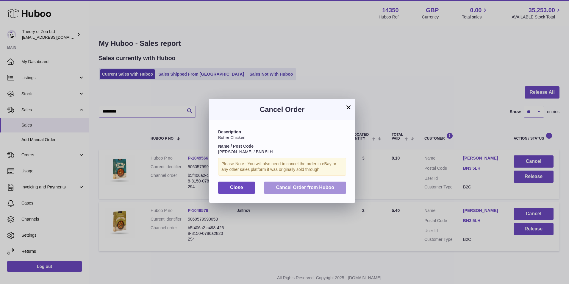
click at [345, 190] on button "Cancel Order from Huboo" at bounding box center [305, 188] width 82 height 12
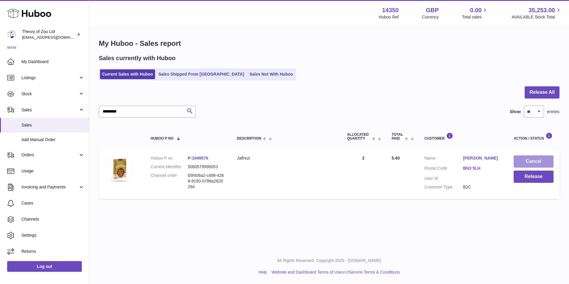
click at [525, 166] on button "Cancel" at bounding box center [534, 161] width 40 height 12
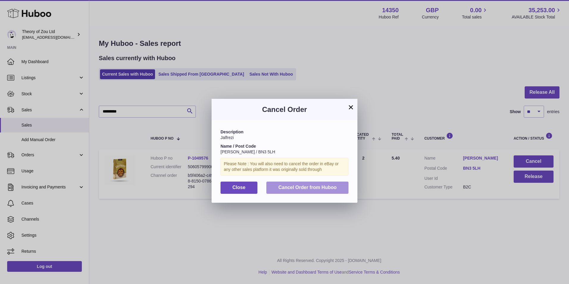
click at [292, 186] on span "Cancel Order from Huboo" at bounding box center [307, 187] width 58 height 5
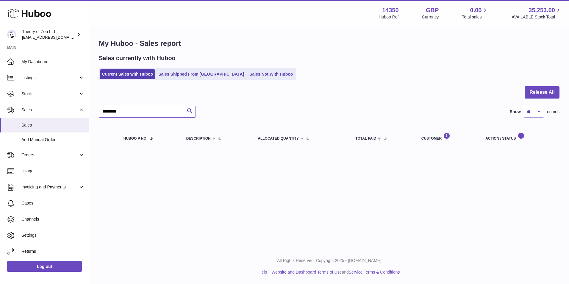
click at [139, 112] on input "*********" at bounding box center [147, 112] width 97 height 12
paste input "***"
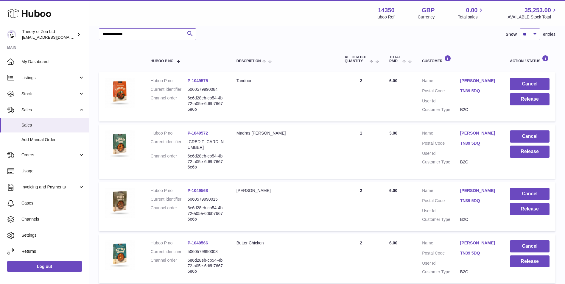
scroll to position [99, 0]
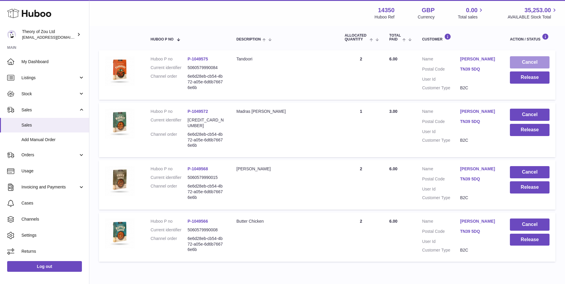
click at [528, 57] on button "Cancel" at bounding box center [530, 62] width 40 height 12
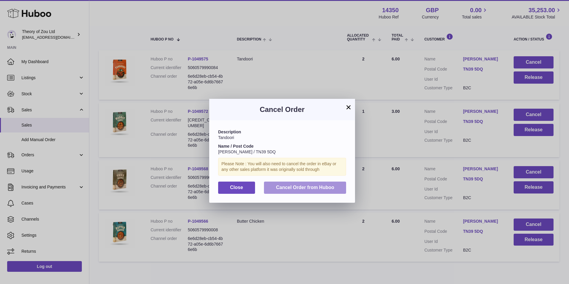
click at [277, 191] on button "Cancel Order from Huboo" at bounding box center [305, 188] width 82 height 12
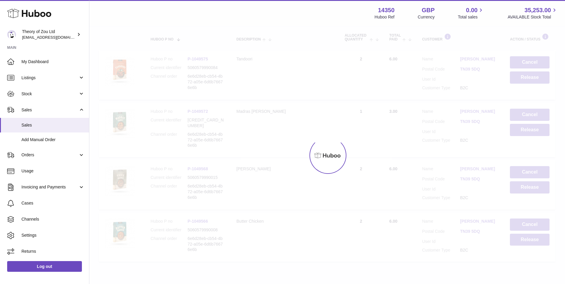
scroll to position [69, 0]
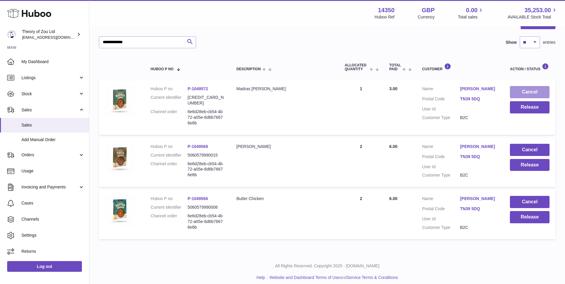
click at [532, 91] on button "Cancel" at bounding box center [530, 92] width 40 height 12
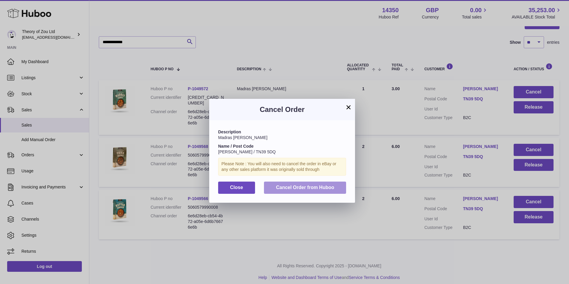
click at [308, 183] on button "Cancel Order from Huboo" at bounding box center [305, 188] width 82 height 12
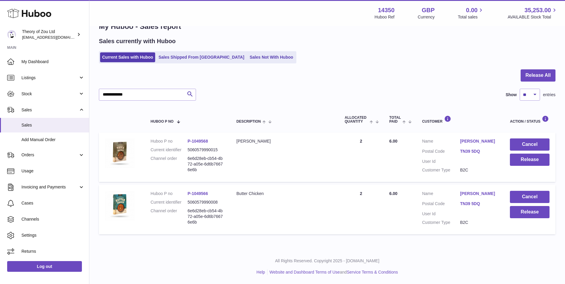
scroll to position [17, 0]
click at [525, 146] on button "Cancel" at bounding box center [530, 144] width 40 height 12
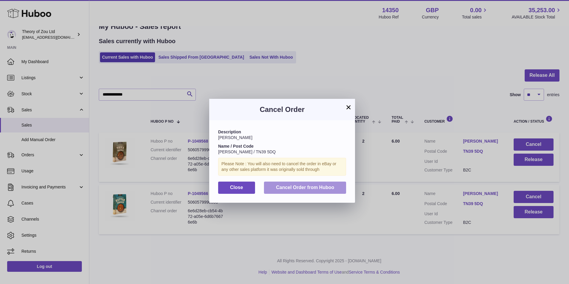
click at [308, 188] on span "Cancel Order from Huboo" at bounding box center [305, 187] width 58 height 5
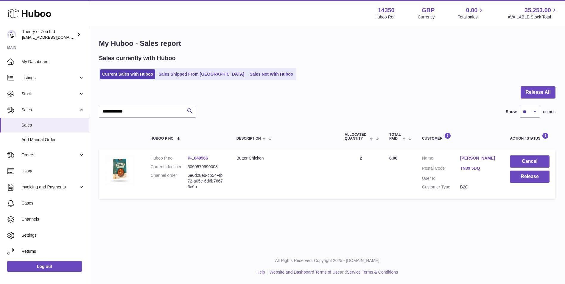
scroll to position [0, 0]
click at [548, 164] on button "Cancel" at bounding box center [534, 161] width 40 height 12
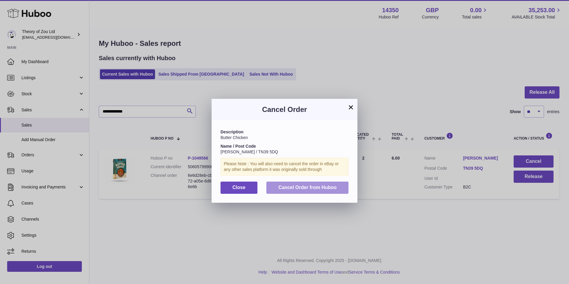
click at [334, 183] on button "Cancel Order from Huboo" at bounding box center [307, 188] width 82 height 12
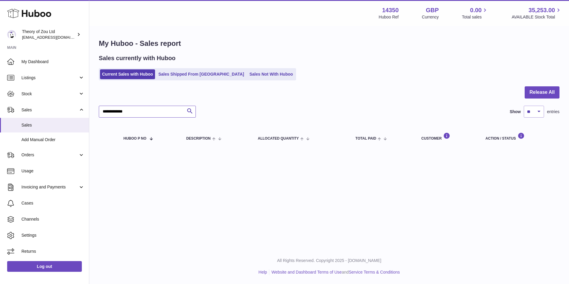
click at [165, 115] on input "**********" at bounding box center [147, 112] width 97 height 12
click at [165, 116] on input "**********" at bounding box center [147, 112] width 97 height 12
paste input "**"
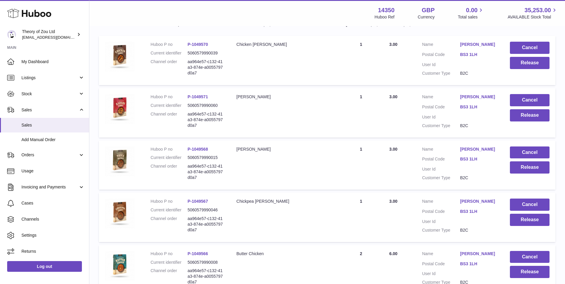
scroll to position [99, 0]
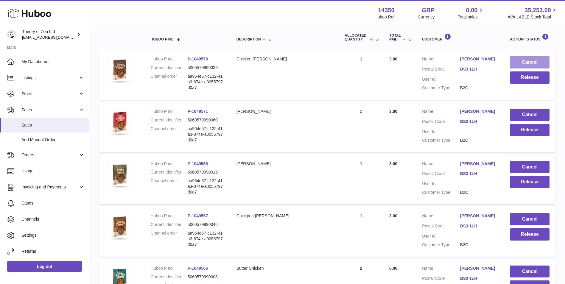
click at [526, 61] on button "Cancel" at bounding box center [530, 62] width 40 height 12
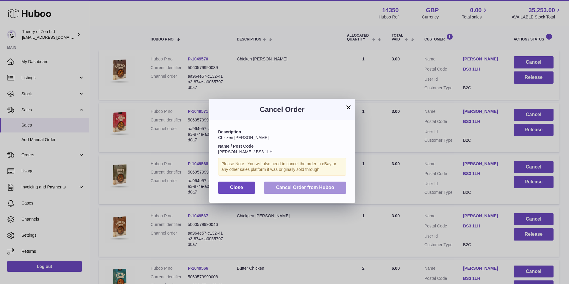
click at [292, 189] on span "Cancel Order from Huboo" at bounding box center [305, 187] width 58 height 5
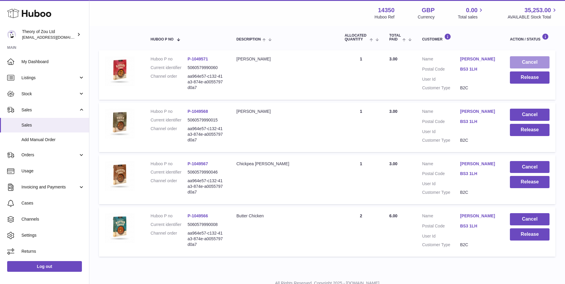
click at [538, 62] on button "Cancel" at bounding box center [530, 62] width 40 height 12
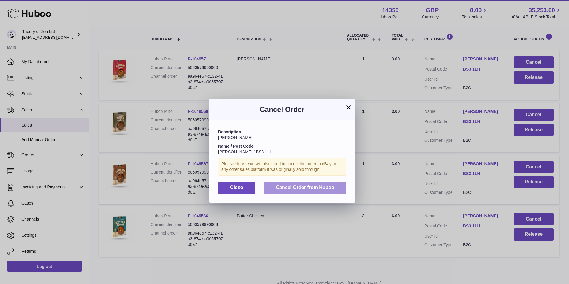
click at [312, 184] on button "Cancel Order from Huboo" at bounding box center [305, 188] width 82 height 12
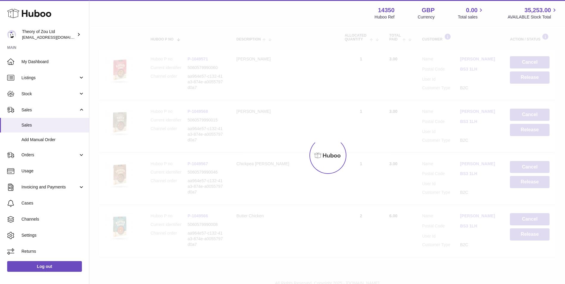
scroll to position [69, 0]
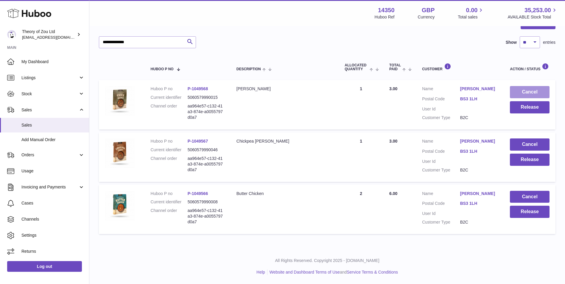
click at [537, 91] on button "Cancel" at bounding box center [530, 92] width 40 height 12
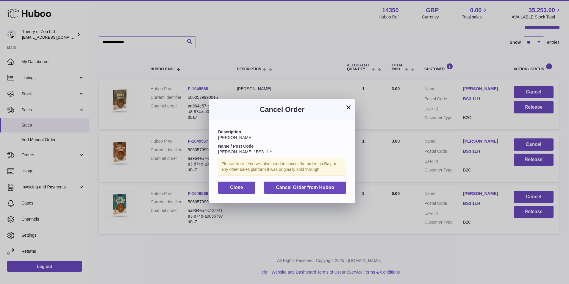
click at [332, 180] on div "Description [PERSON_NAME] Name / Post Code [PERSON_NAME] / BS3 1LH Please Note …" at bounding box center [282, 161] width 146 height 82
click at [334, 186] on span "Cancel Order from Huboo" at bounding box center [305, 187] width 58 height 5
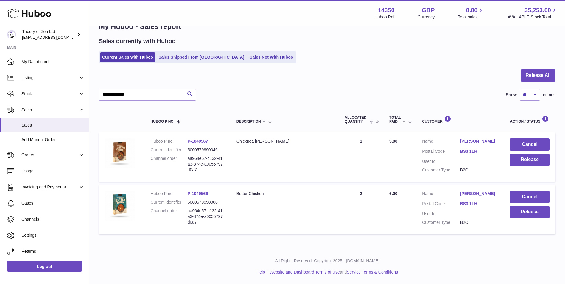
scroll to position [17, 0]
click at [543, 144] on button "Cancel" at bounding box center [530, 144] width 40 height 12
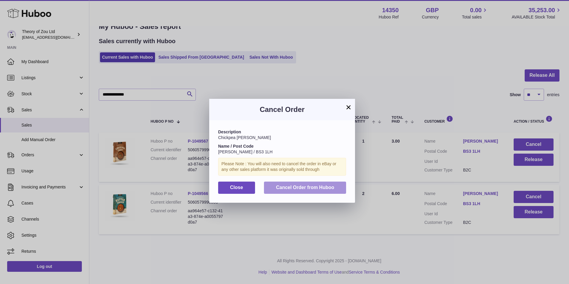
click at [301, 190] on button "Cancel Order from Huboo" at bounding box center [305, 188] width 82 height 12
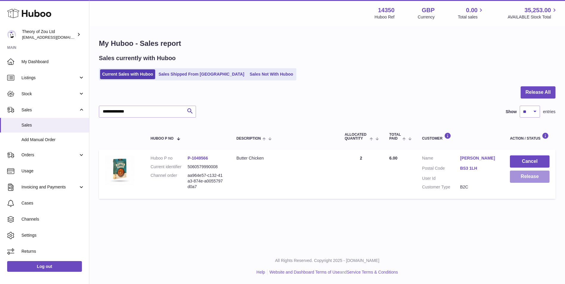
scroll to position [0, 0]
click at [535, 163] on button "Cancel" at bounding box center [534, 161] width 40 height 12
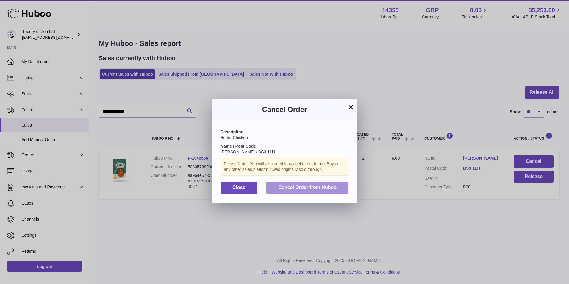
click at [330, 192] on button "Cancel Order from Huboo" at bounding box center [307, 188] width 82 height 12
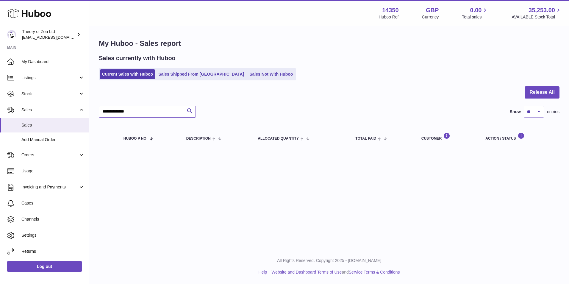
click at [139, 112] on input "**********" at bounding box center [147, 112] width 97 height 12
paste input "text"
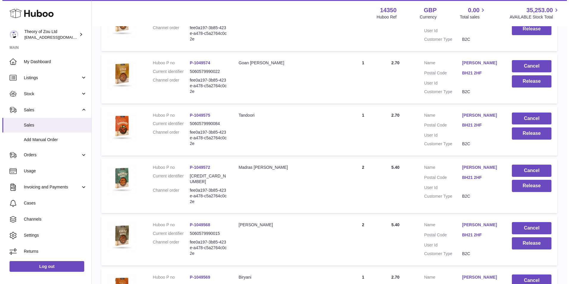
scroll to position [80, 0]
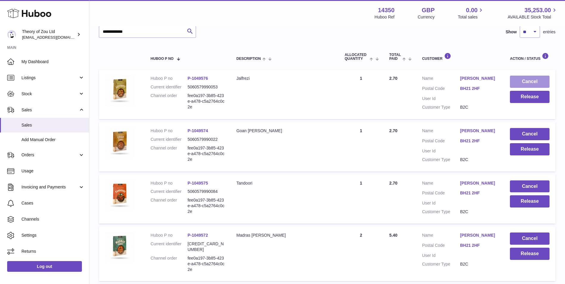
click at [546, 78] on button "Cancel" at bounding box center [530, 82] width 40 height 12
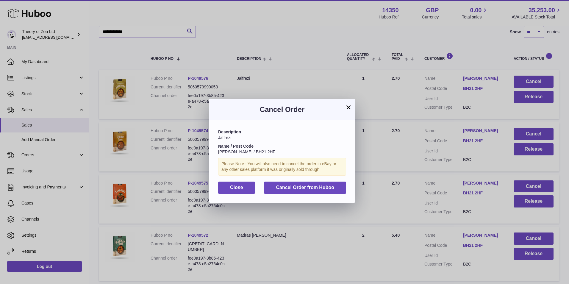
click at [339, 179] on div "Description Jalfrezi Name / Post Code [PERSON_NAME] / BH21 2HF Please Note : Yo…" at bounding box center [282, 161] width 146 height 82
click at [342, 184] on button "Cancel Order from Huboo" at bounding box center [305, 188] width 82 height 12
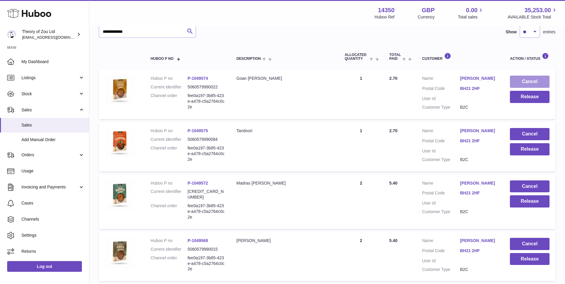
click at [527, 83] on button "Cancel" at bounding box center [530, 82] width 40 height 12
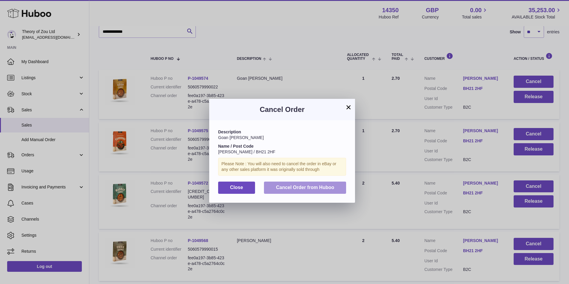
click at [329, 191] on button "Cancel Order from Huboo" at bounding box center [305, 188] width 82 height 12
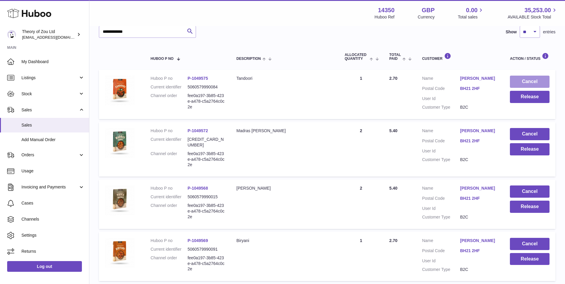
click at [536, 82] on button "Cancel" at bounding box center [530, 82] width 40 height 12
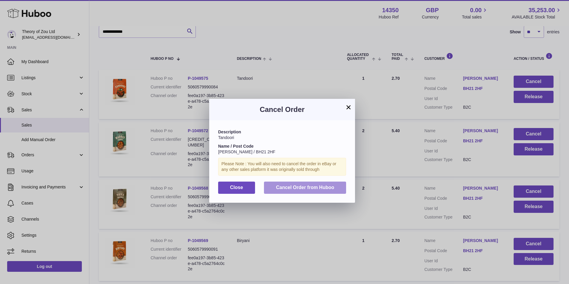
click at [323, 191] on button "Cancel Order from Huboo" at bounding box center [305, 188] width 82 height 12
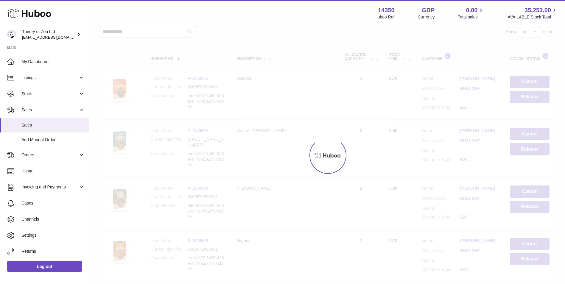
click at [539, 81] on div "**********" at bounding box center [327, 134] width 476 height 428
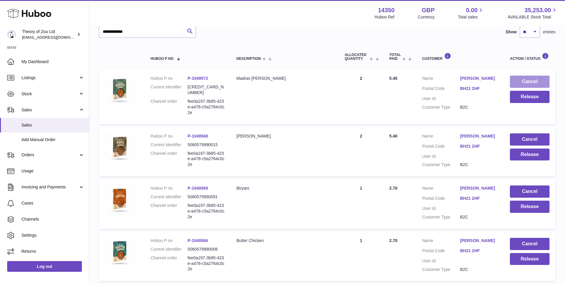
click at [539, 81] on button "Cancel" at bounding box center [530, 82] width 40 height 12
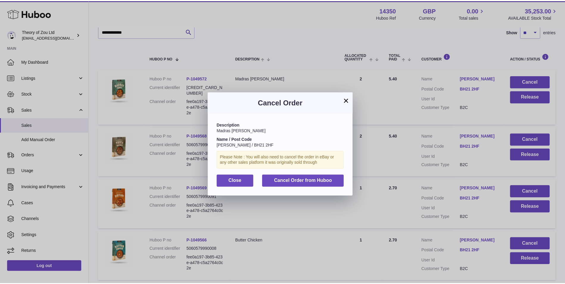
scroll to position [9, 0]
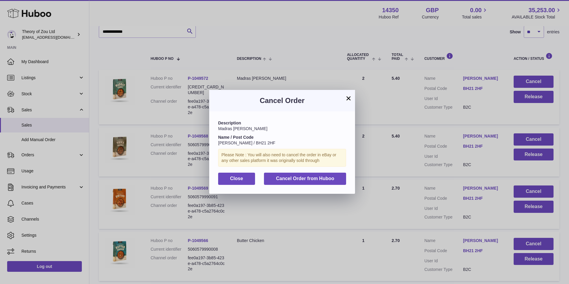
click at [333, 186] on div "Description Madras [PERSON_NAME] Name / Post Code [PERSON_NAME] / BH21 2HF Plea…" at bounding box center [282, 152] width 146 height 82
click at [333, 182] on button "Cancel Order from Huboo" at bounding box center [305, 179] width 82 height 12
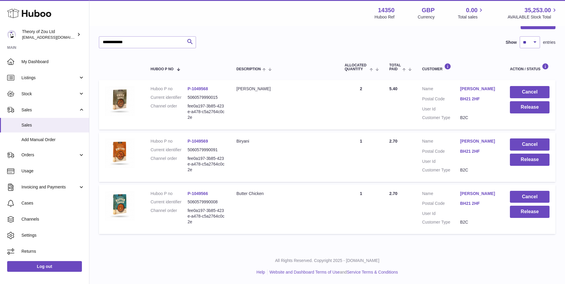
scroll to position [69, 0]
click at [536, 95] on button "Cancel" at bounding box center [530, 92] width 40 height 12
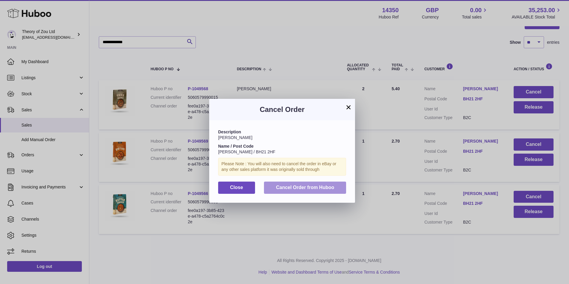
click at [293, 187] on span "Cancel Order from Huboo" at bounding box center [305, 187] width 58 height 5
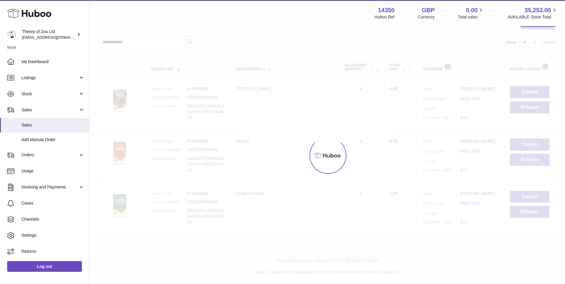
scroll to position [17, 0]
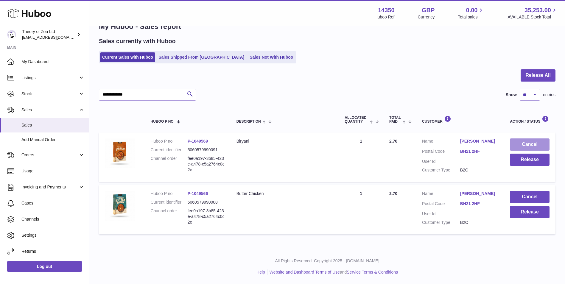
click at [536, 147] on button "Cancel" at bounding box center [530, 144] width 40 height 12
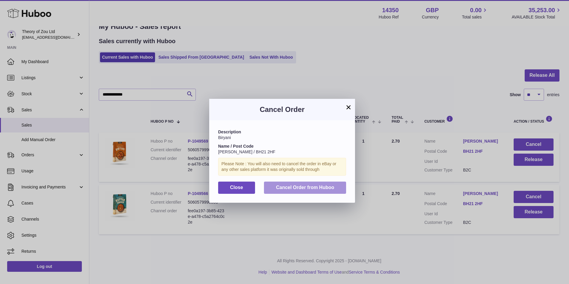
click at [302, 186] on span "Cancel Order from Huboo" at bounding box center [305, 187] width 58 height 5
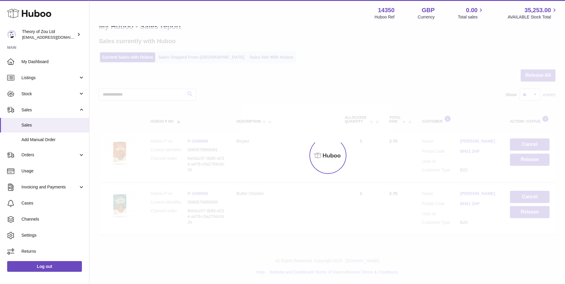
scroll to position [0, 0]
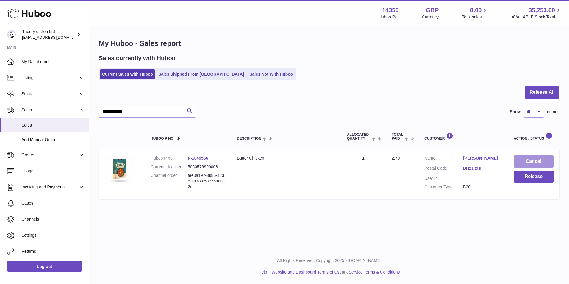
click at [534, 163] on button "Cancel" at bounding box center [534, 161] width 40 height 12
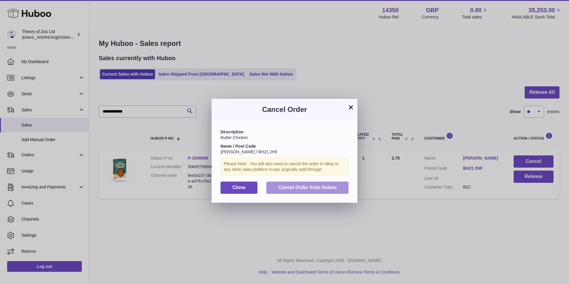
click at [313, 188] on span "Cancel Order from Huboo" at bounding box center [307, 187] width 58 height 5
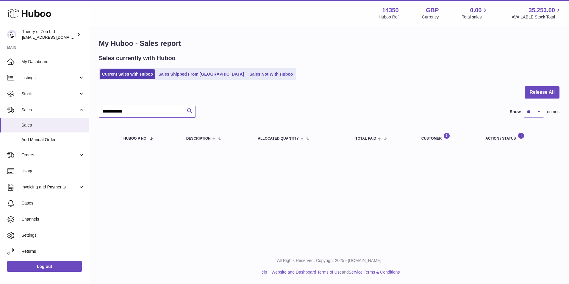
click at [141, 109] on input "**********" at bounding box center [147, 112] width 97 height 12
paste input "text"
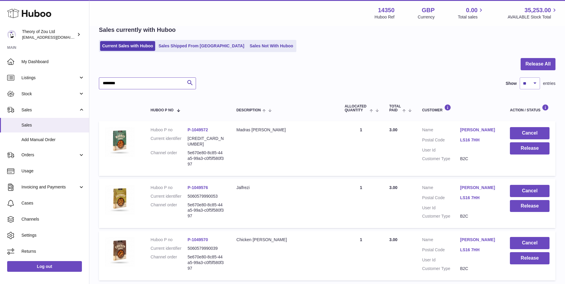
scroll to position [50, 0]
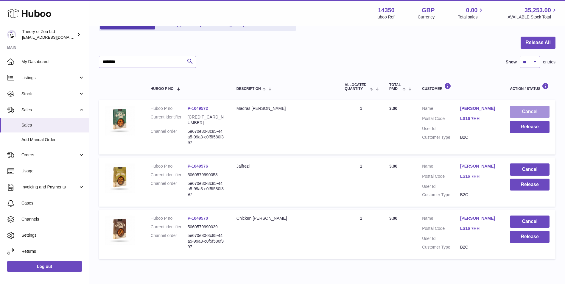
click at [534, 110] on button "Cancel" at bounding box center [530, 112] width 40 height 12
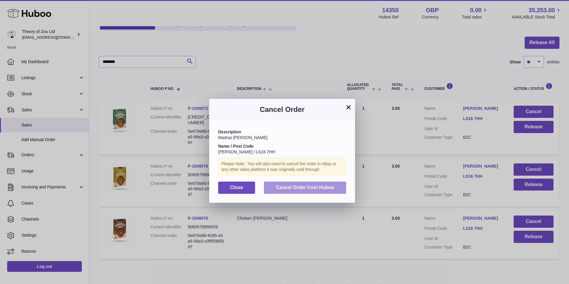
click at [309, 187] on span "Cancel Order from Huboo" at bounding box center [305, 187] width 58 height 5
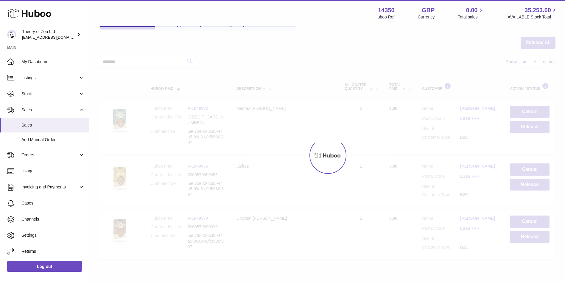
scroll to position [17, 0]
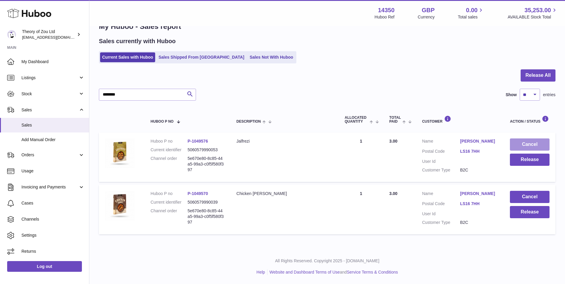
click at [530, 145] on button "Cancel" at bounding box center [530, 144] width 40 height 12
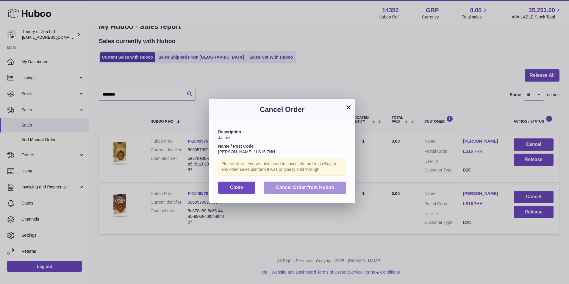
click at [314, 189] on span "Cancel Order from Huboo" at bounding box center [305, 187] width 58 height 5
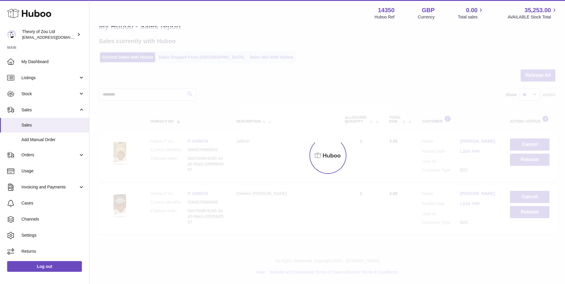
scroll to position [0, 0]
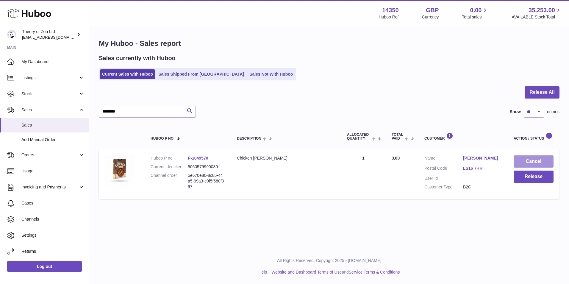
click at [537, 160] on button "Cancel" at bounding box center [534, 161] width 40 height 12
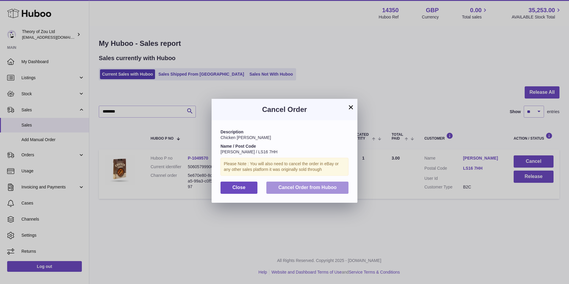
click at [290, 186] on span "Cancel Order from Huboo" at bounding box center [307, 187] width 58 height 5
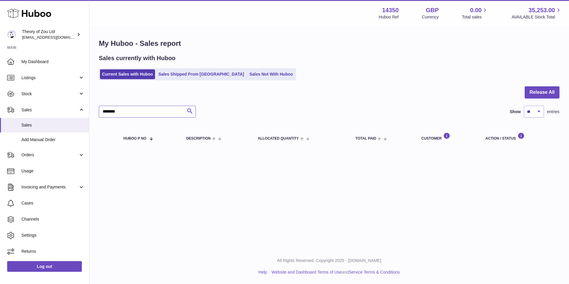
click at [141, 115] on input "********" at bounding box center [147, 112] width 97 height 12
click at [141, 111] on input "********" at bounding box center [147, 112] width 97 height 12
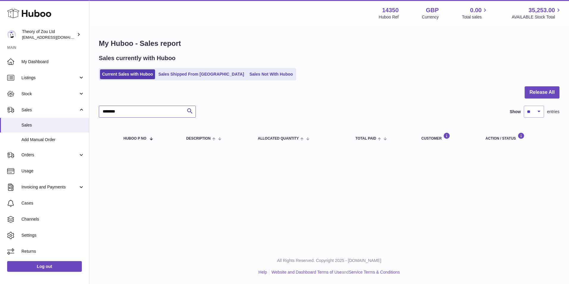
paste input "**"
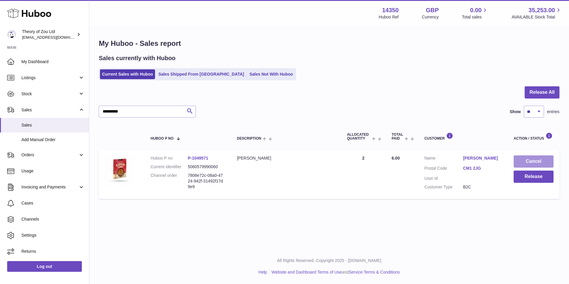
click at [540, 160] on button "Cancel" at bounding box center [534, 161] width 40 height 12
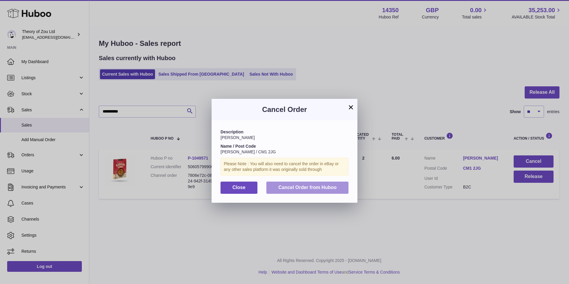
click at [301, 185] on span "Cancel Order from Huboo" at bounding box center [307, 187] width 58 height 5
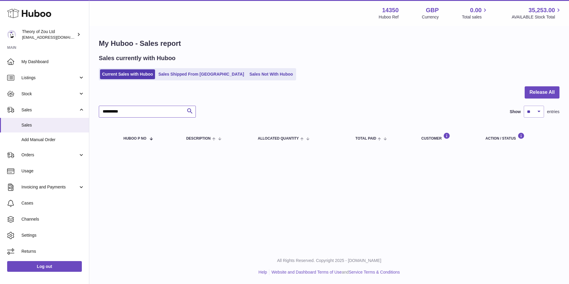
click at [131, 115] on input "**********" at bounding box center [147, 112] width 97 height 12
paste input "***"
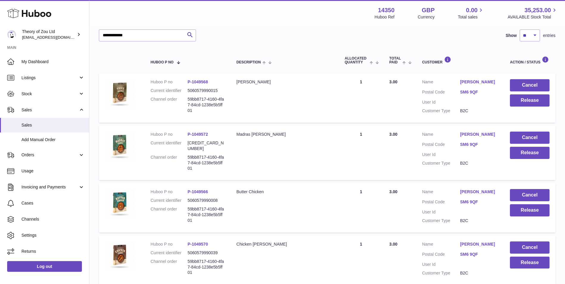
scroll to position [75, 0]
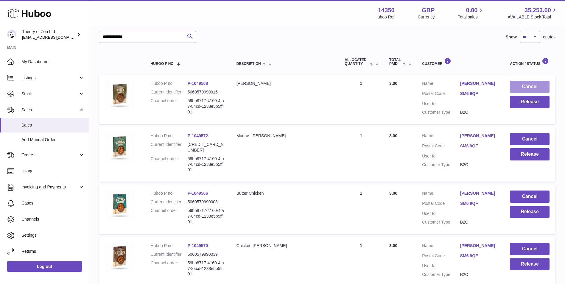
click at [522, 87] on button "Cancel" at bounding box center [530, 87] width 40 height 12
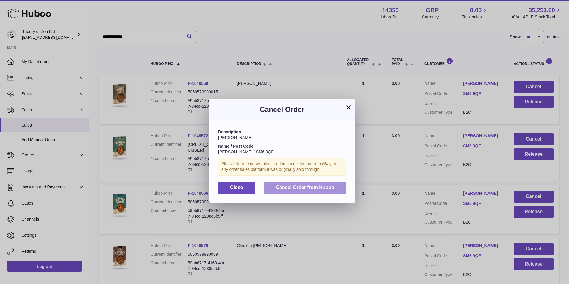
click at [342, 189] on button "Cancel Order from Huboo" at bounding box center [305, 188] width 82 height 12
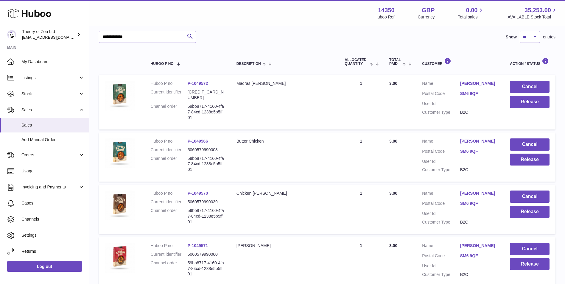
click at [506, 90] on td "Cancel Release" at bounding box center [530, 102] width 52 height 54
click at [528, 86] on button "Cancel" at bounding box center [530, 87] width 40 height 12
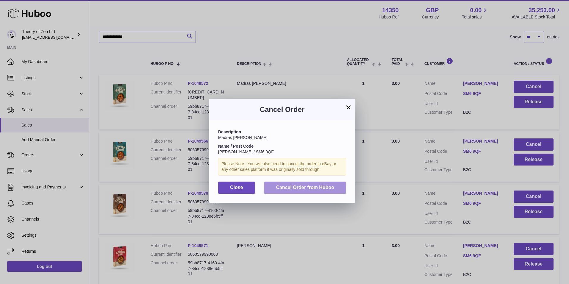
click at [331, 189] on span "Cancel Order from Huboo" at bounding box center [305, 187] width 58 height 5
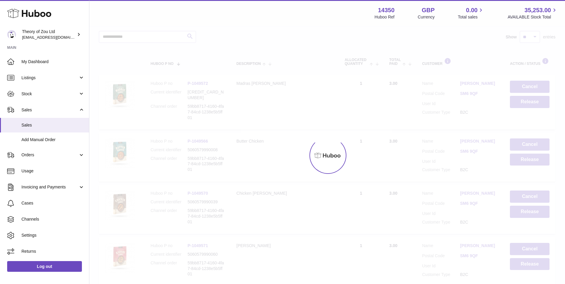
scroll to position [69, 0]
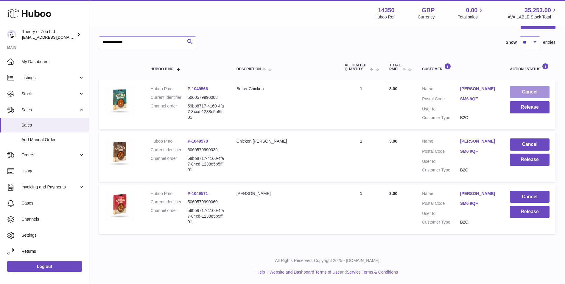
click at [533, 87] on button "Cancel" at bounding box center [530, 92] width 40 height 12
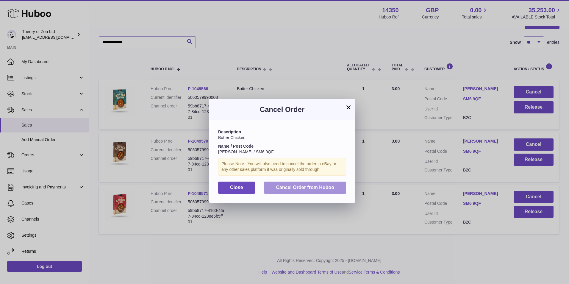
click at [330, 187] on span "Cancel Order from Huboo" at bounding box center [305, 187] width 58 height 5
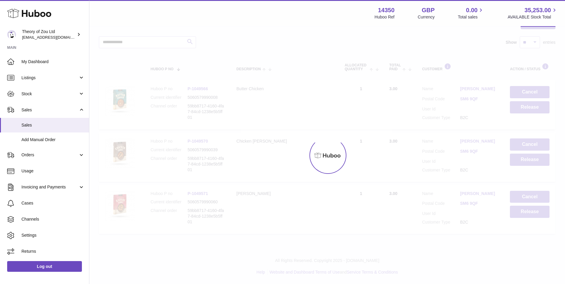
scroll to position [17, 0]
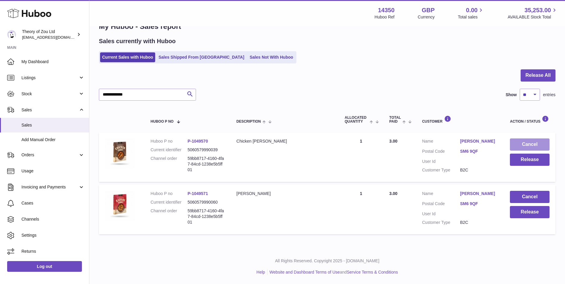
click at [528, 147] on button "Cancel" at bounding box center [530, 144] width 40 height 12
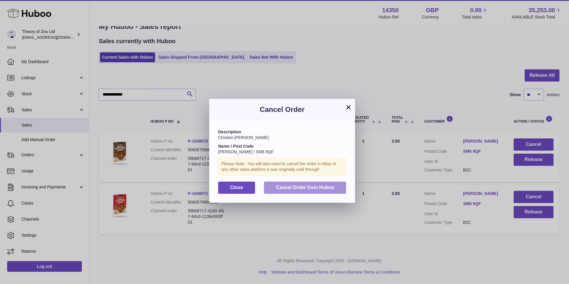
click at [324, 190] on button "Cancel Order from Huboo" at bounding box center [305, 188] width 82 height 12
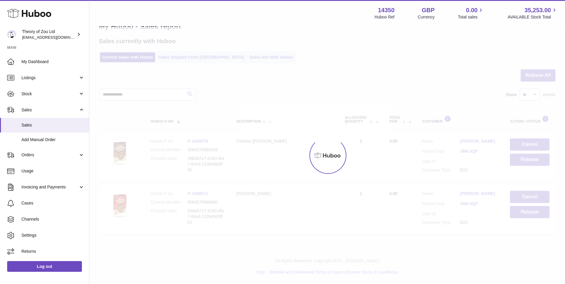
scroll to position [0, 0]
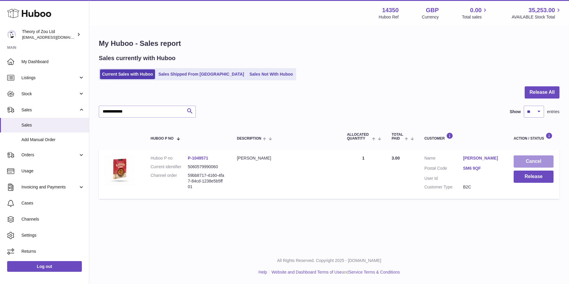
click at [529, 160] on button "Cancel" at bounding box center [534, 161] width 40 height 12
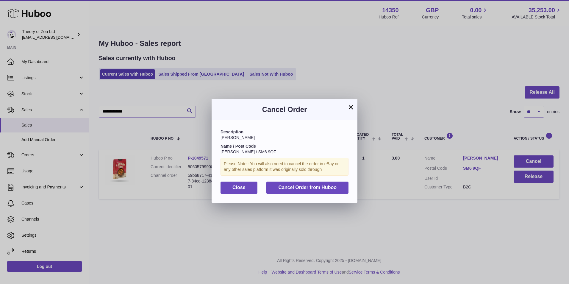
click at [316, 194] on div "Description [PERSON_NAME] Name / Post Code [PERSON_NAME] / SM6 9QF Please Note …" at bounding box center [285, 161] width 146 height 82
click at [322, 187] on span "Cancel Order from Huboo" at bounding box center [307, 187] width 58 height 5
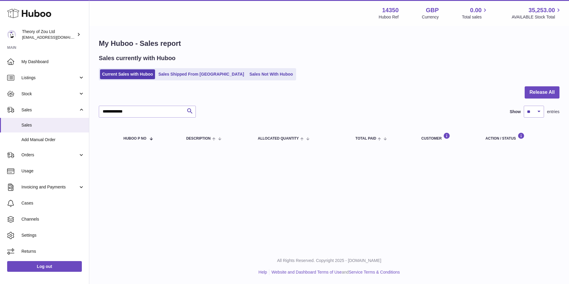
click at [139, 105] on div at bounding box center [329, 95] width 461 height 19
click at [143, 113] on input "**********" at bounding box center [147, 112] width 97 height 12
paste input "*"
click at [149, 113] on input "**********" at bounding box center [147, 112] width 97 height 12
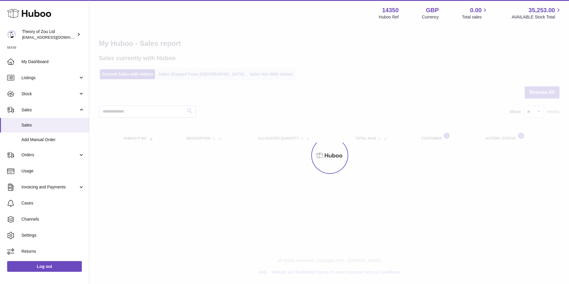
click at [149, 113] on div "**********" at bounding box center [329, 80] width 480 height 161
click at [149, 113] on div at bounding box center [329, 155] width 480 height 257
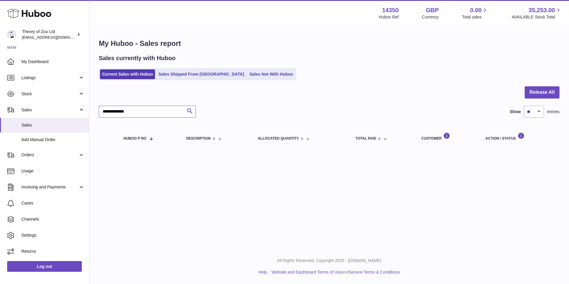
drag, startPoint x: 149, startPoint y: 113, endPoint x: 111, endPoint y: 110, distance: 37.9
click at [111, 110] on input "**********" at bounding box center [147, 112] width 97 height 12
click at [113, 110] on input "**********" at bounding box center [147, 112] width 97 height 12
type input "*********"
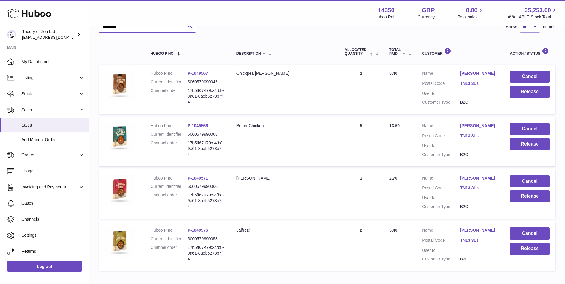
scroll to position [99, 0]
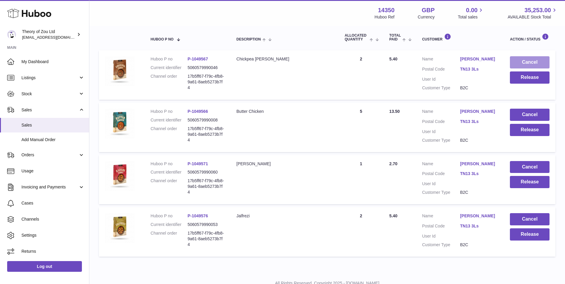
click at [518, 63] on button "Cancel" at bounding box center [530, 62] width 40 height 12
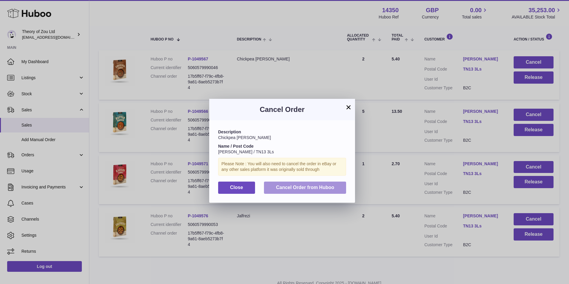
click at [319, 184] on button "Cancel Order from Huboo" at bounding box center [305, 188] width 82 height 12
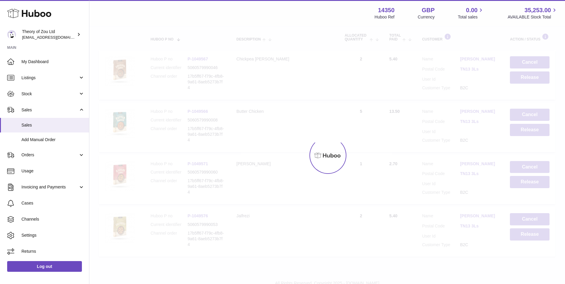
scroll to position [69, 0]
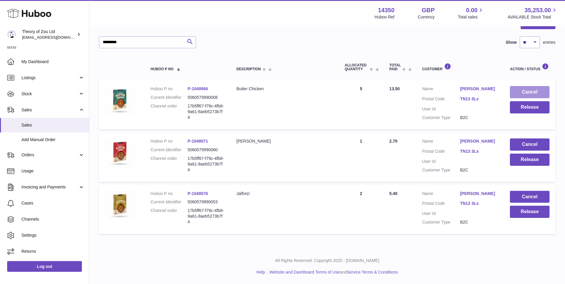
click at [518, 91] on button "Cancel" at bounding box center [530, 92] width 40 height 12
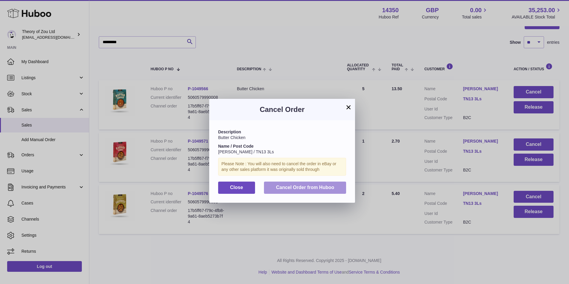
click at [308, 187] on span "Cancel Order from Huboo" at bounding box center [305, 187] width 58 height 5
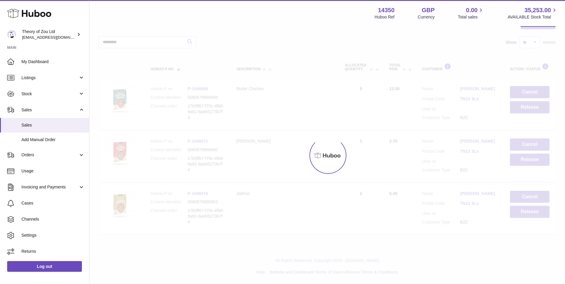
scroll to position [17, 0]
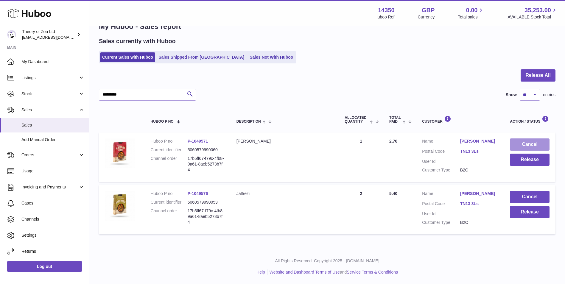
click at [539, 147] on button "Cancel" at bounding box center [530, 144] width 40 height 12
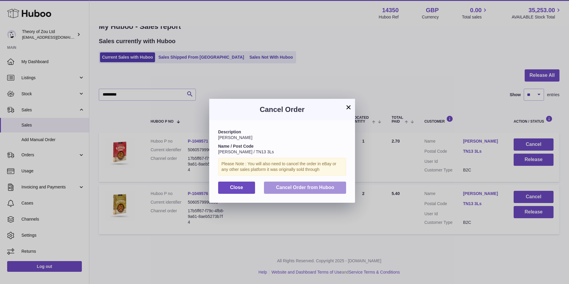
click at [322, 186] on span "Cancel Order from Huboo" at bounding box center [305, 187] width 58 height 5
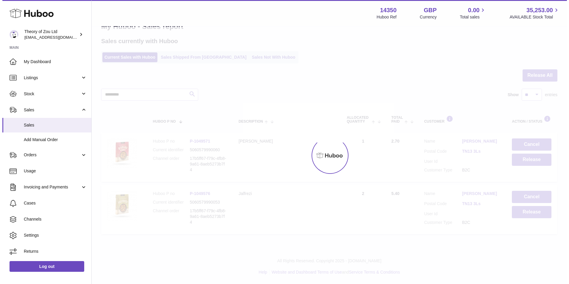
scroll to position [0, 0]
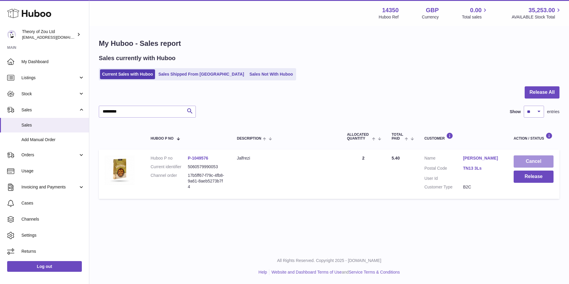
click at [539, 159] on button "Cancel" at bounding box center [534, 161] width 40 height 12
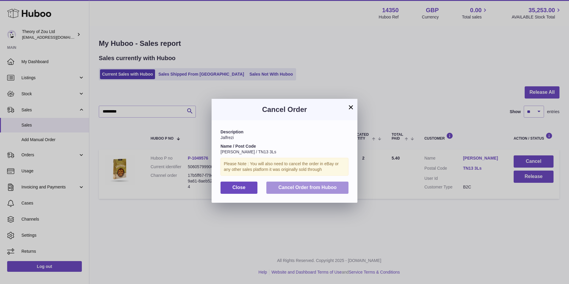
click at [301, 188] on span "Cancel Order from Huboo" at bounding box center [307, 187] width 58 height 5
